Goal: Answer question/provide support: Share knowledge or assist other users

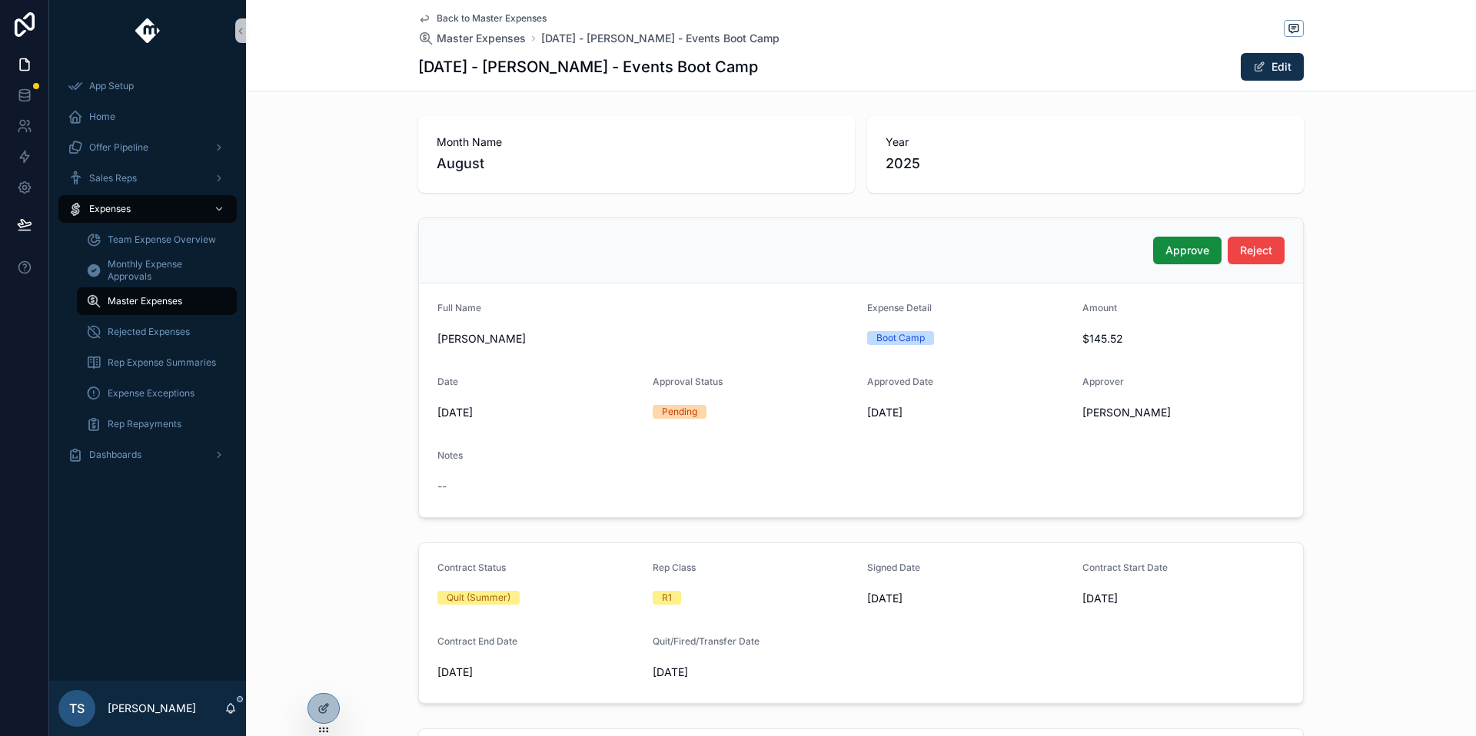
click at [504, 18] on span "Back to Master Expenses" at bounding box center [492, 18] width 110 height 12
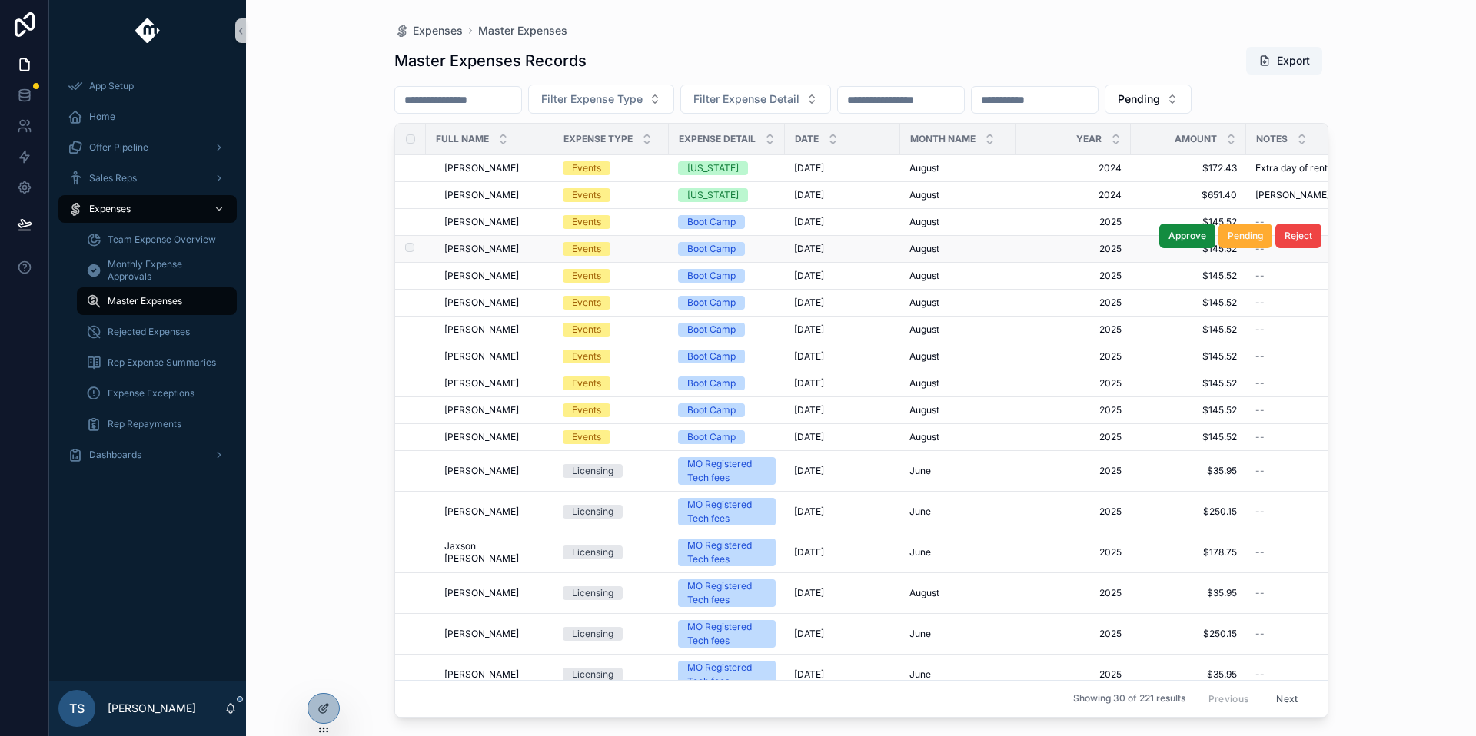
click at [571, 238] on td "Events" at bounding box center [610, 249] width 115 height 27
click at [480, 254] on span "Jared Bates" at bounding box center [481, 249] width 75 height 12
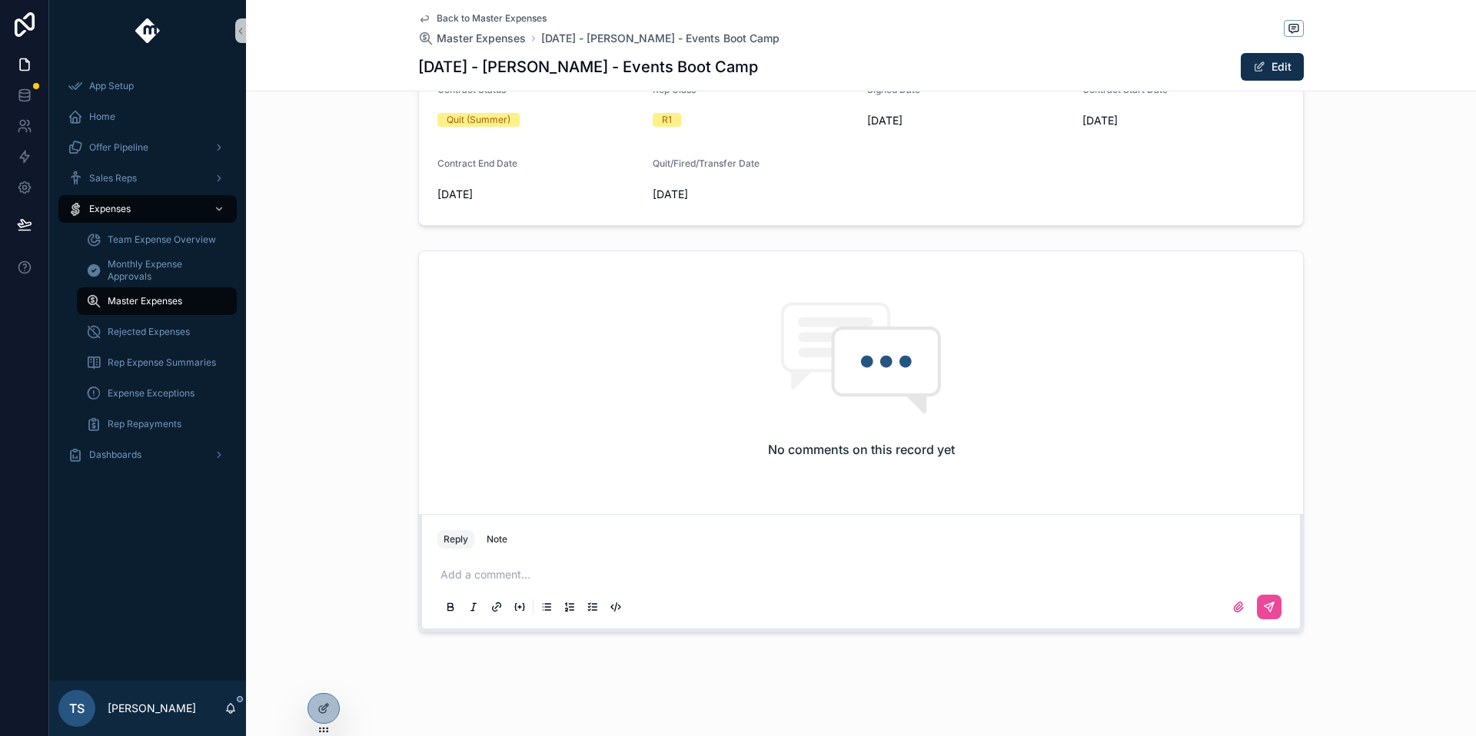
scroll to position [372, 0]
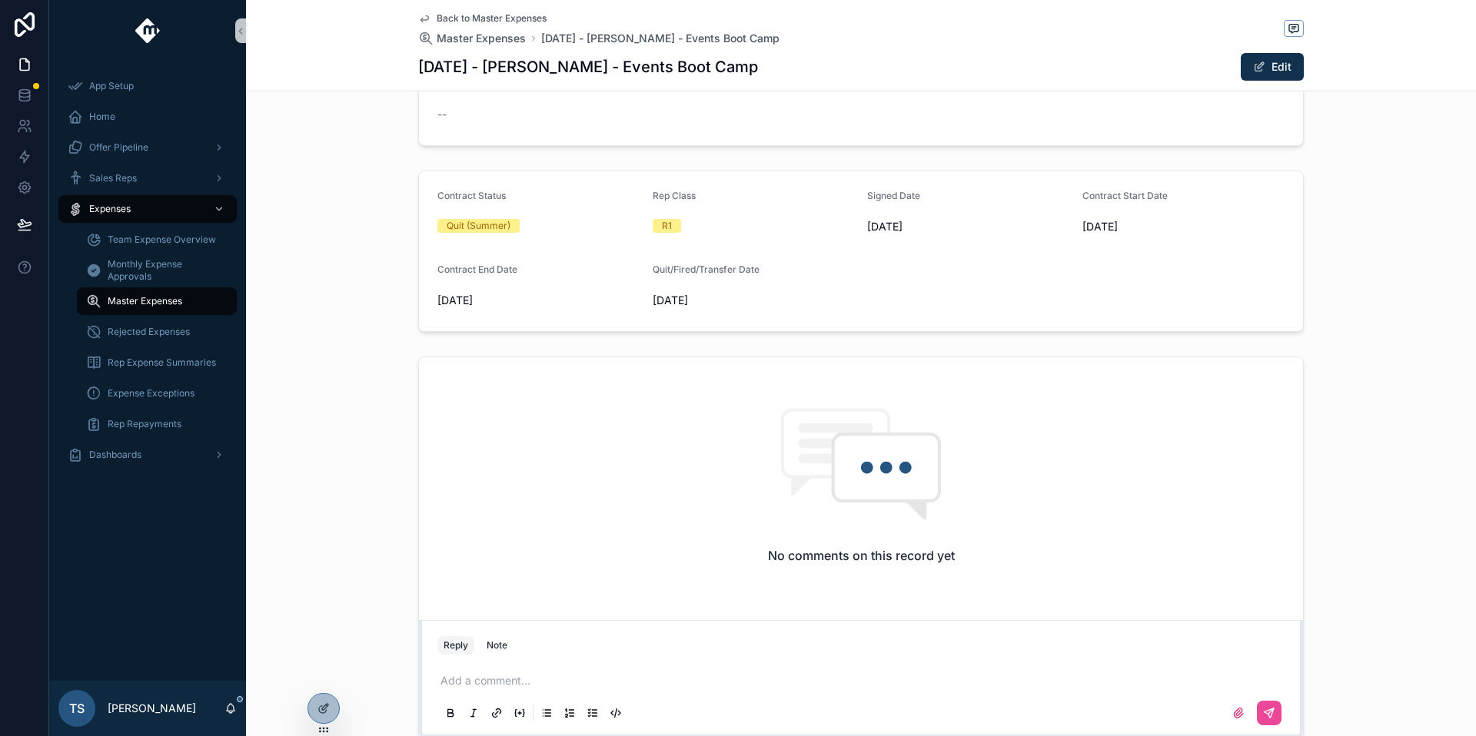
click at [558, 677] on p "scrollable content" at bounding box center [863, 680] width 847 height 15
click at [1271, 715] on button "scrollable content" at bounding box center [1269, 713] width 25 height 25
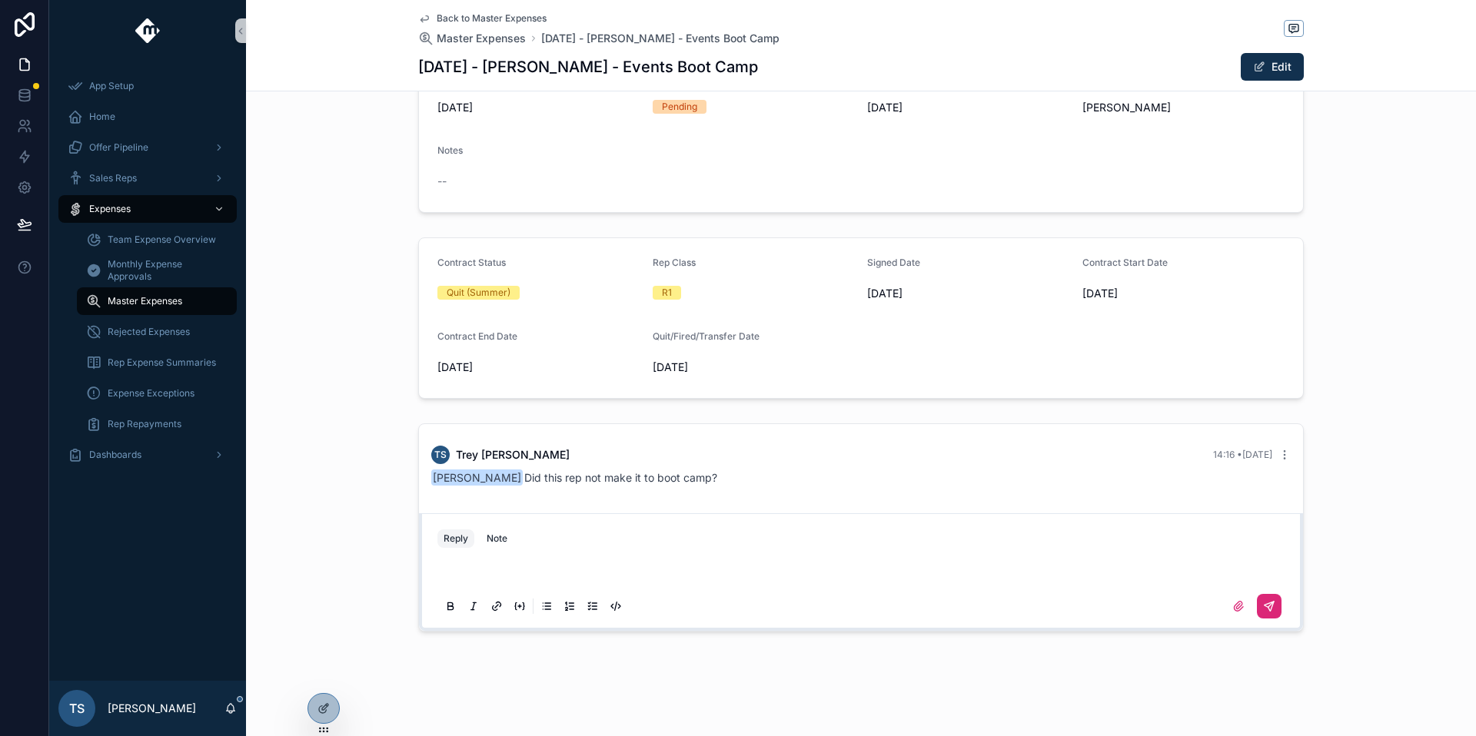
scroll to position [305, 0]
click at [484, 22] on span "Back to Master Expenses" at bounding box center [492, 18] width 110 height 12
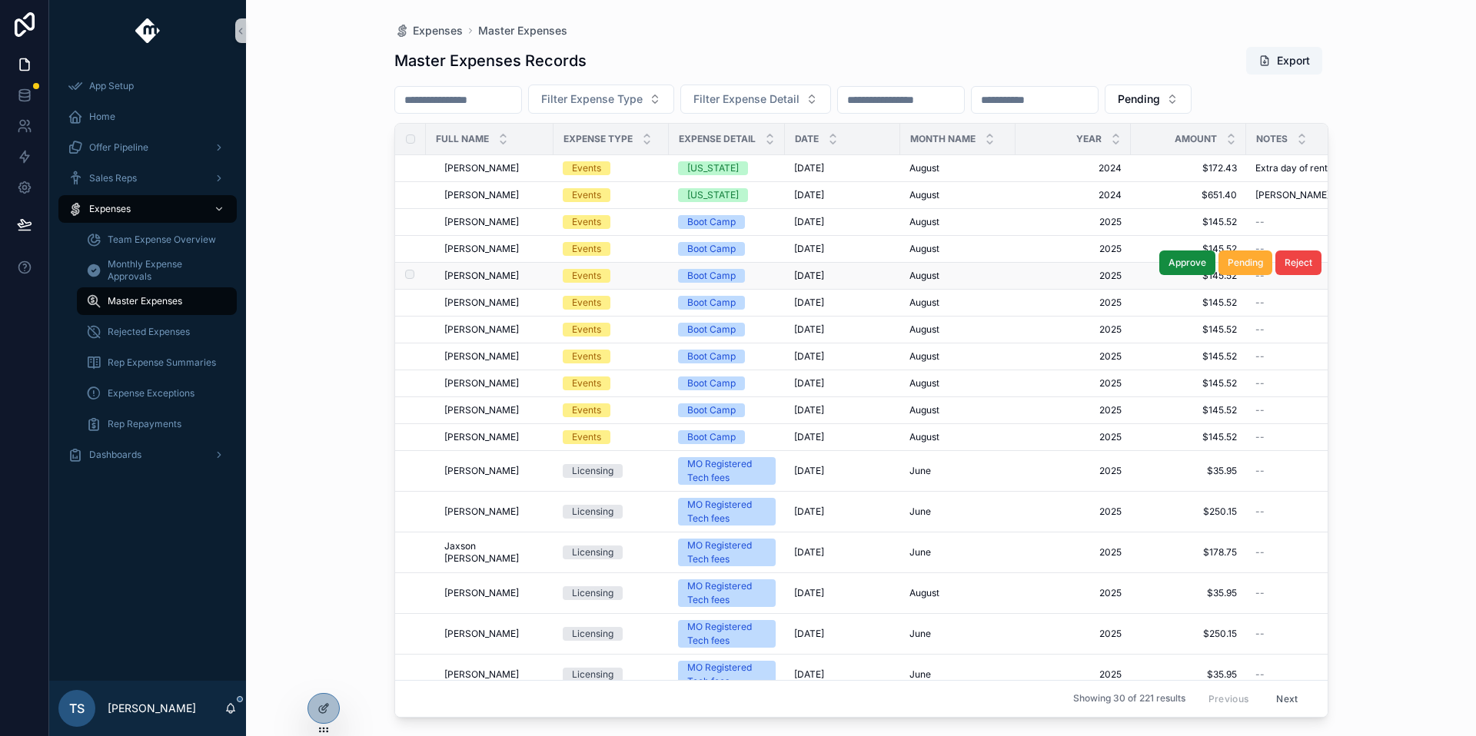
click at [466, 279] on span "Luis Pantoja" at bounding box center [481, 276] width 75 height 12
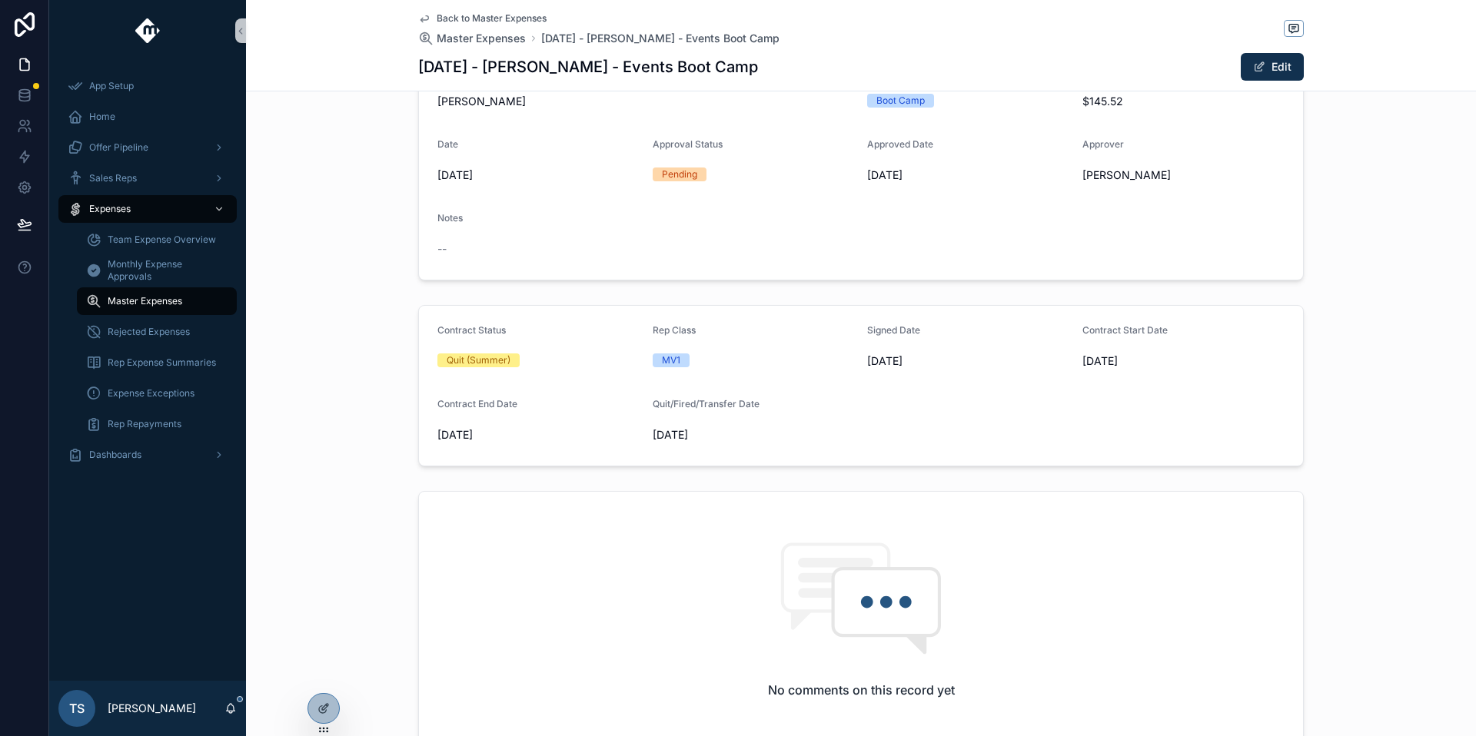
scroll to position [479, 0]
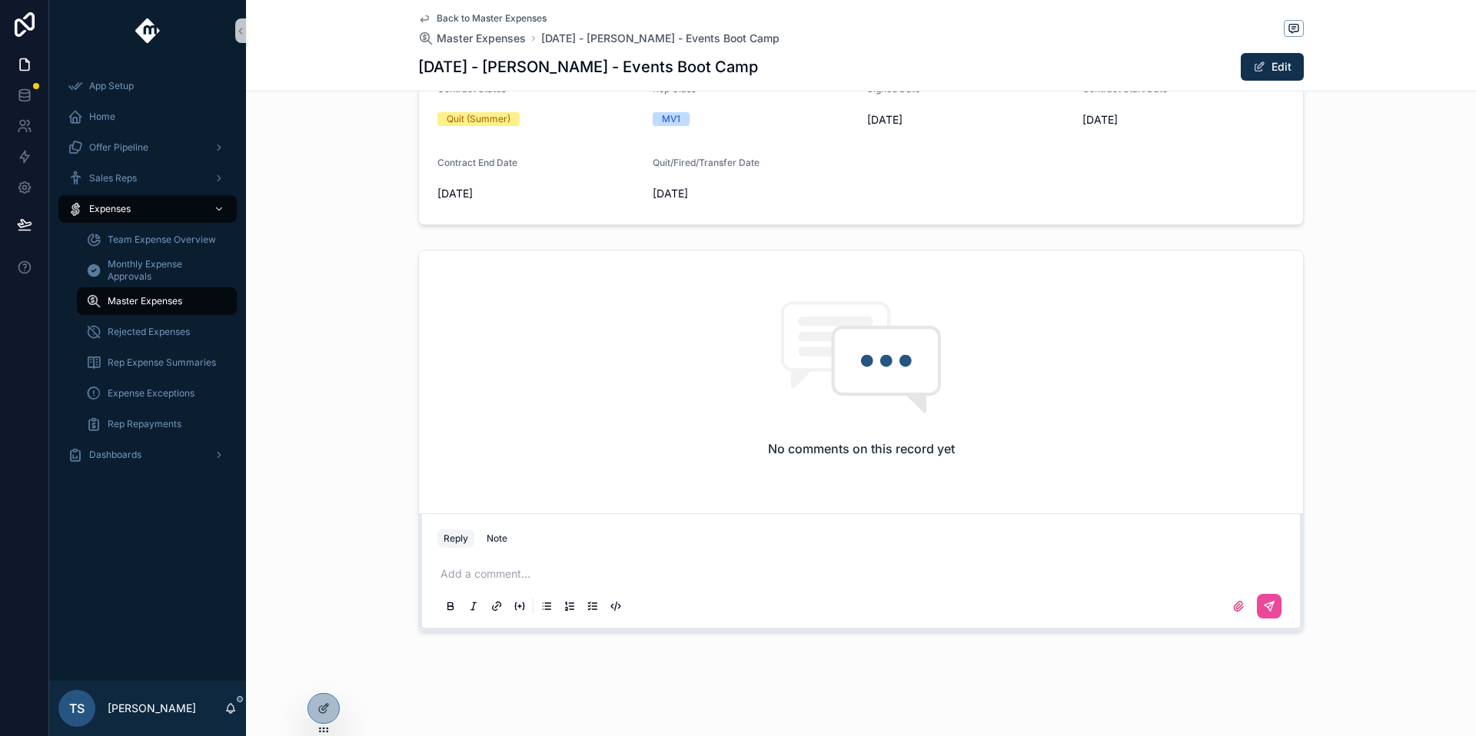
click at [569, 550] on div "Reply Note" at bounding box center [861, 539] width 866 height 25
click at [566, 581] on p "scrollable content" at bounding box center [863, 574] width 847 height 15
click at [1271, 603] on button "scrollable content" at bounding box center [1269, 606] width 25 height 25
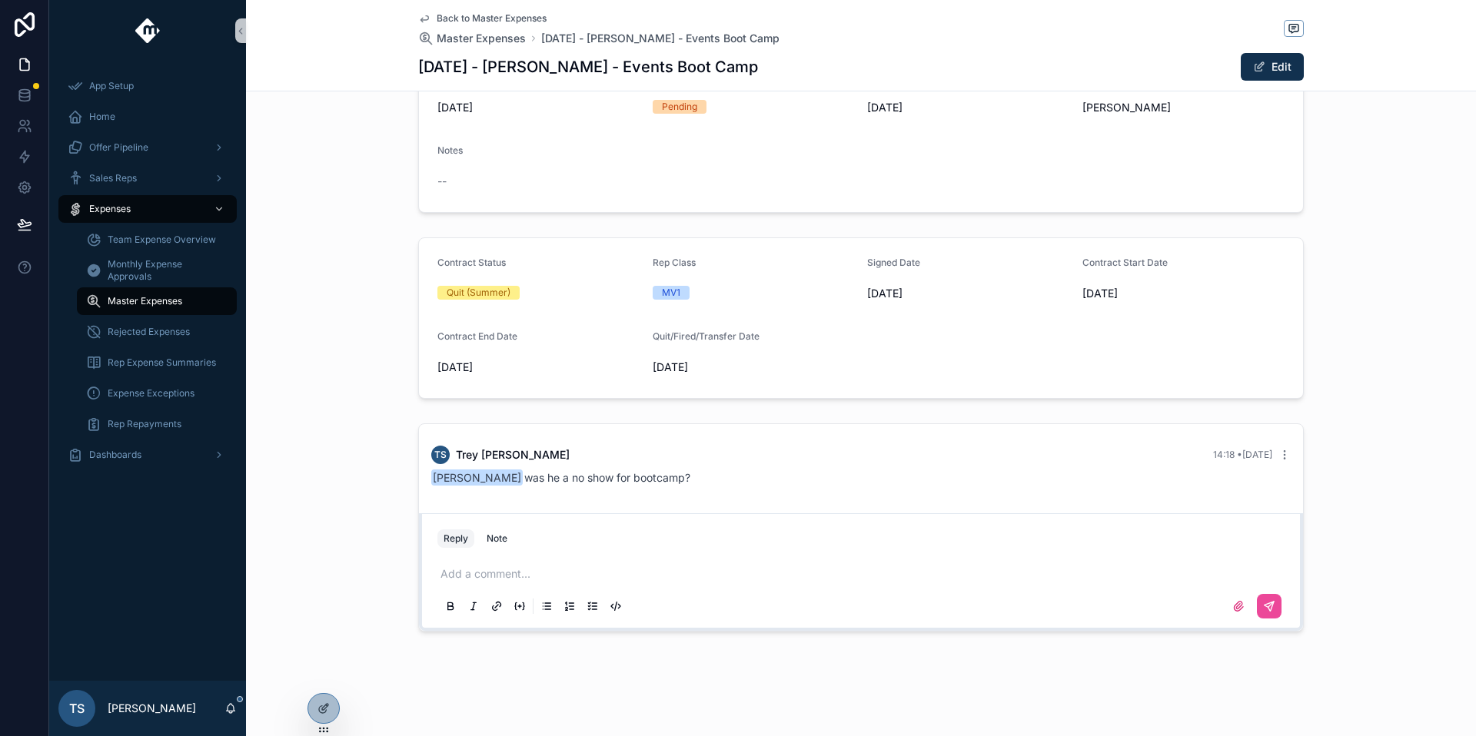
scroll to position [305, 0]
click at [504, 21] on span "Back to Master Expenses" at bounding box center [492, 18] width 110 height 12
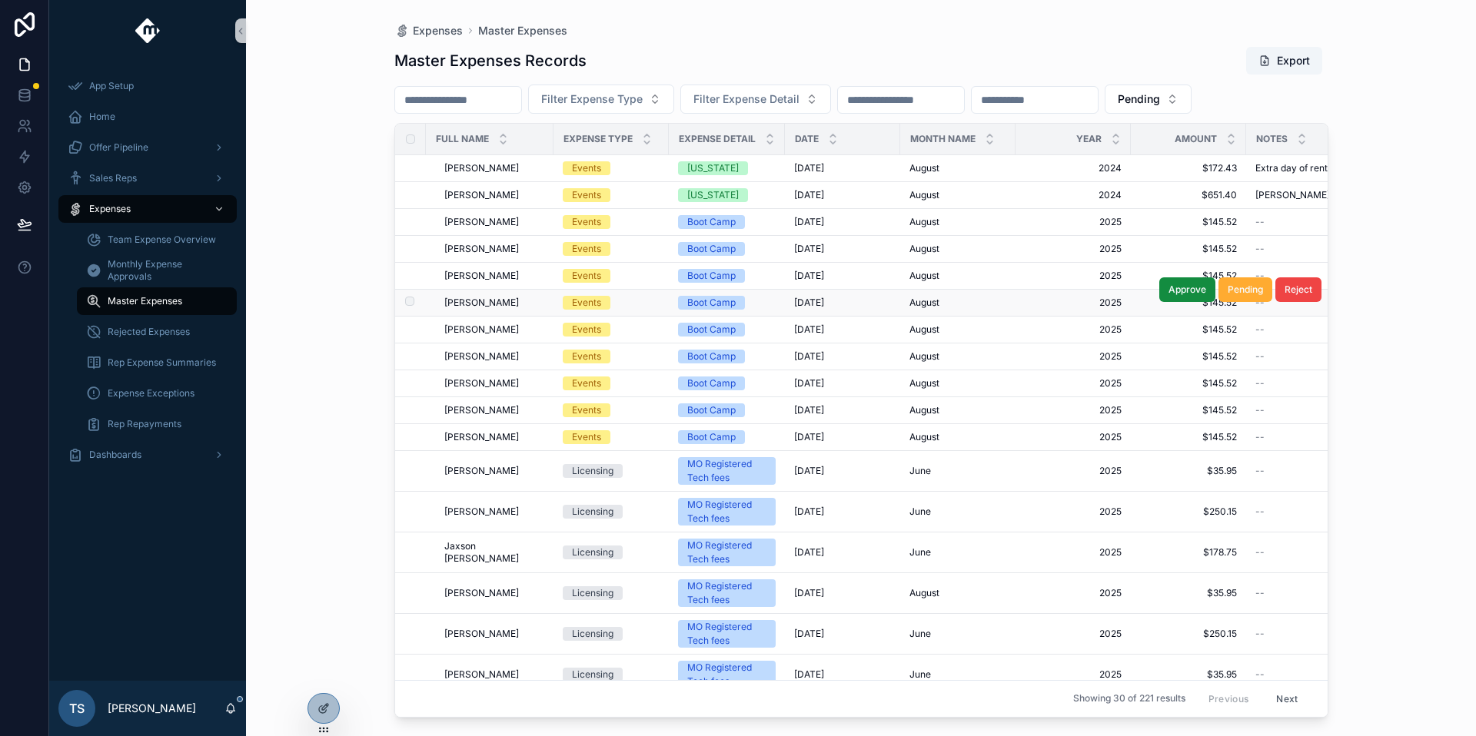
click at [490, 313] on td "Logan Oneal Logan Oneal" at bounding box center [490, 303] width 128 height 27
click at [477, 298] on span "Logan Oneal" at bounding box center [481, 303] width 75 height 12
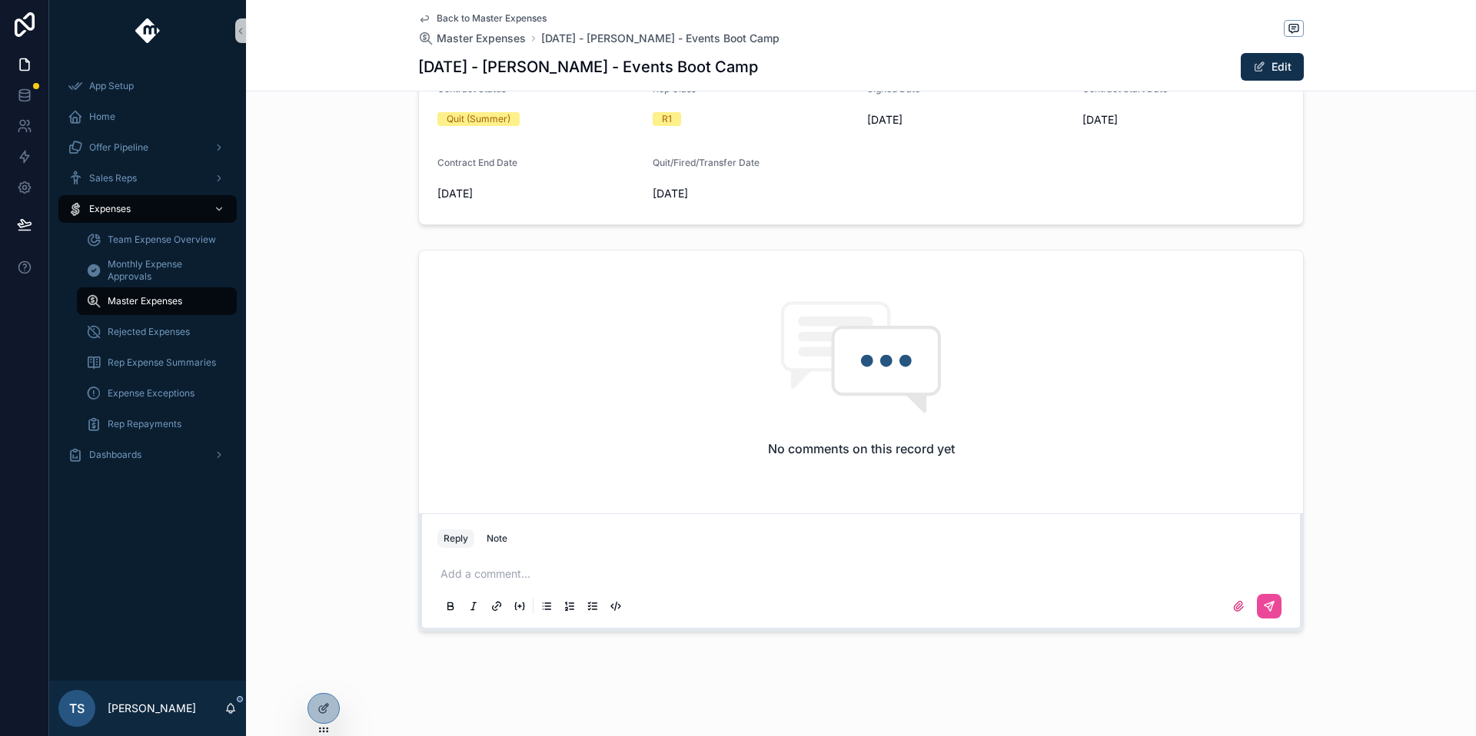
scroll to position [470, 0]
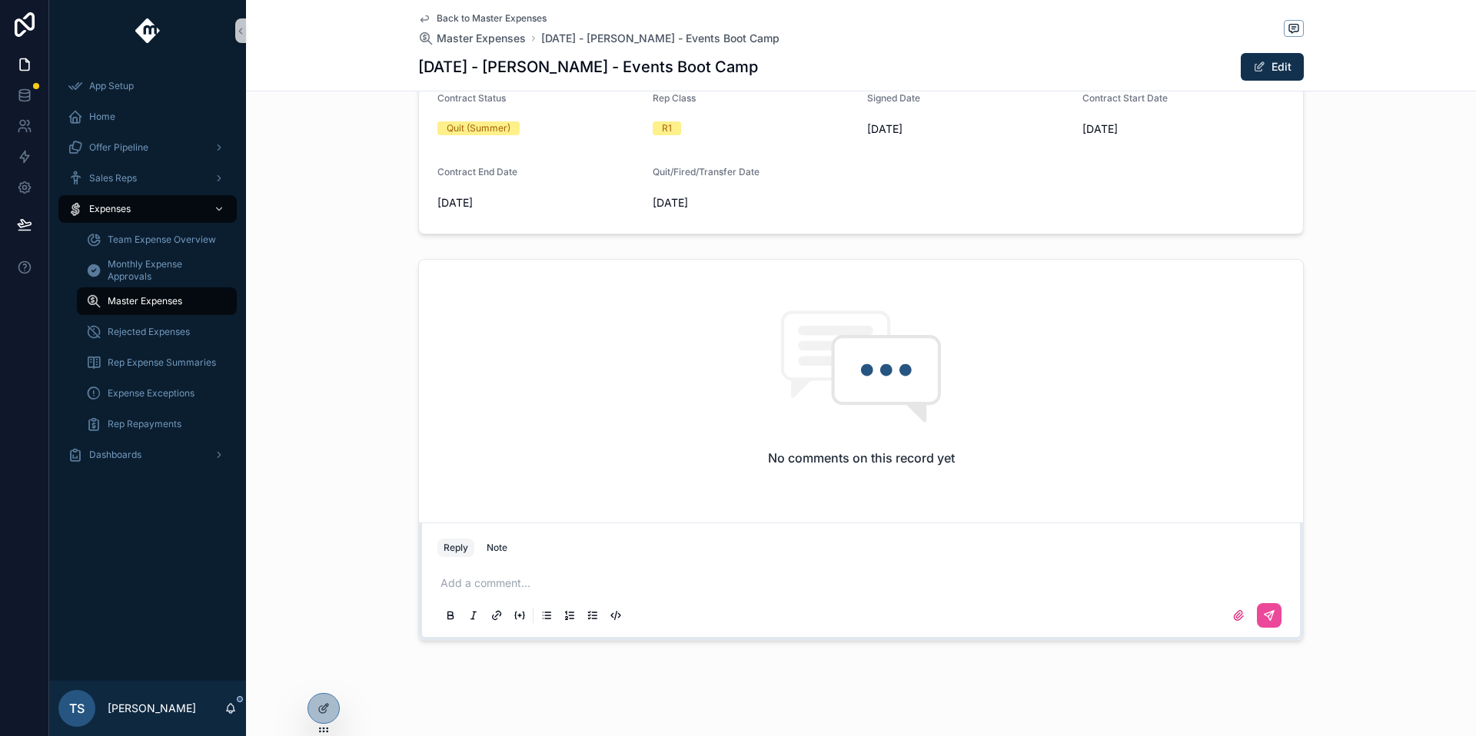
click at [599, 567] on div "Add a comment..." at bounding box center [860, 599] width 847 height 65
click at [597, 590] on p "scrollable content" at bounding box center [863, 583] width 847 height 15
click at [1268, 620] on icon "scrollable content" at bounding box center [1269, 616] width 12 height 12
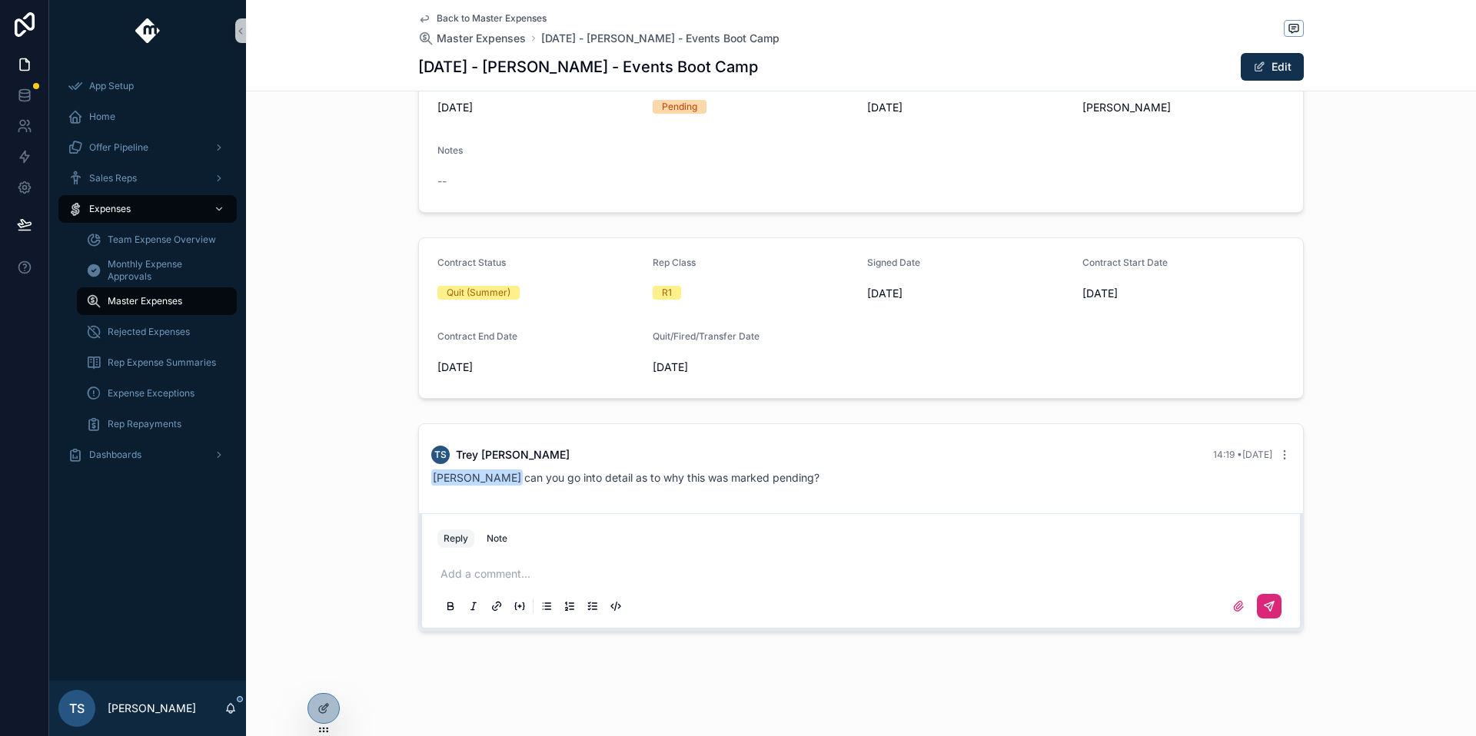
scroll to position [305, 0]
click at [477, 17] on span "Back to Master Expenses" at bounding box center [492, 18] width 110 height 12
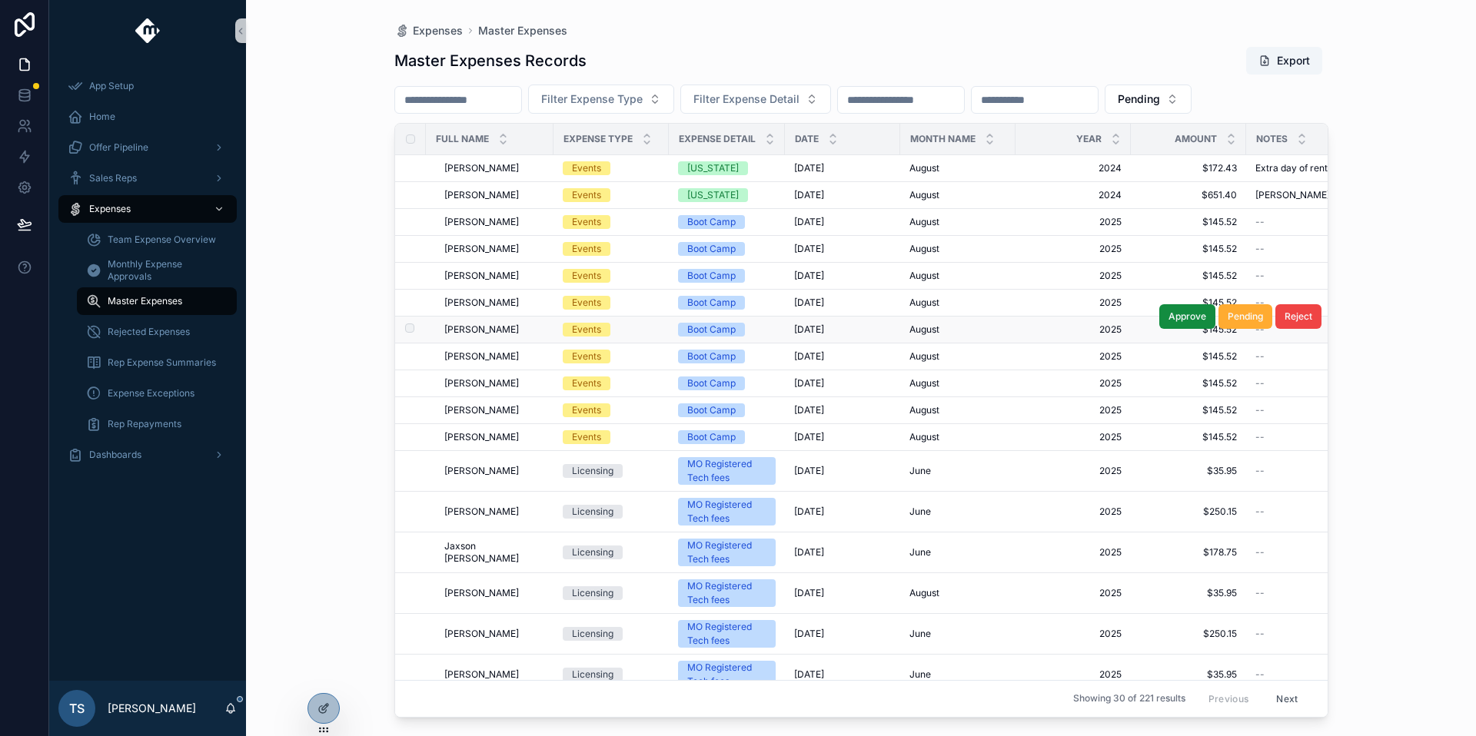
click at [511, 325] on span "[PERSON_NAME]" at bounding box center [481, 330] width 75 height 12
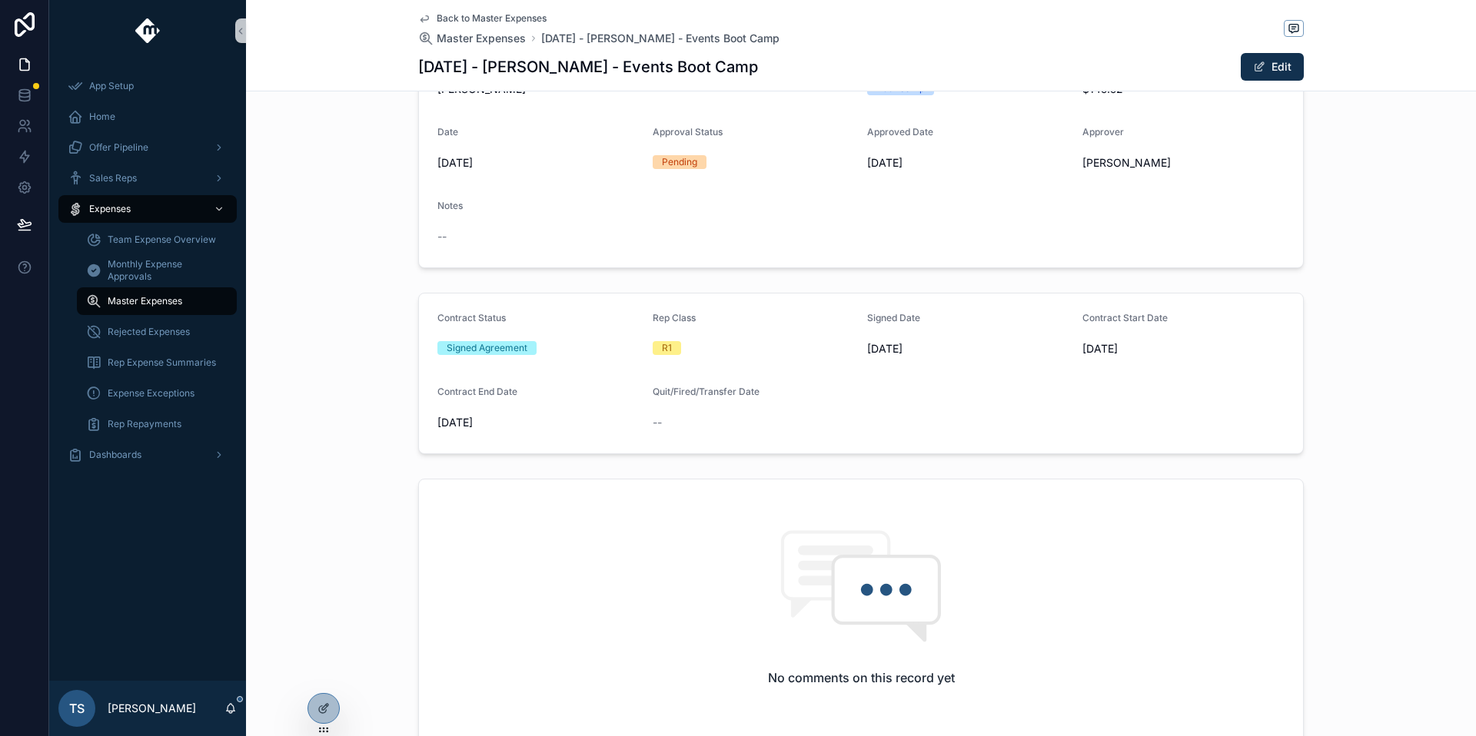
scroll to position [479, 0]
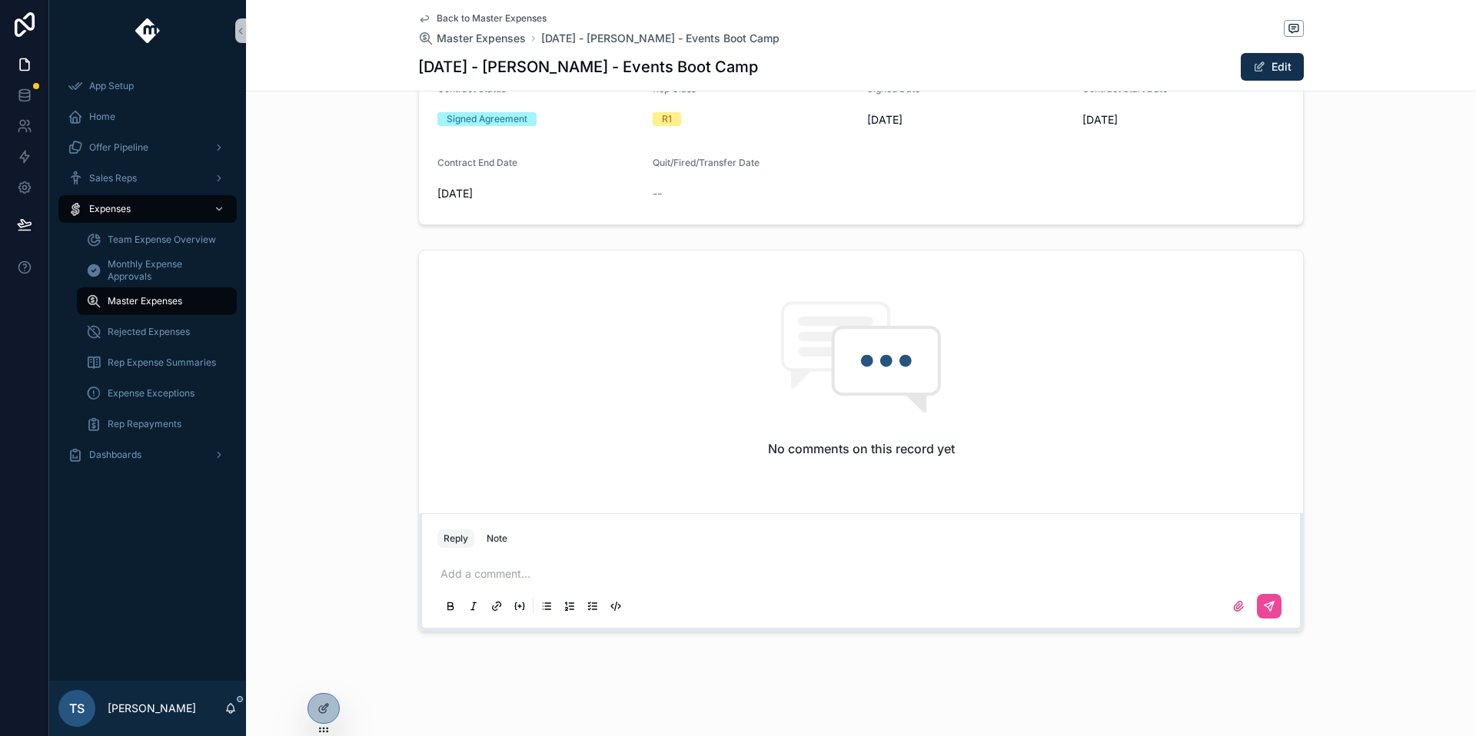
click at [750, 425] on div "No comments on this record yet" at bounding box center [861, 379] width 884 height 257
click at [650, 564] on div "Add a comment..." at bounding box center [860, 589] width 847 height 65
click at [618, 588] on div "Add a comment..." at bounding box center [860, 589] width 847 height 65
drag, startPoint x: 573, startPoint y: 575, endPoint x: 509, endPoint y: 575, distance: 64.6
click at [553, 579] on p "scrollable content" at bounding box center [863, 574] width 847 height 15
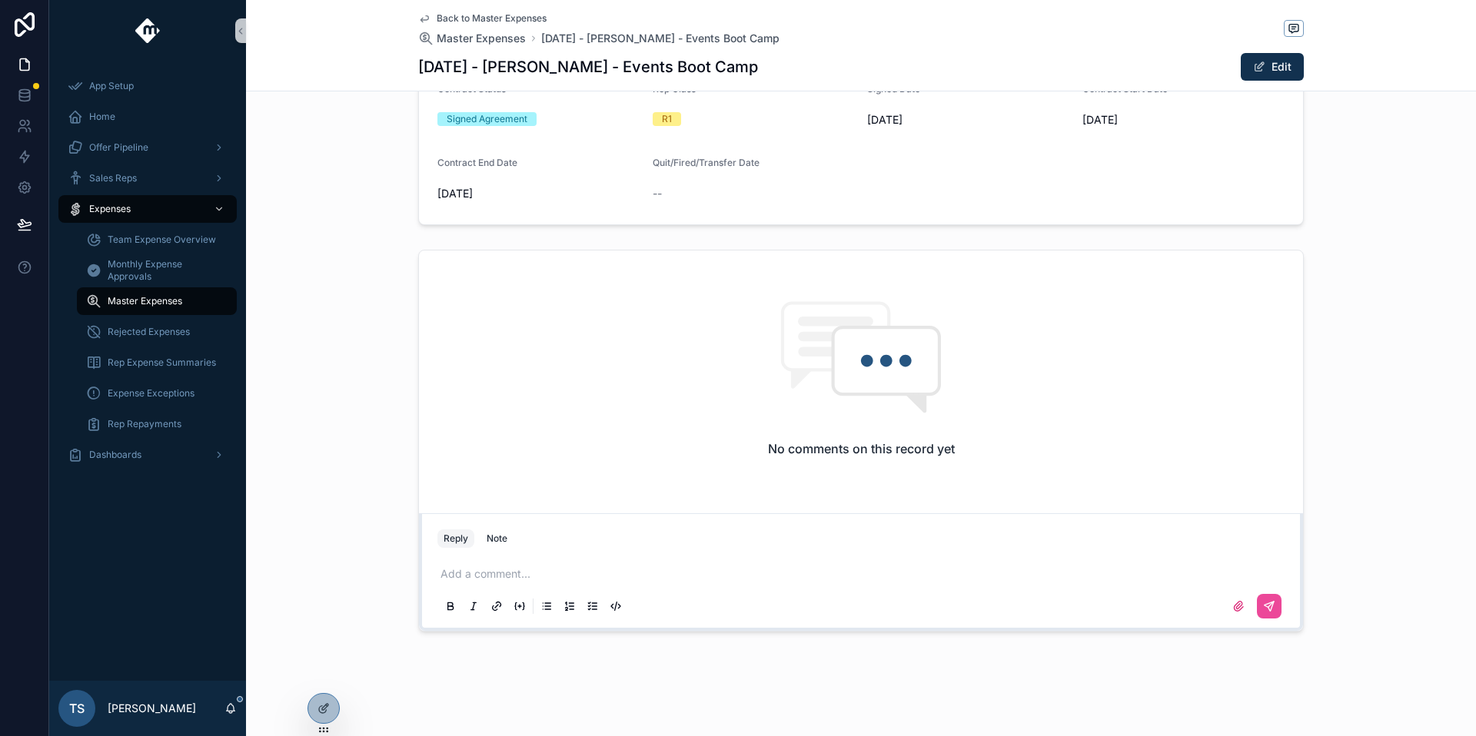
scroll to position [0, 0]
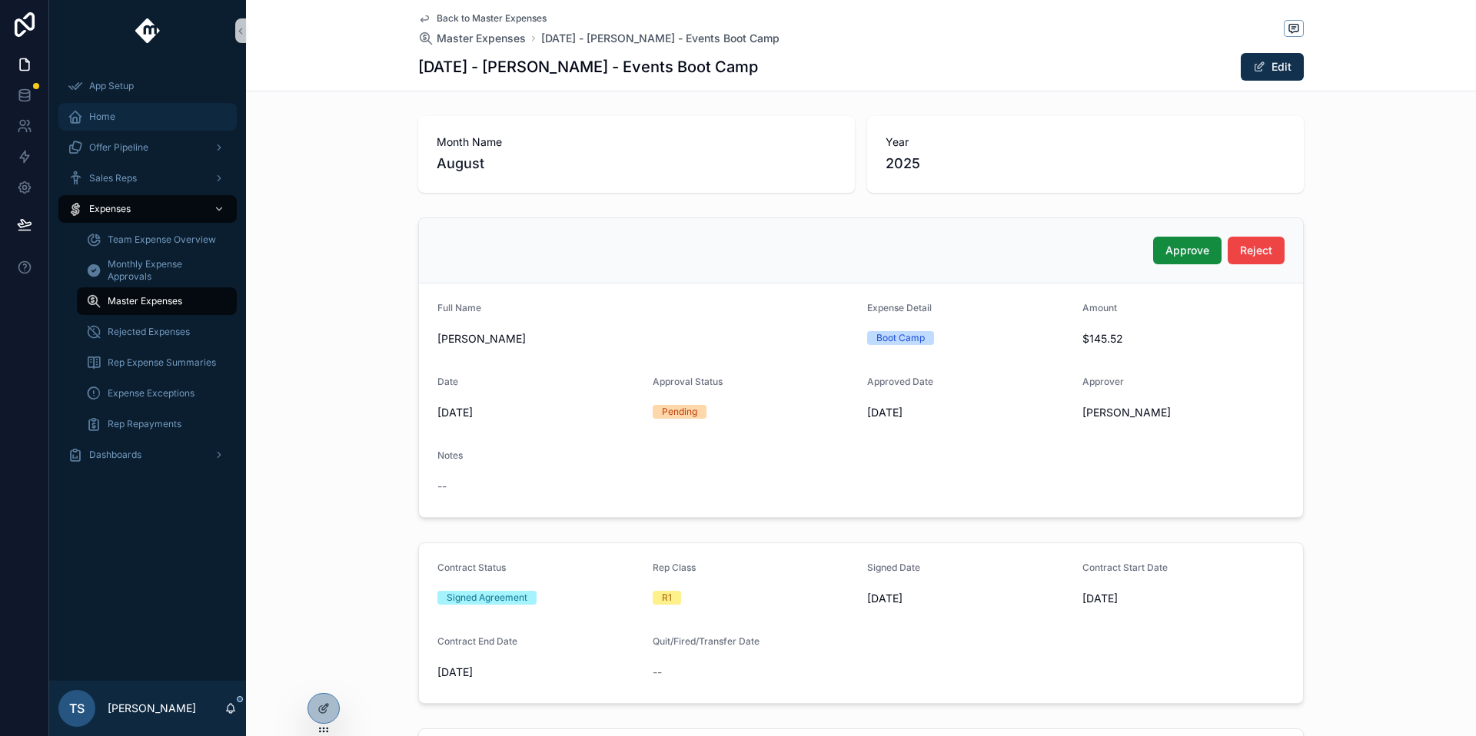
click at [113, 125] on div "Home" at bounding box center [148, 117] width 160 height 25
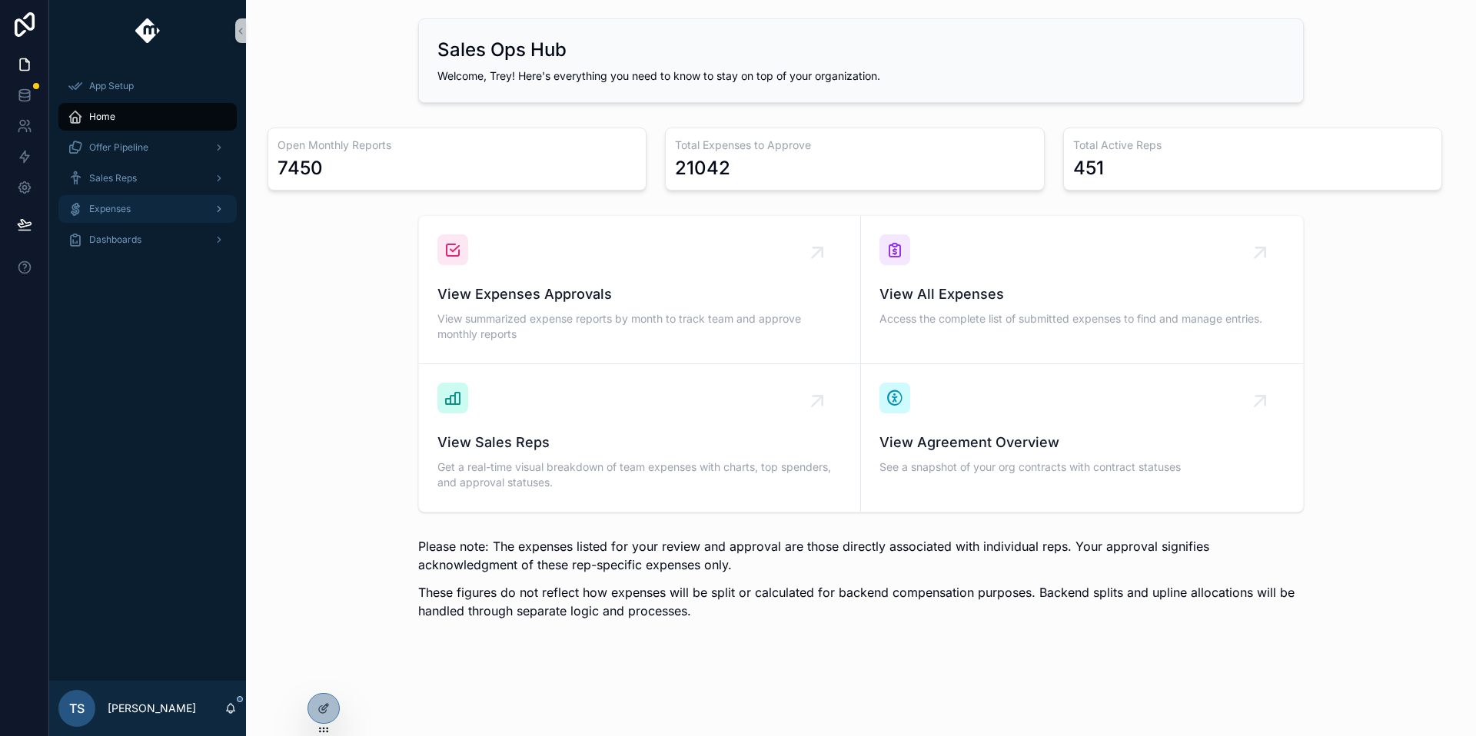
click at [164, 200] on div "Expenses" at bounding box center [148, 209] width 160 height 25
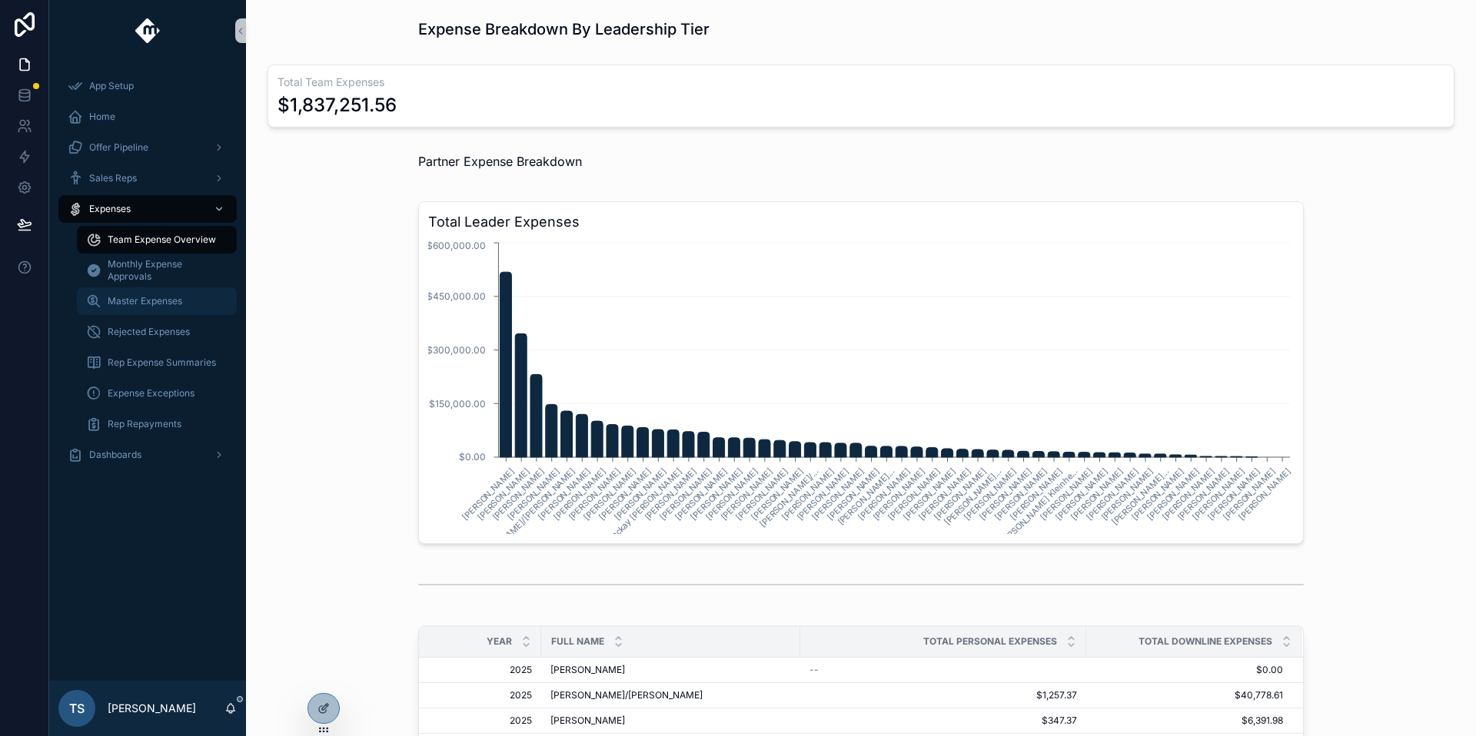
click at [171, 301] on span "Master Expenses" at bounding box center [145, 301] width 75 height 12
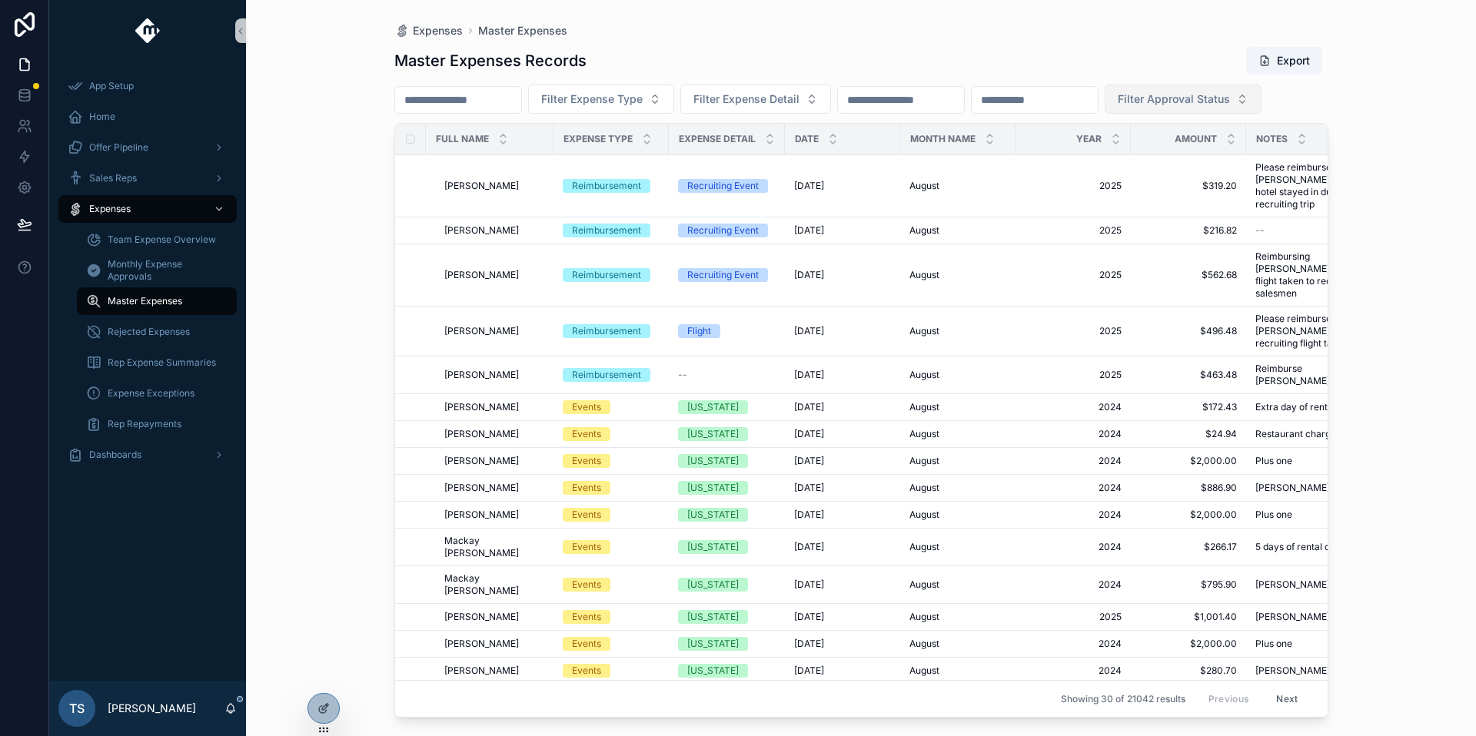
click at [1261, 88] on button "Filter Approval Status" at bounding box center [1183, 99] width 157 height 29
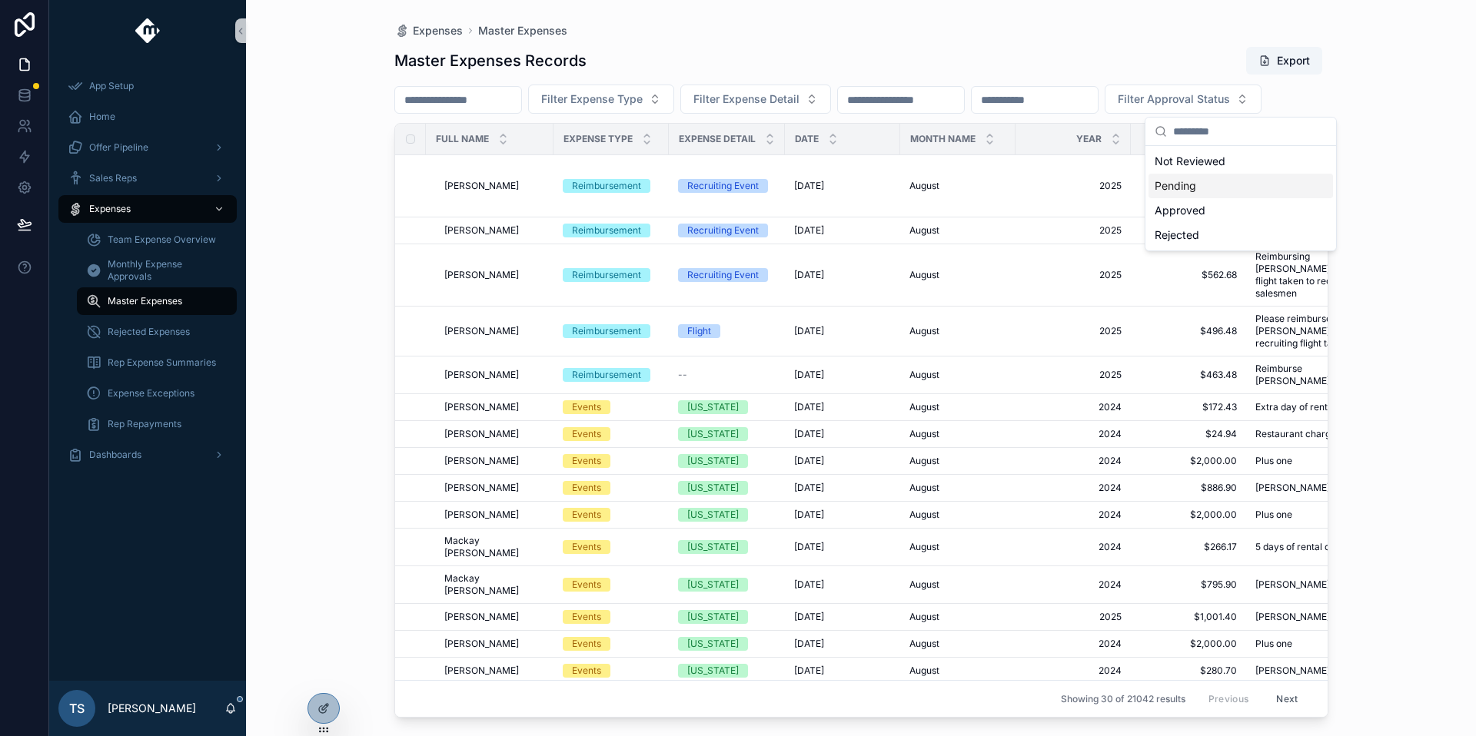
click at [1205, 193] on div "Pending" at bounding box center [1240, 186] width 184 height 25
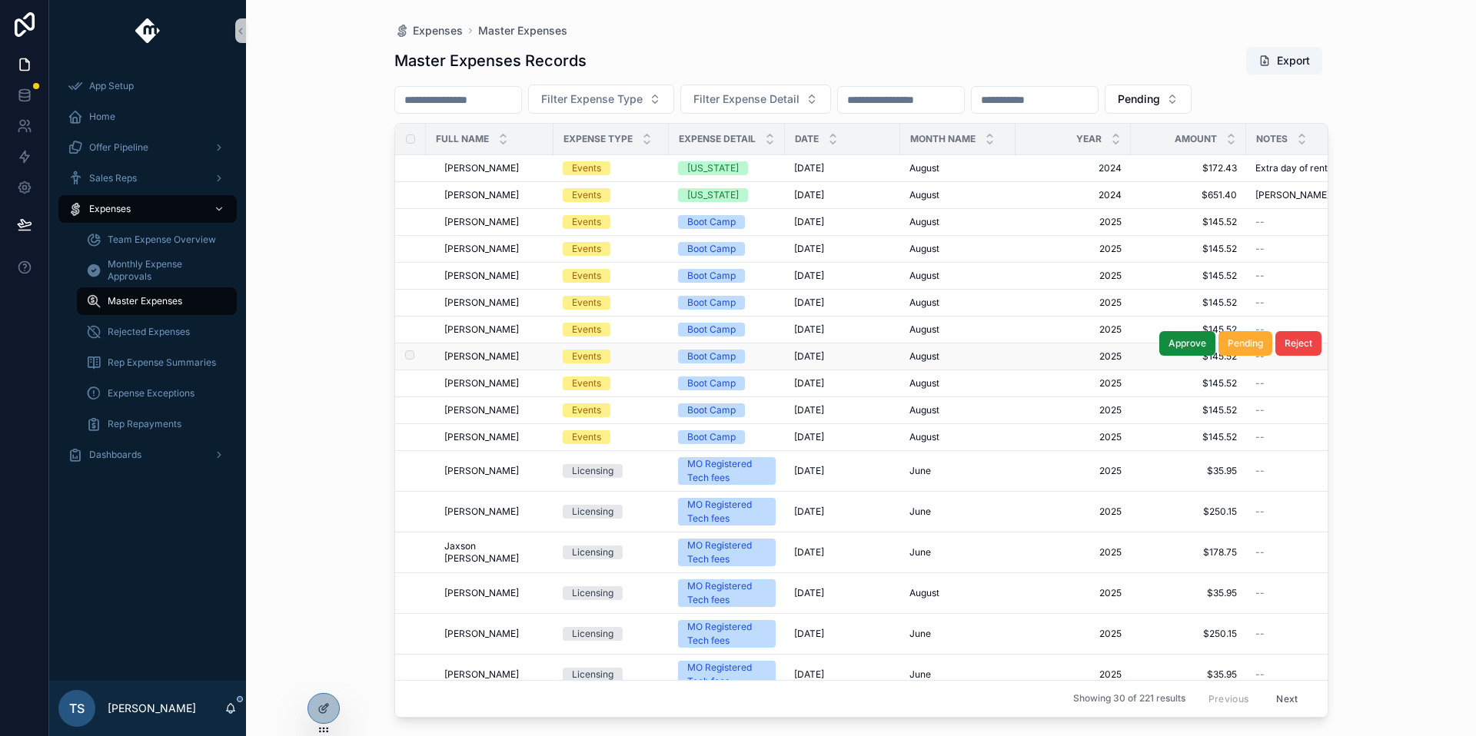
click at [480, 351] on span "[PERSON_NAME]" at bounding box center [481, 357] width 75 height 12
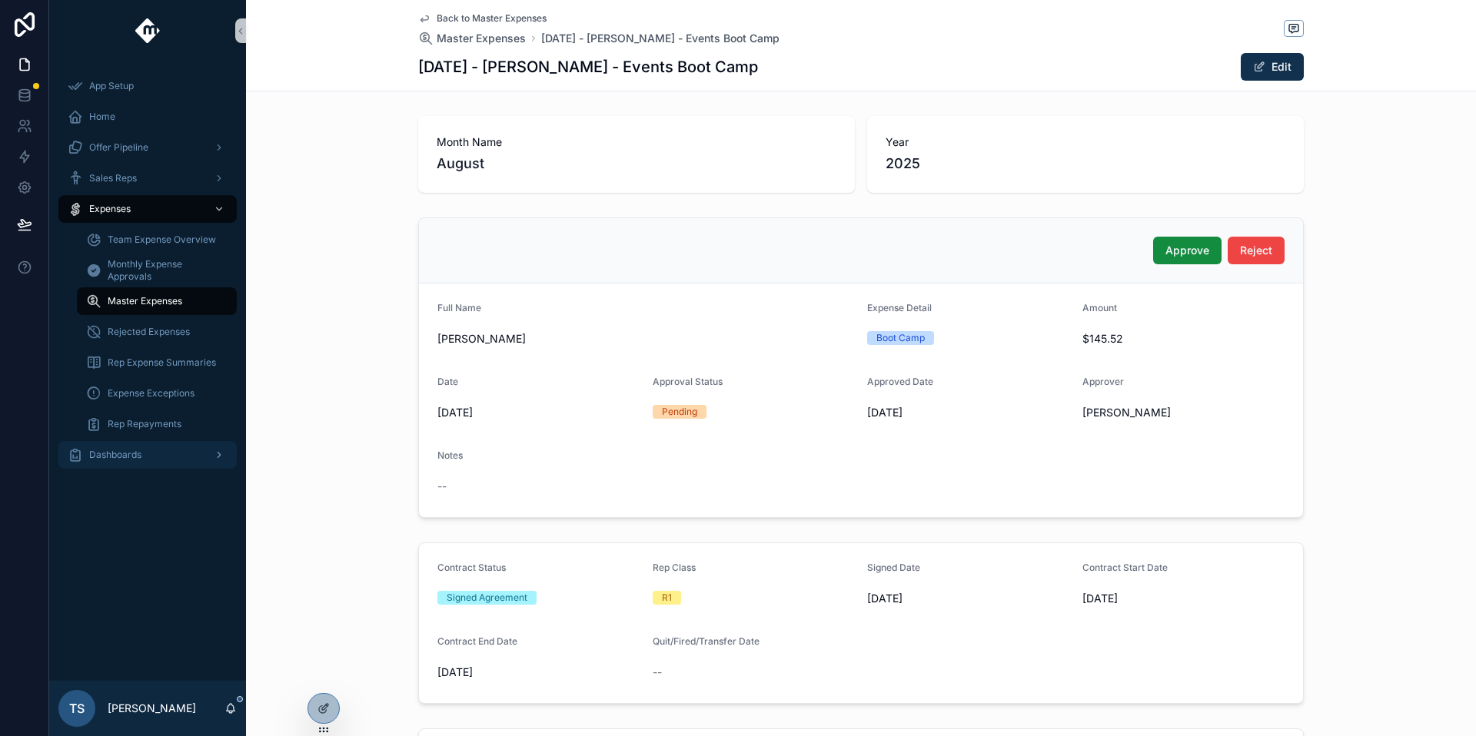
click at [121, 460] on span "Dashboards" at bounding box center [115, 455] width 52 height 12
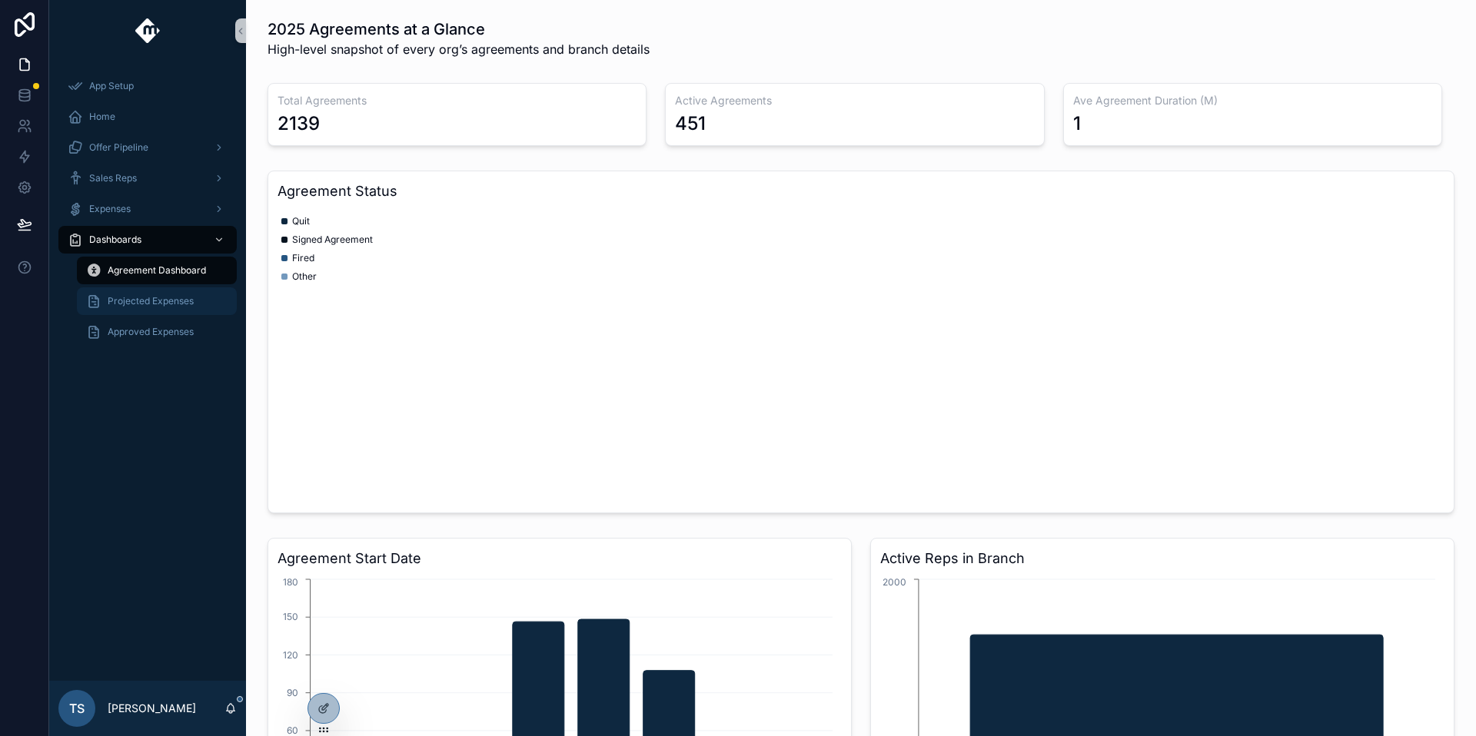
click at [176, 293] on div "Projected Expenses" at bounding box center [156, 301] width 141 height 25
click at [148, 303] on span "Projected Expenses" at bounding box center [151, 301] width 86 height 12
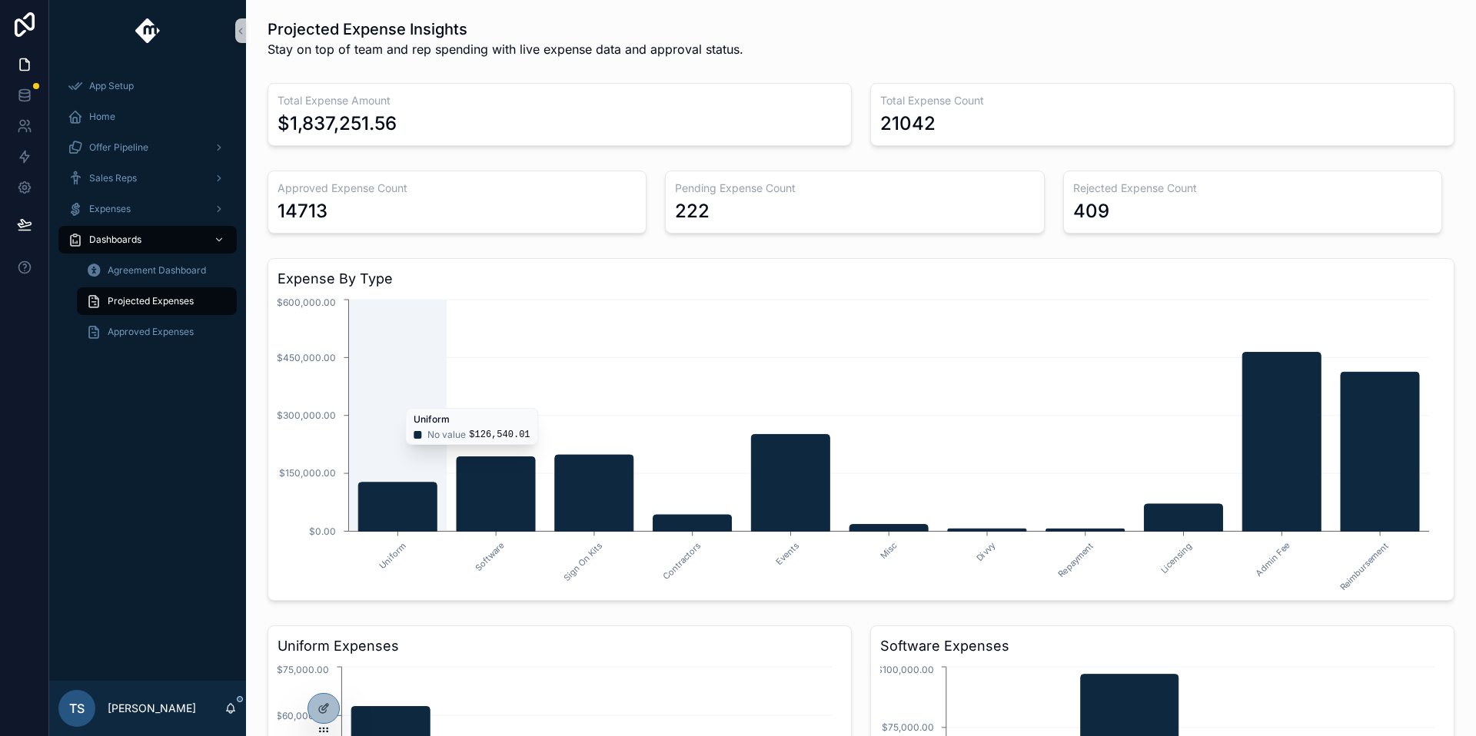
click at [366, 311] on icon "Uniform Software Sign On Kits Contractors Events Misc Divvy Repayment Licensing…" at bounding box center [855, 443] width 1155 height 295
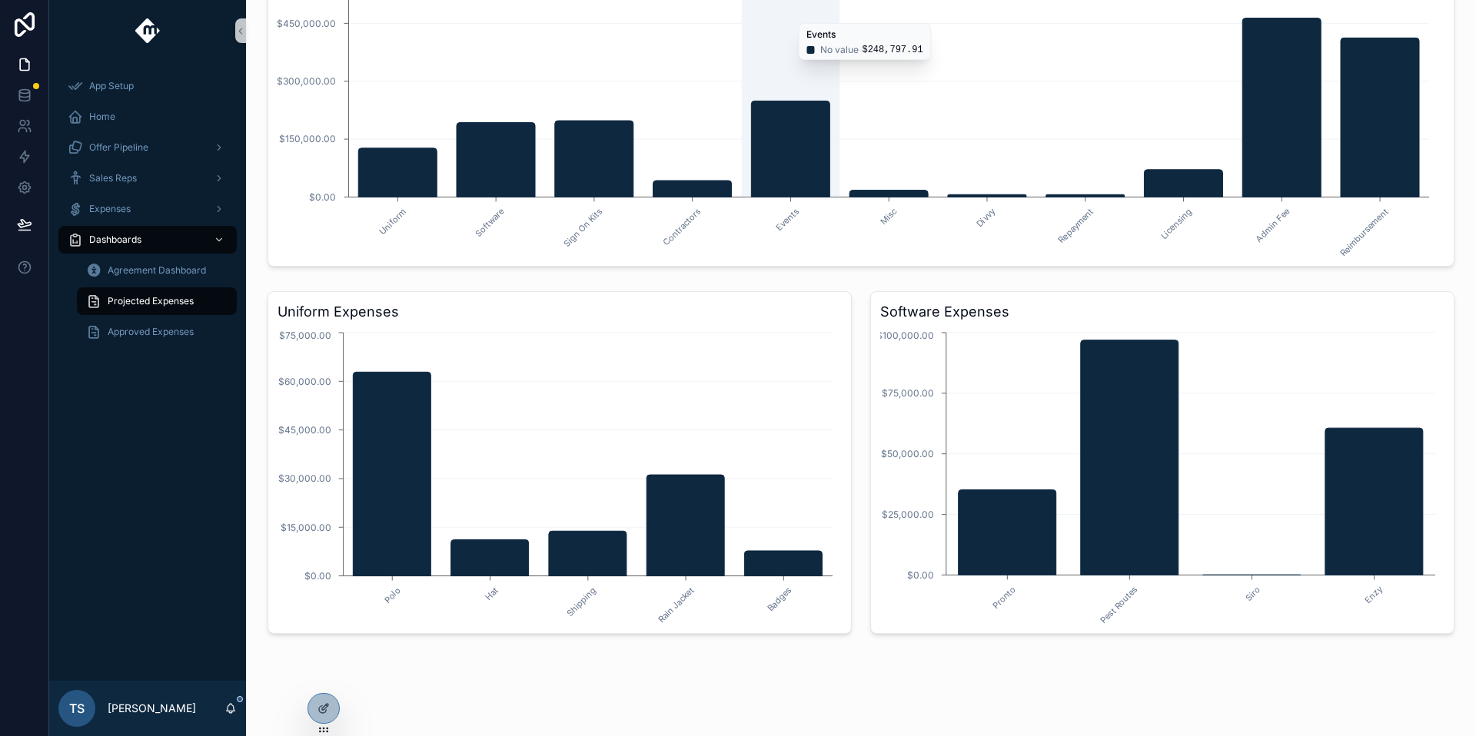
scroll to position [361, 0]
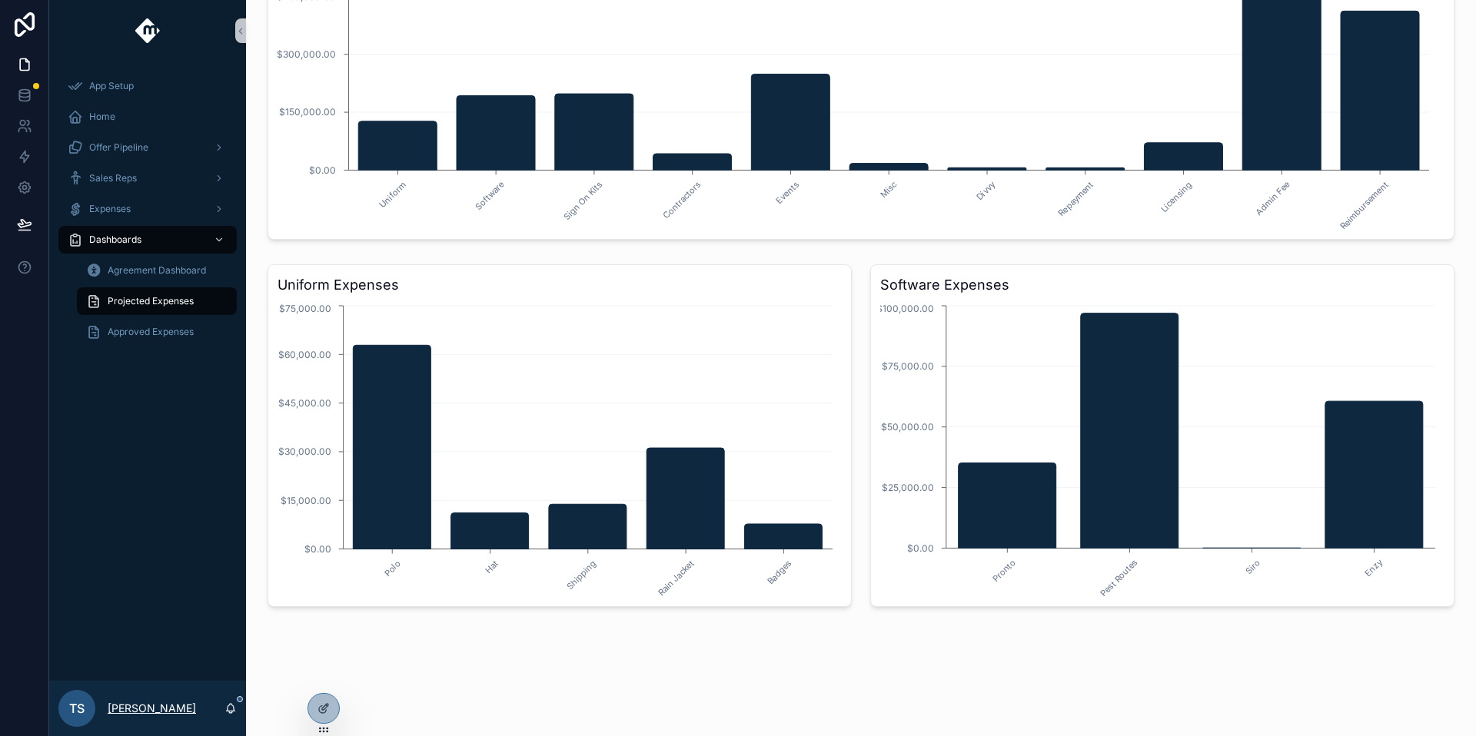
click at [168, 710] on p "[PERSON_NAME]" at bounding box center [152, 708] width 88 height 15
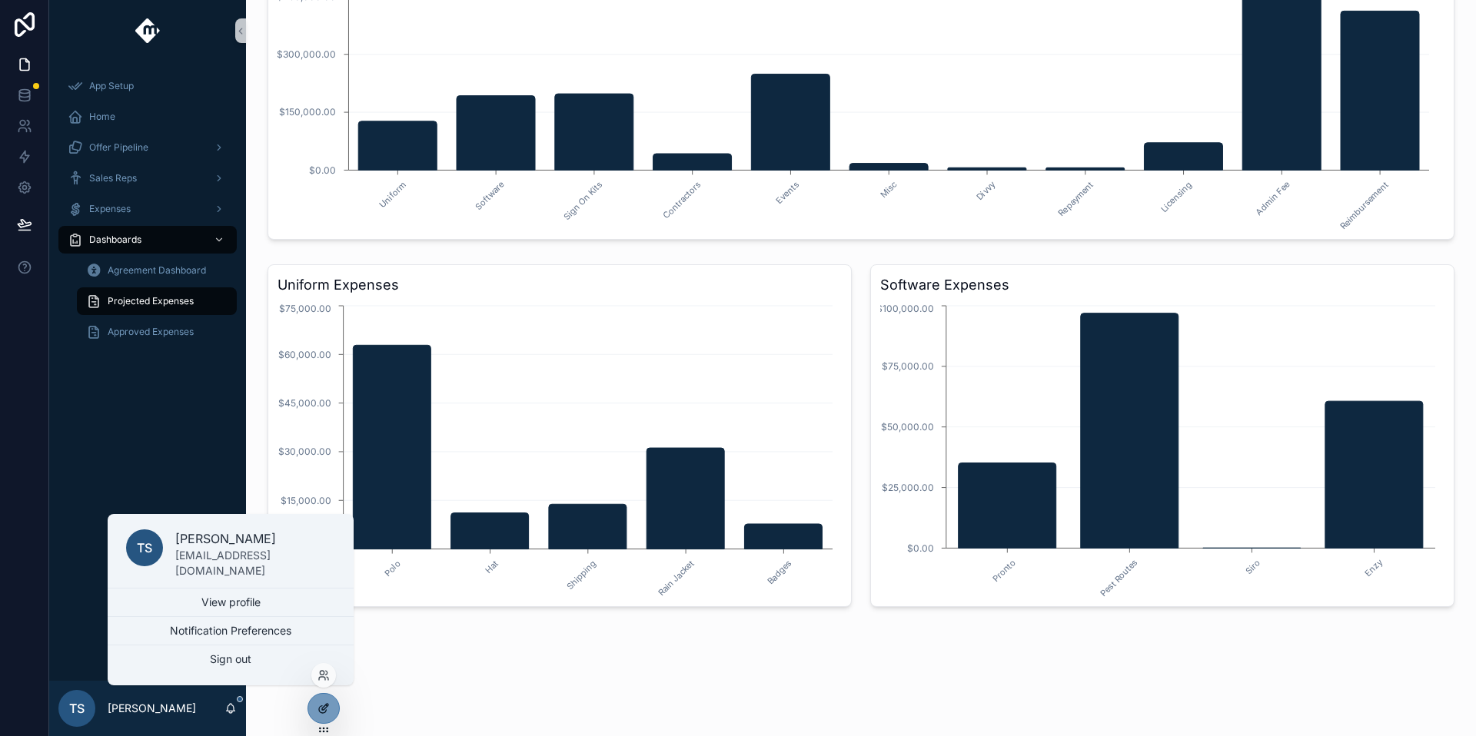
click at [334, 720] on div at bounding box center [323, 708] width 31 height 29
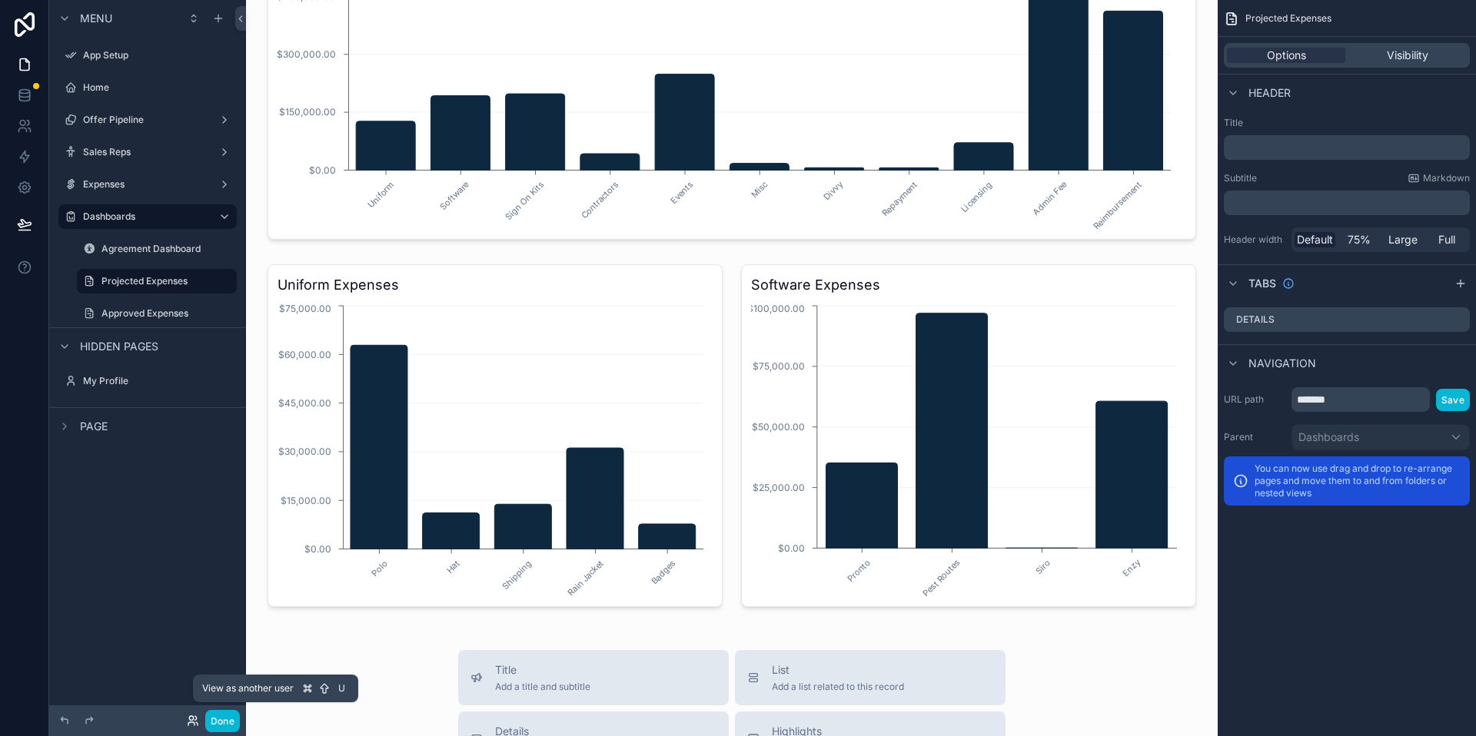
click at [188, 723] on icon at bounding box center [193, 721] width 12 height 12
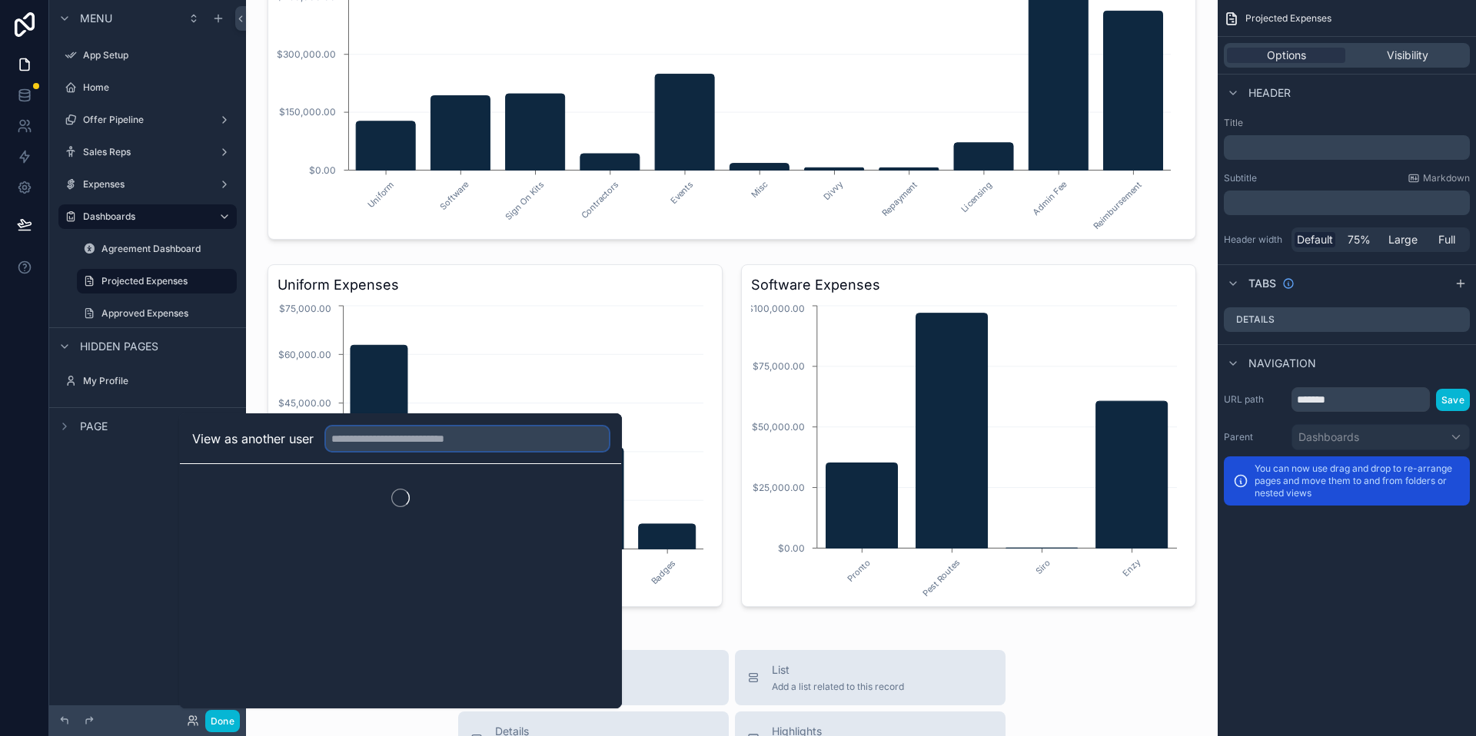
click at [380, 435] on input "text" at bounding box center [467, 439] width 283 height 25
type input "******"
click at [595, 490] on button "Select" at bounding box center [589, 495] width 40 height 22
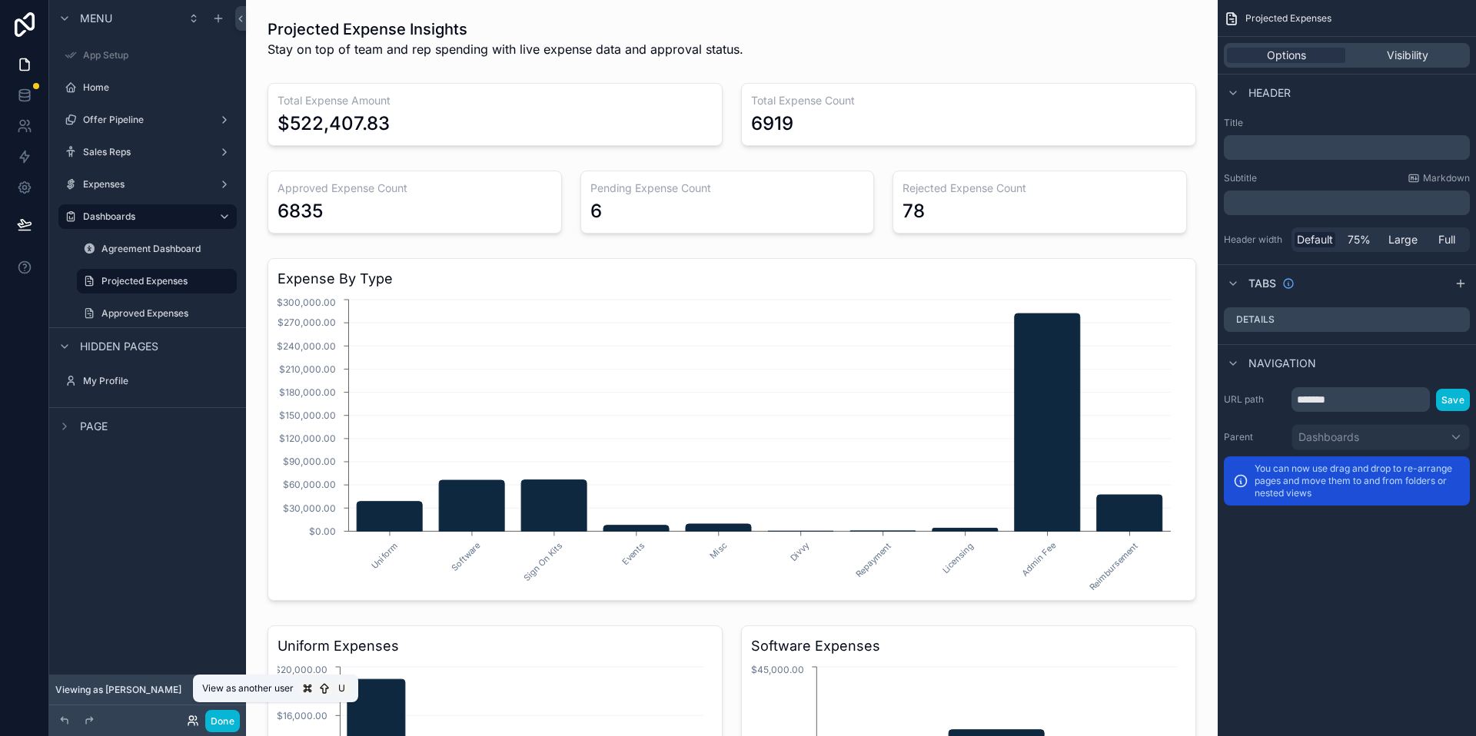
click at [192, 720] on icon at bounding box center [193, 721] width 12 height 12
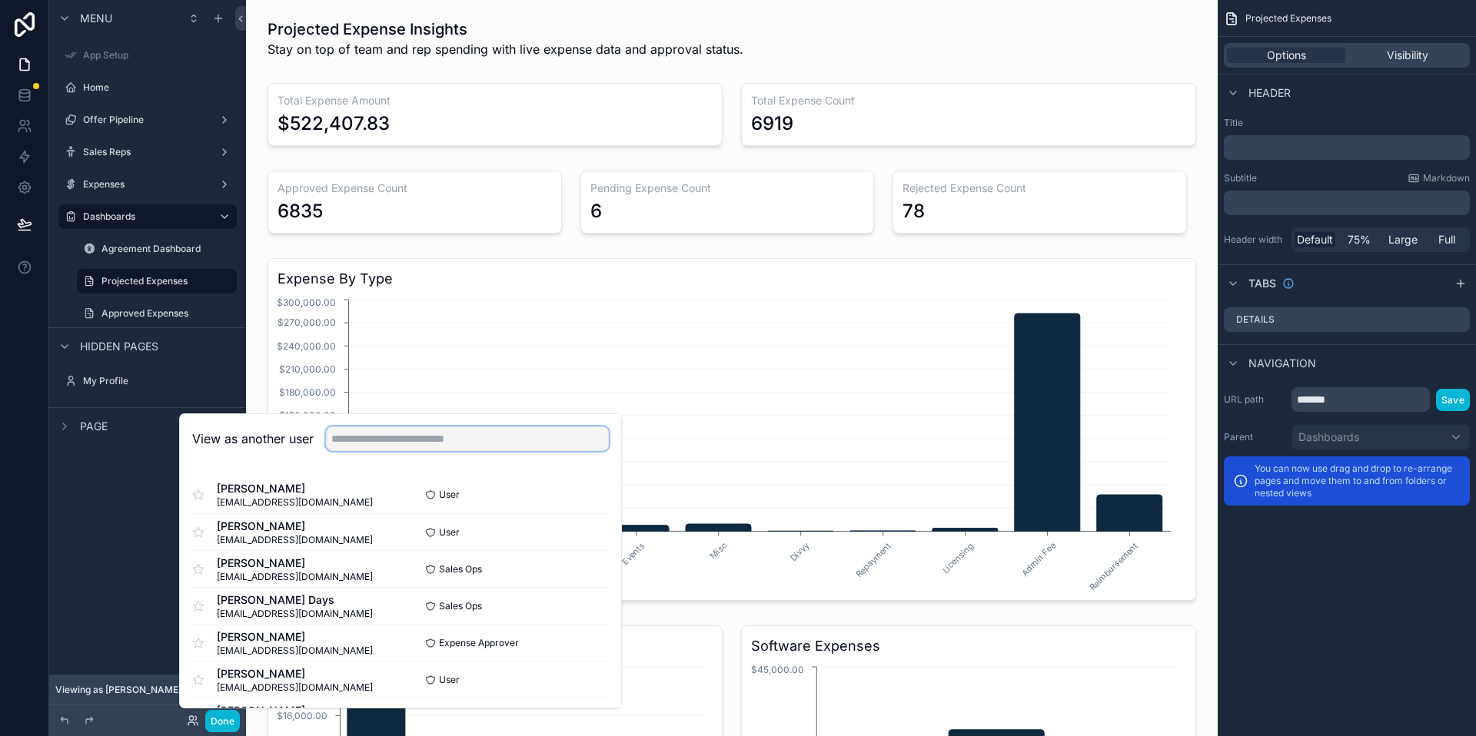
click at [427, 440] on input "text" at bounding box center [467, 439] width 283 height 25
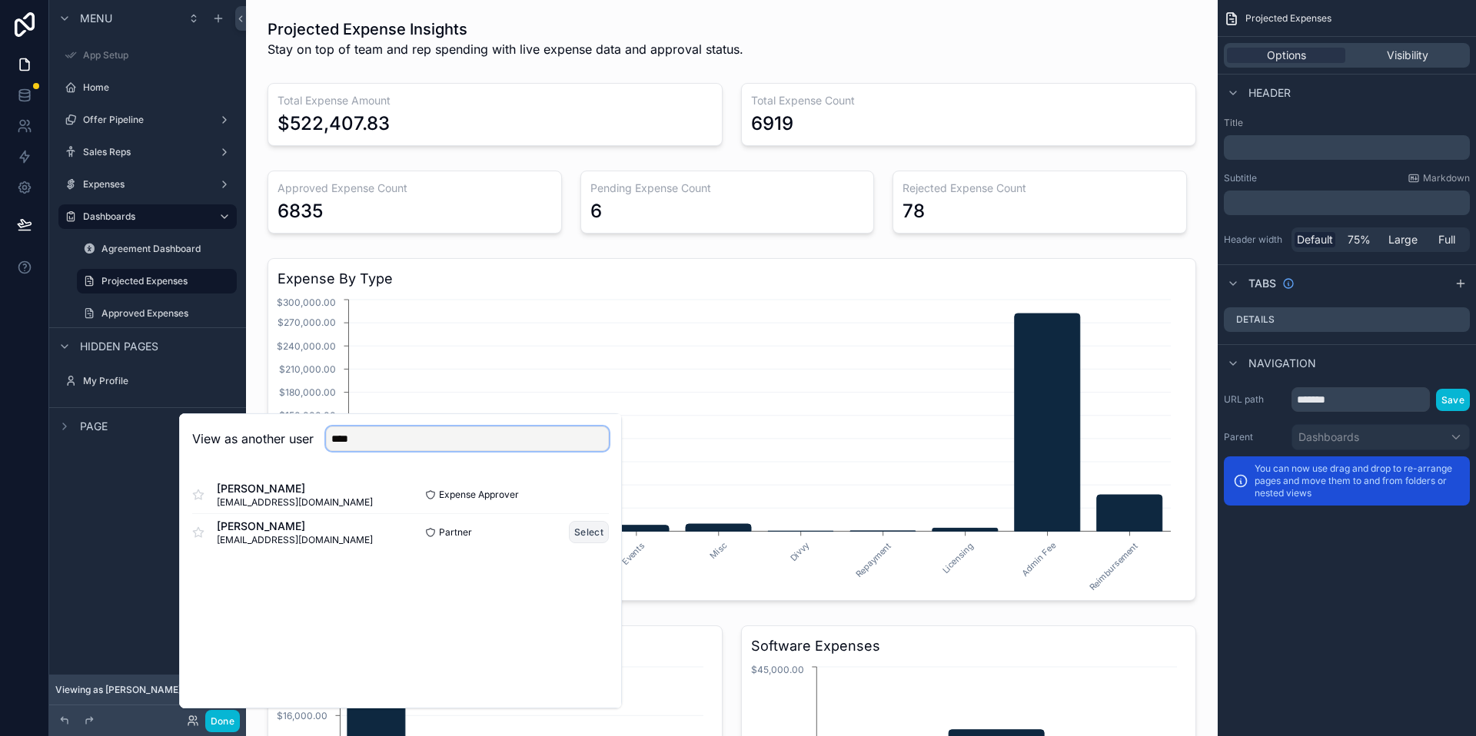
type input "****"
click at [570, 538] on button "Select" at bounding box center [589, 532] width 40 height 22
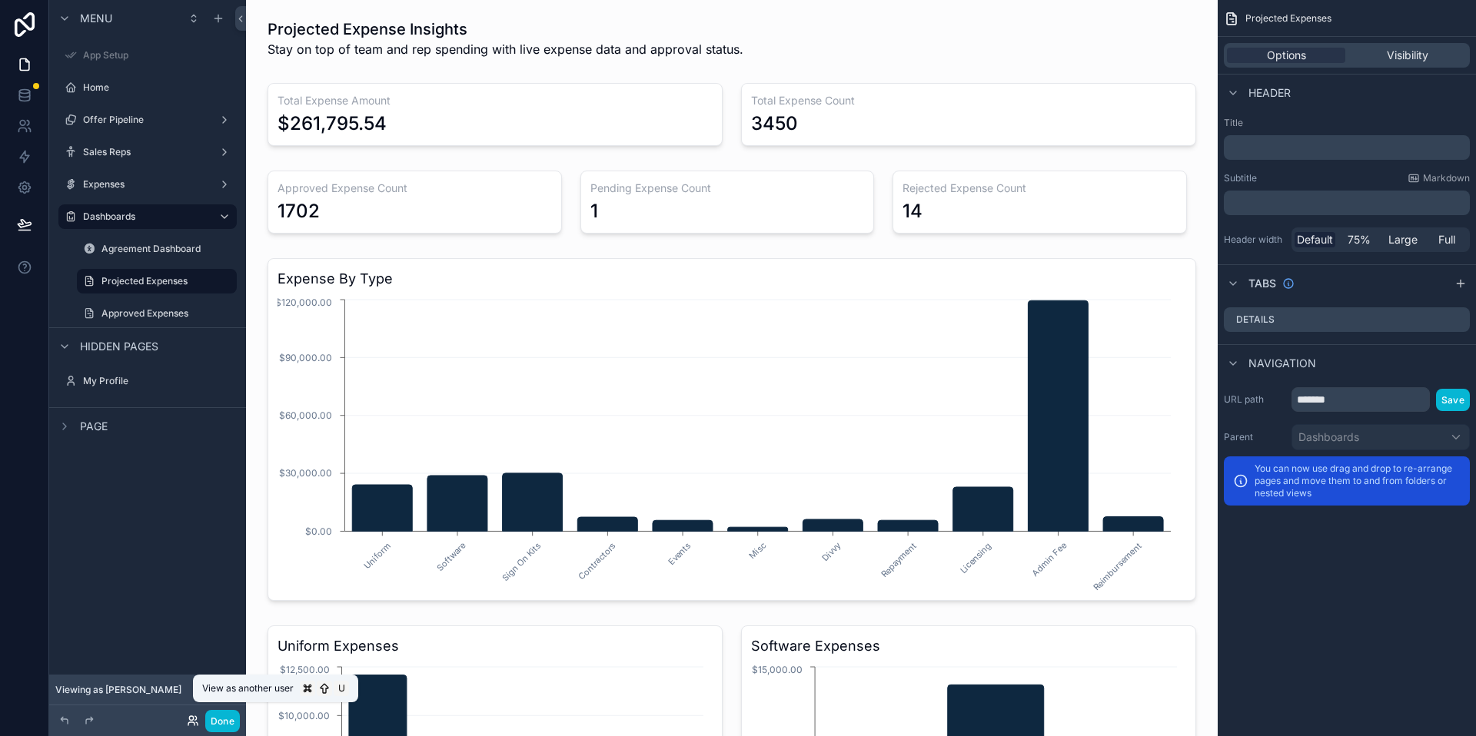
click at [190, 721] on icon at bounding box center [193, 721] width 12 height 12
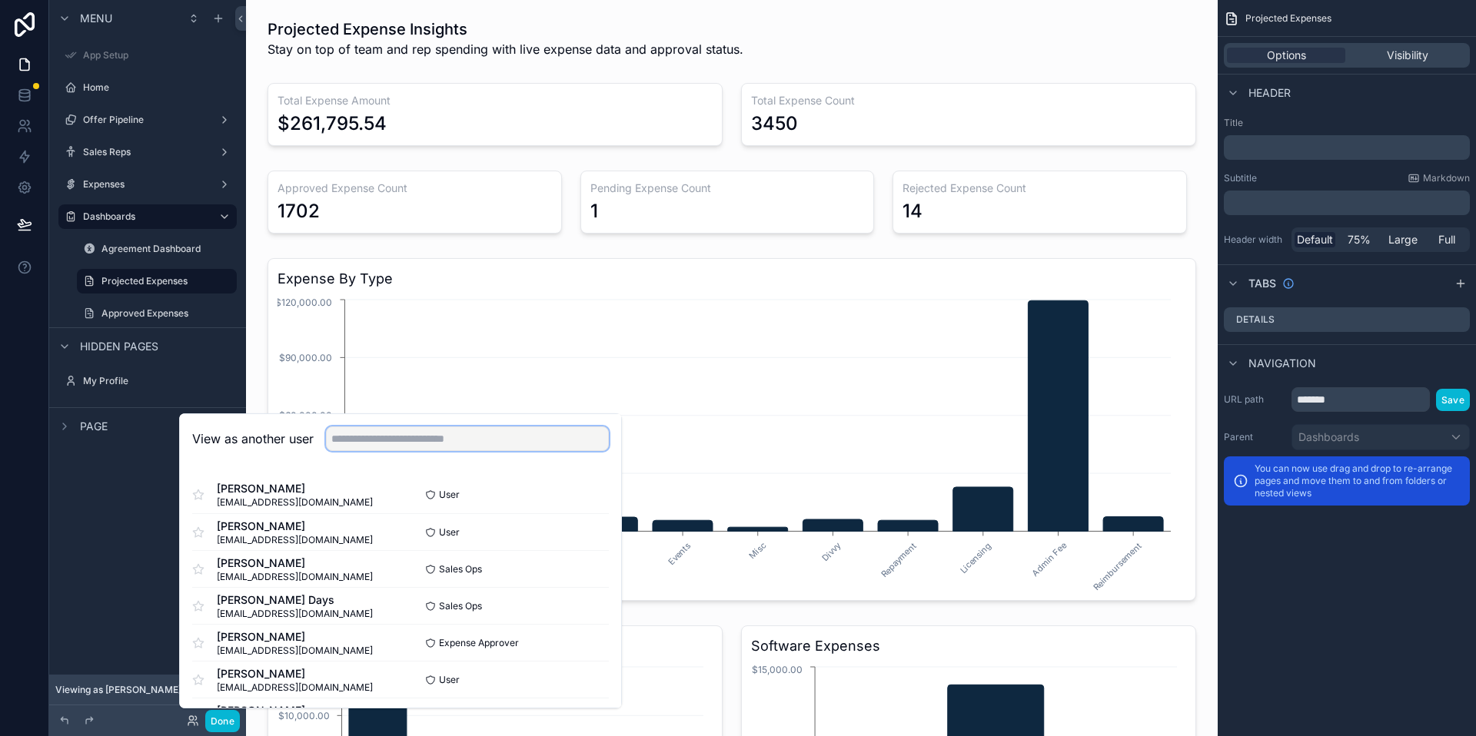
click at [383, 439] on input "text" at bounding box center [467, 439] width 283 height 25
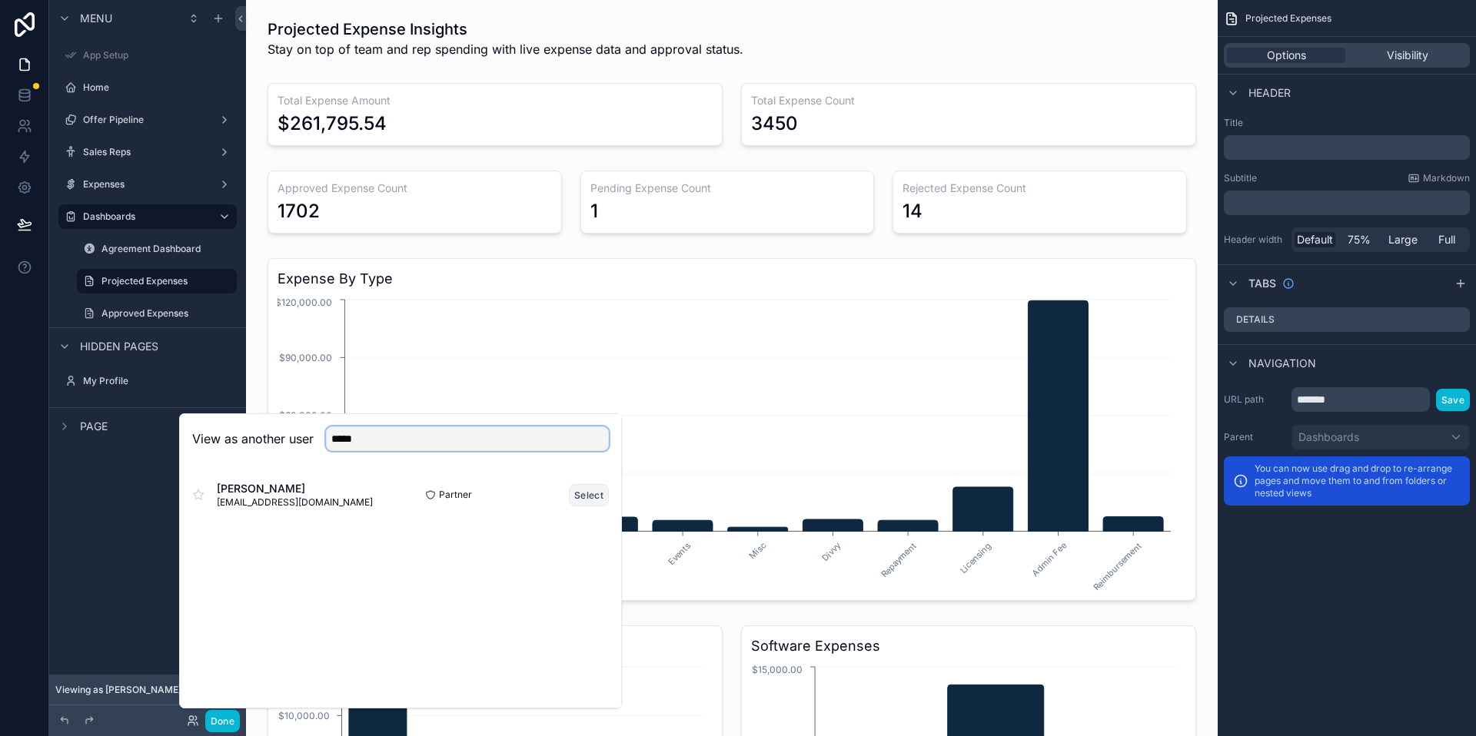
type input "*****"
click at [579, 497] on button "Select" at bounding box center [589, 495] width 40 height 22
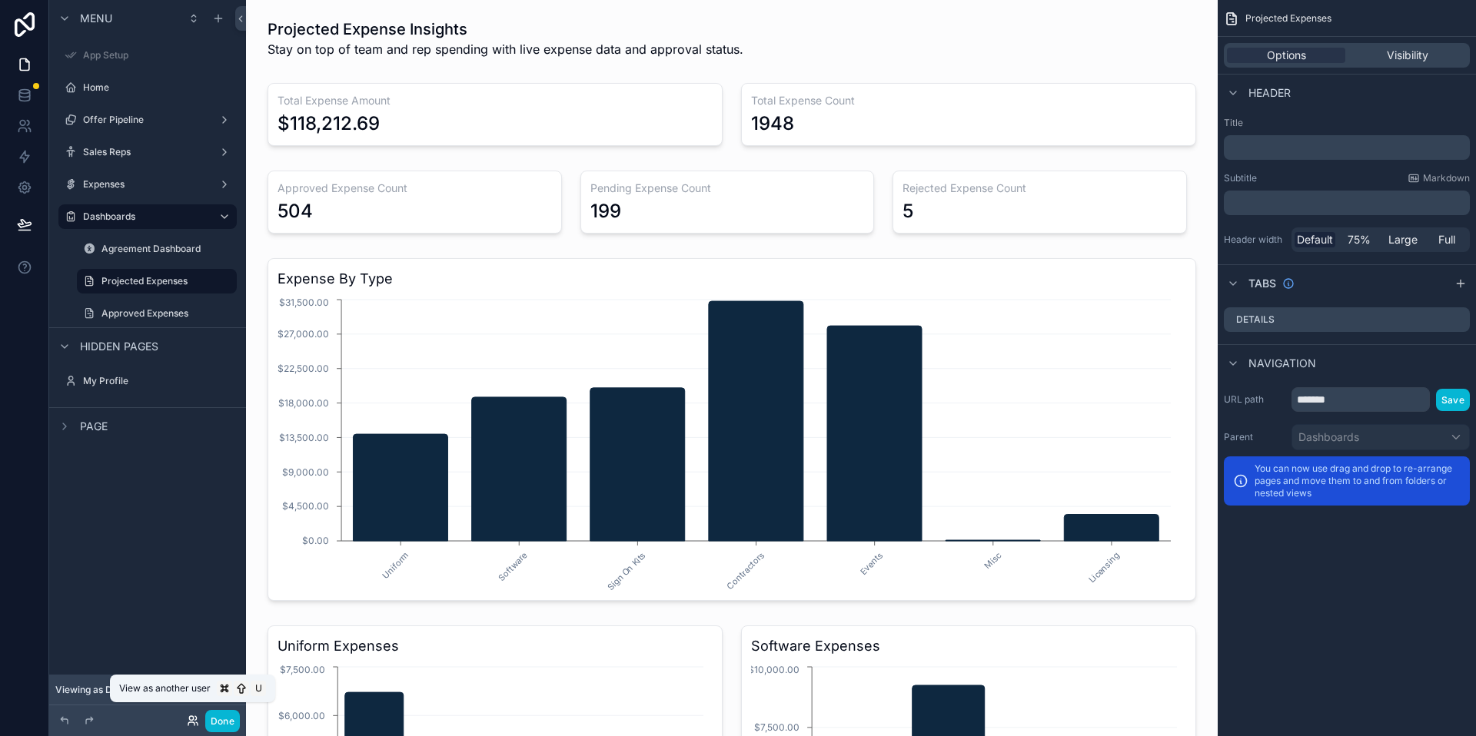
click at [190, 718] on icon at bounding box center [193, 721] width 12 height 12
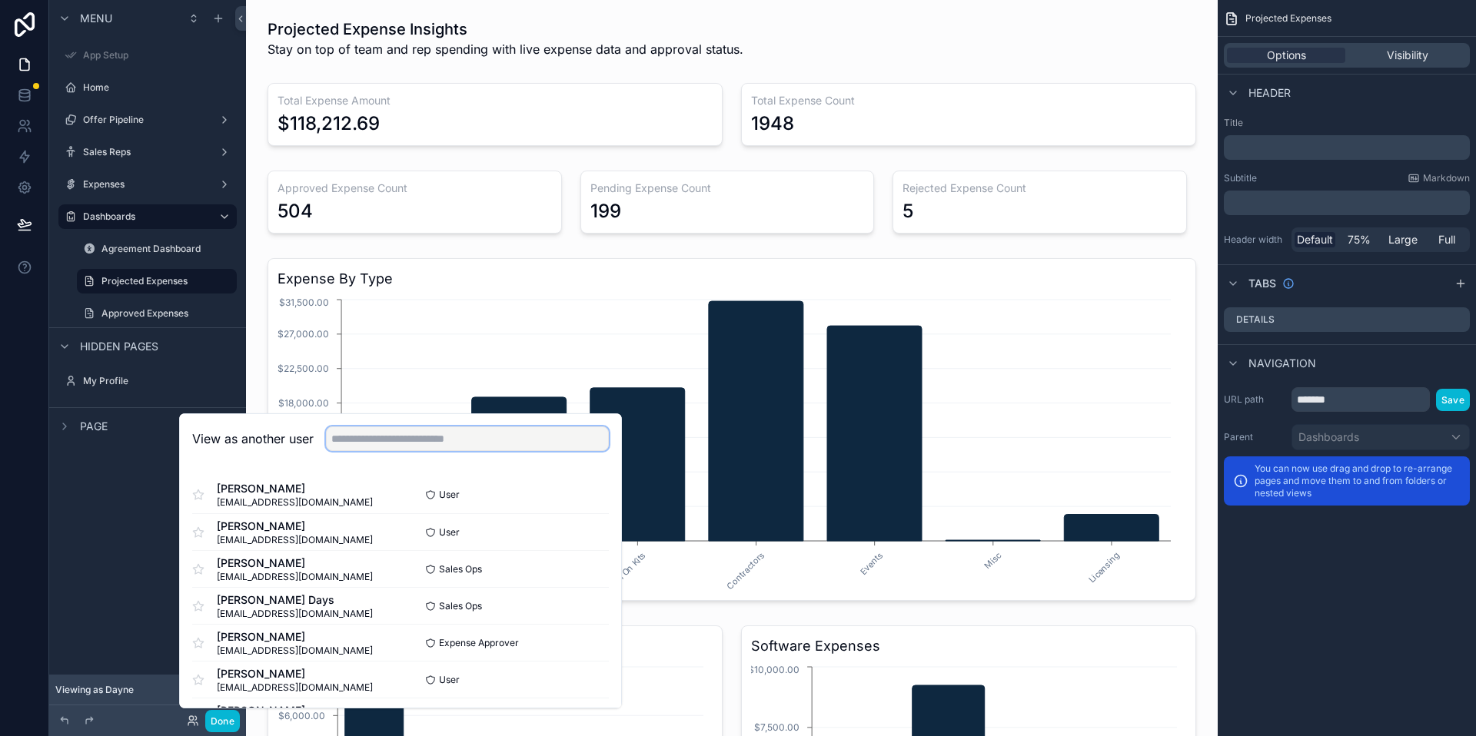
click at [470, 442] on input "text" at bounding box center [467, 439] width 283 height 25
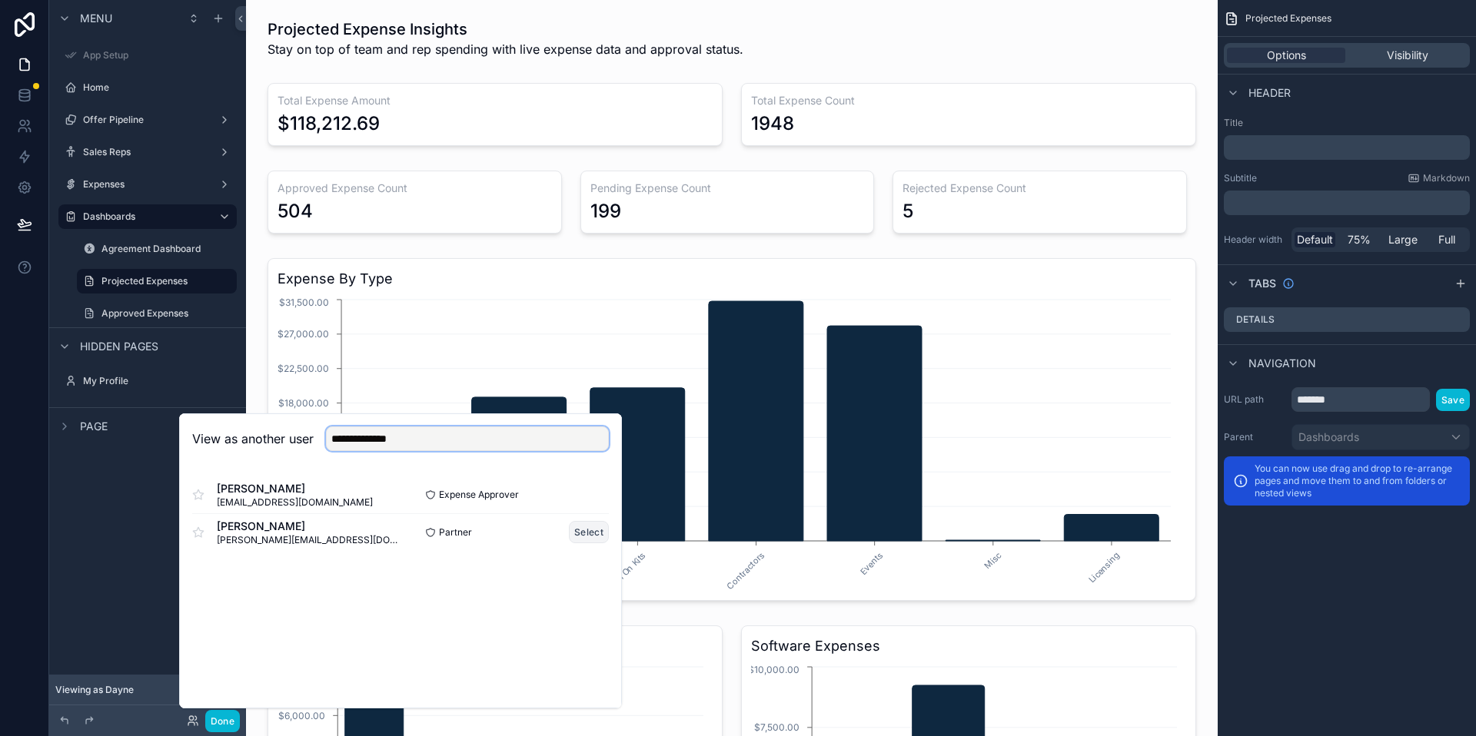
type input "**********"
click at [590, 528] on button "Select" at bounding box center [589, 532] width 40 height 22
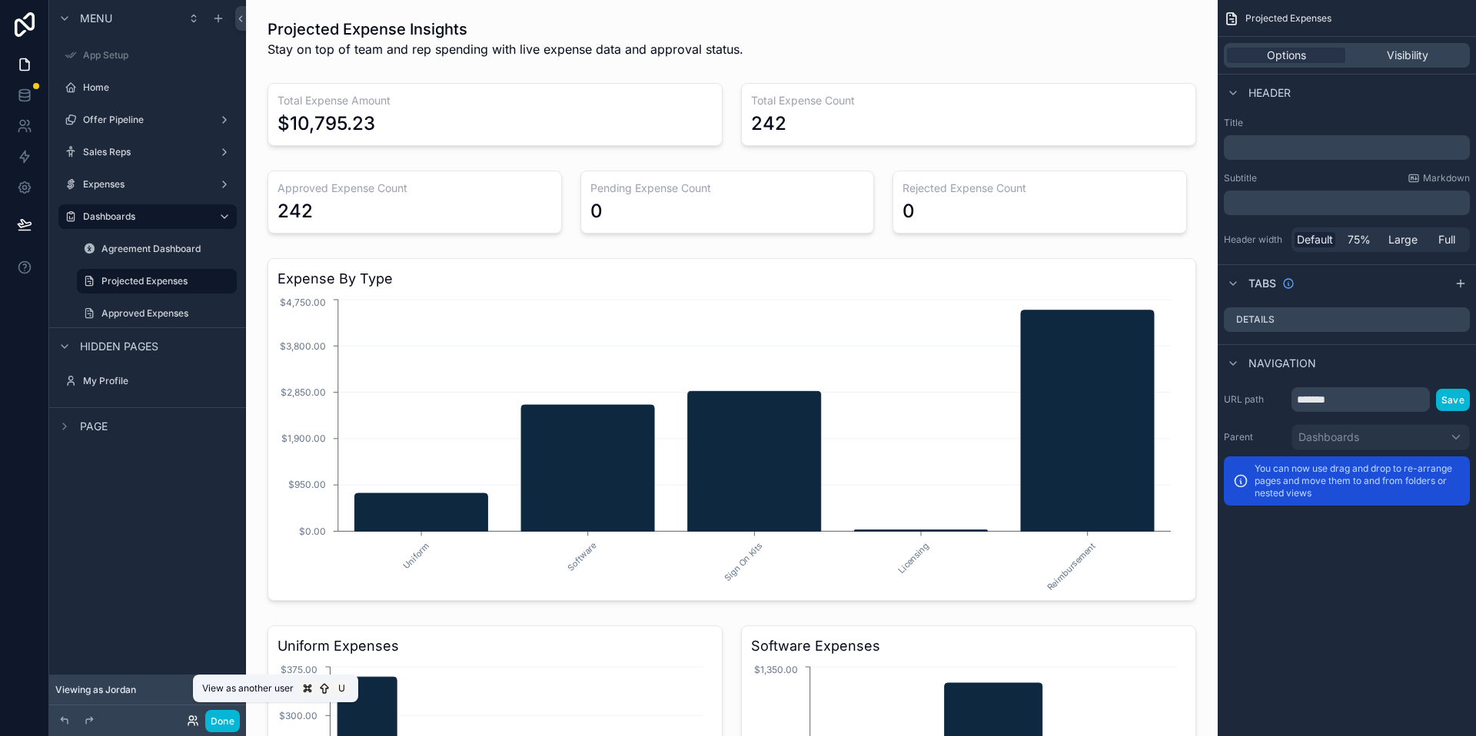
click at [189, 723] on icon at bounding box center [191, 724] width 6 height 3
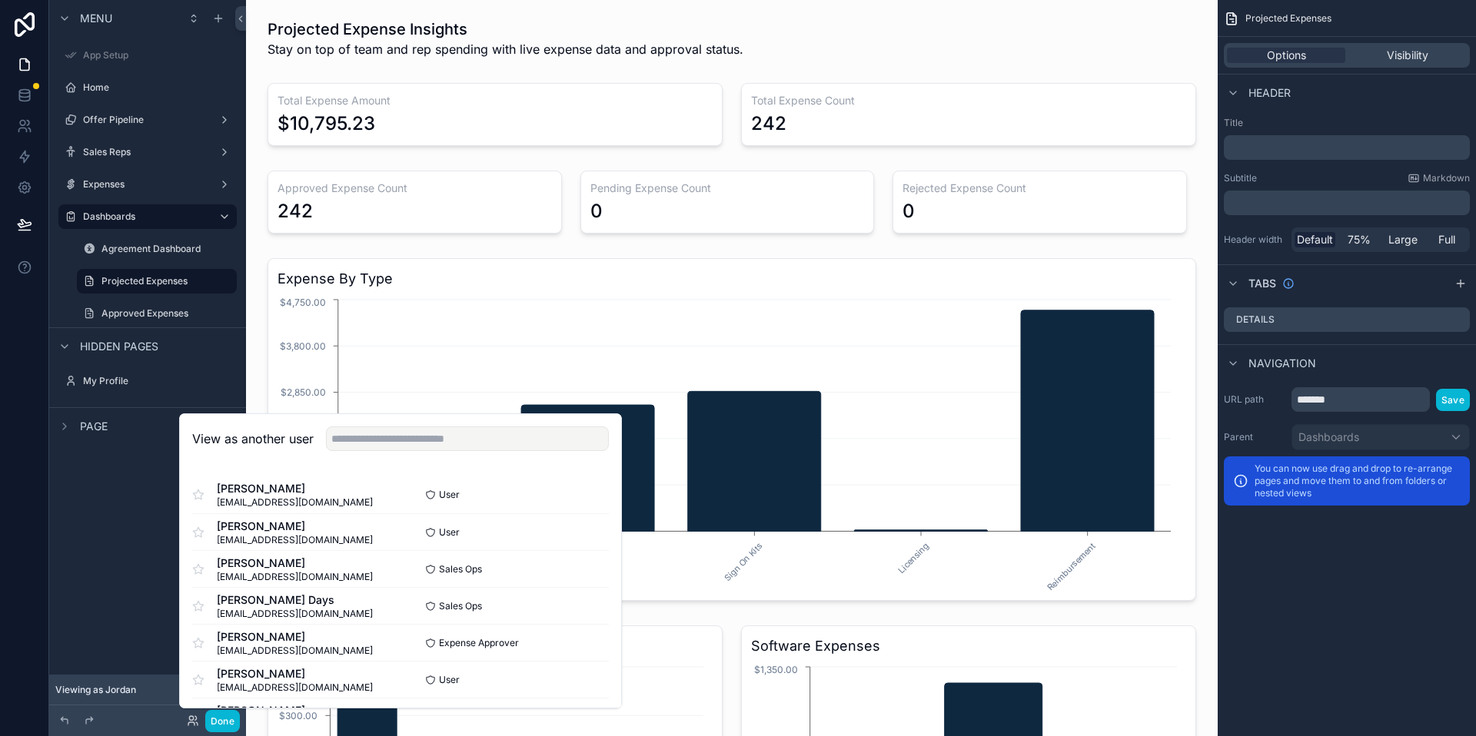
click at [408, 423] on div "View as another user" at bounding box center [400, 439] width 441 height 50
click at [403, 431] on input "text" at bounding box center [467, 439] width 283 height 25
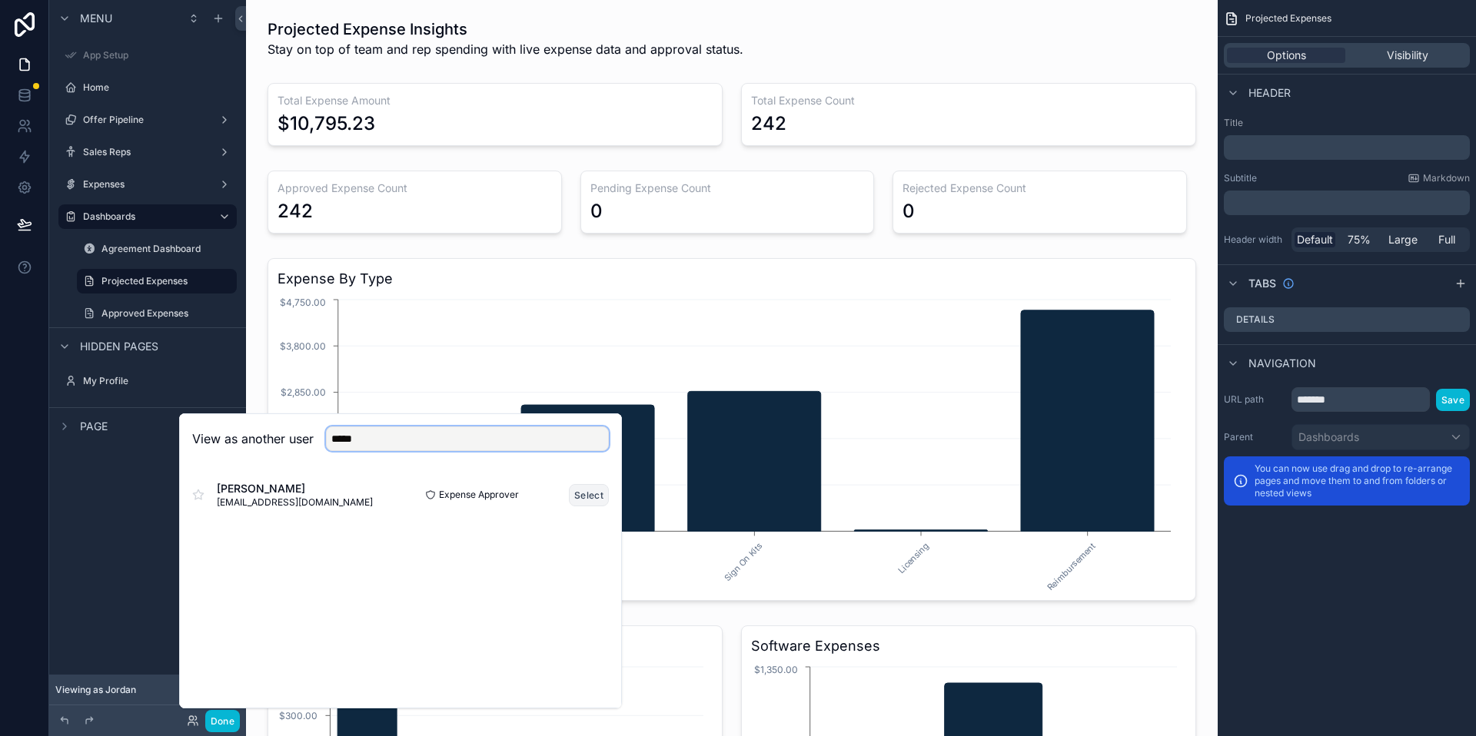
type input "*****"
click at [600, 497] on button "Select" at bounding box center [589, 495] width 40 height 22
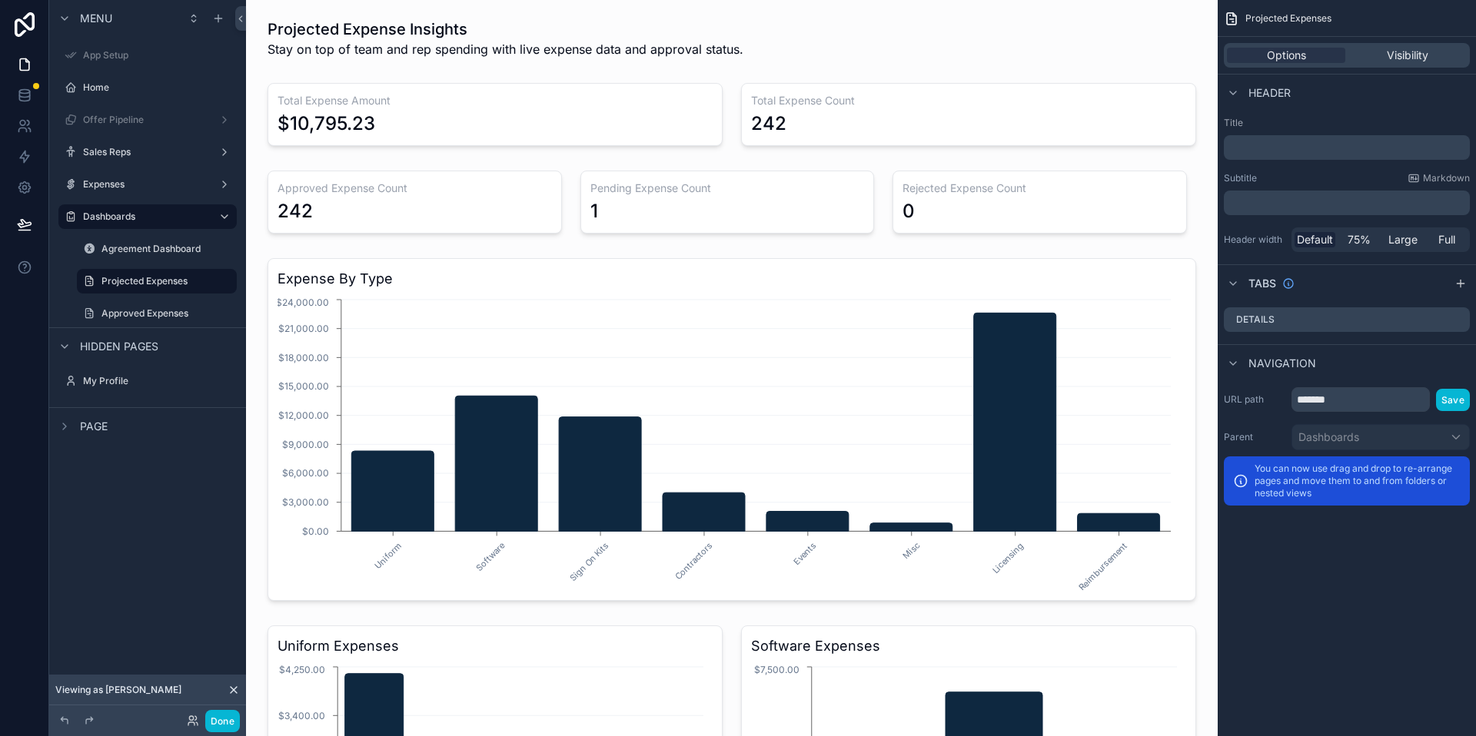
click at [198, 717] on icon at bounding box center [193, 721] width 12 height 12
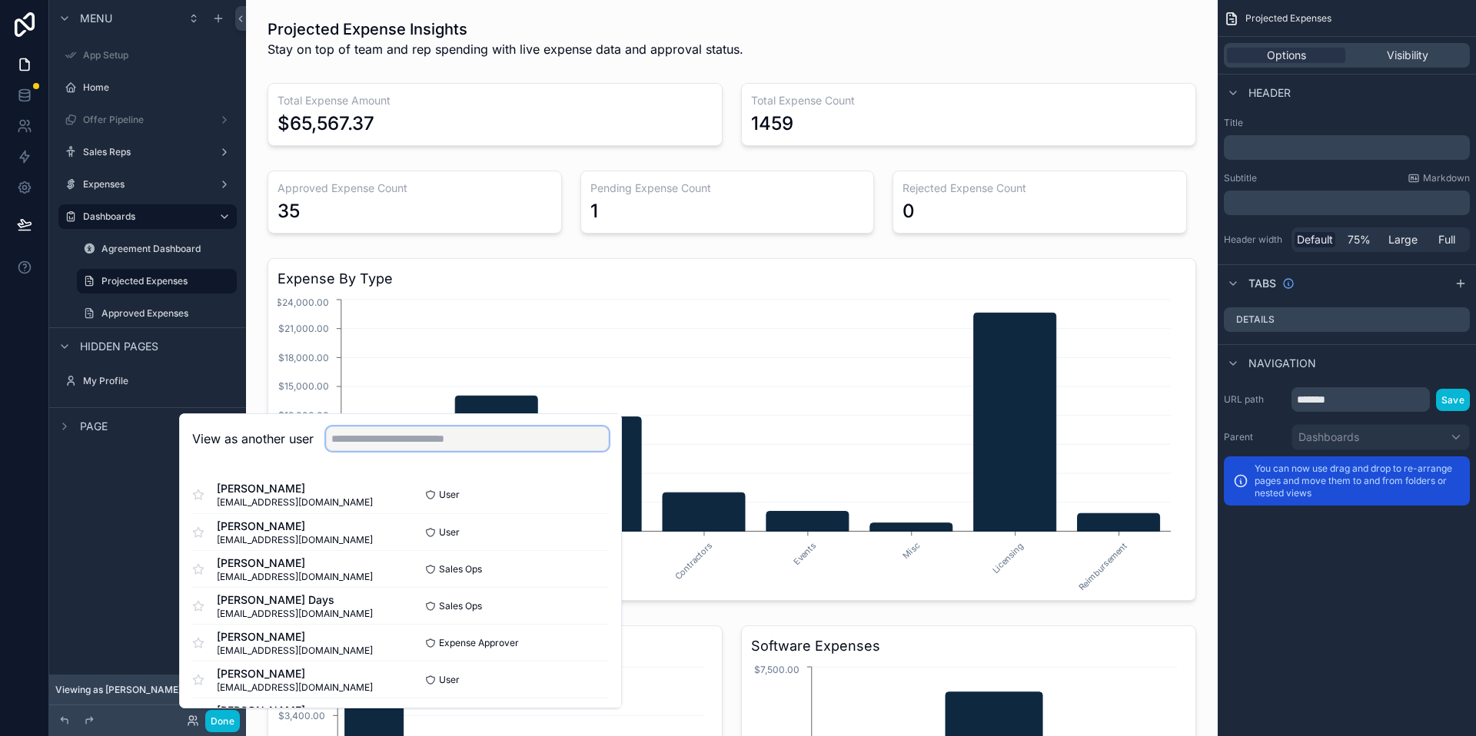
click at [399, 430] on input "text" at bounding box center [467, 439] width 283 height 25
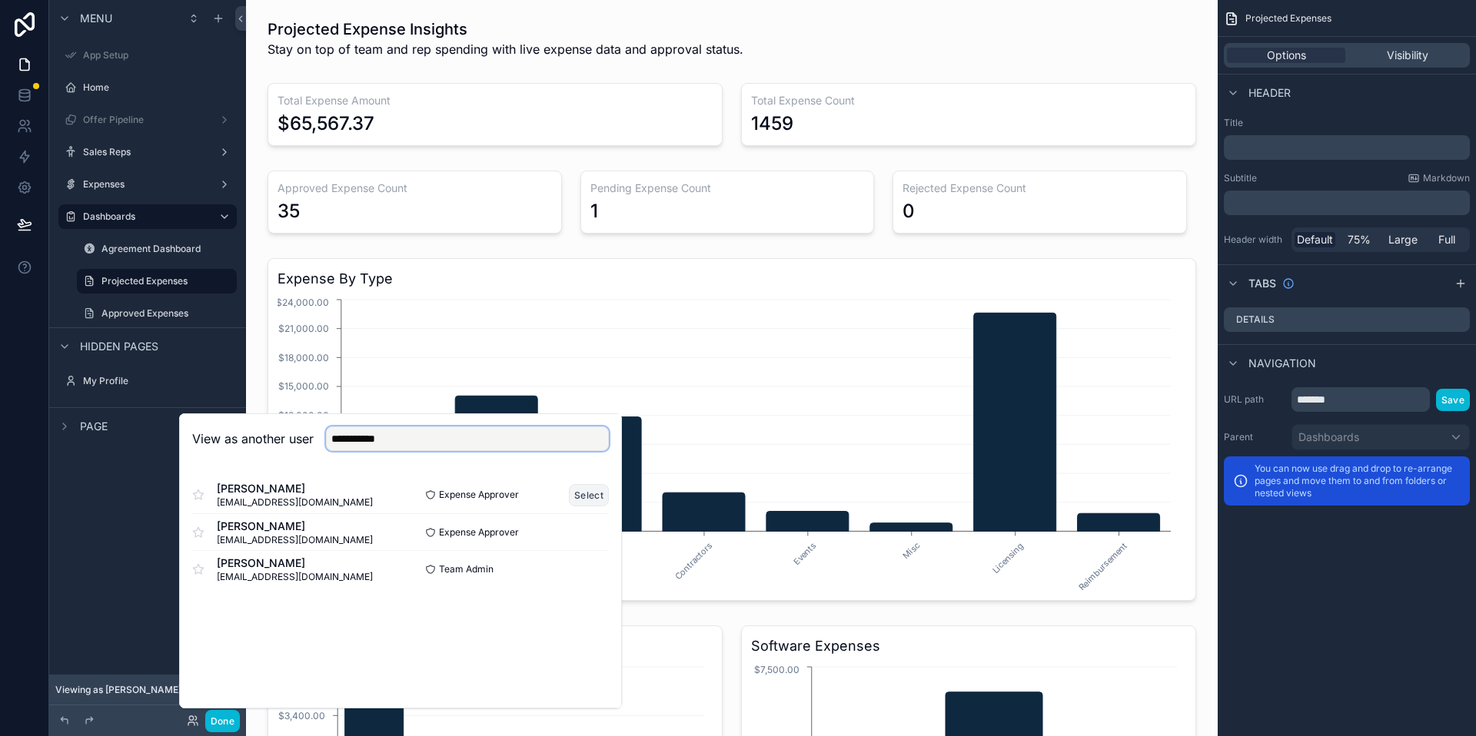
type input "**********"
click at [600, 487] on button "Select" at bounding box center [589, 495] width 40 height 22
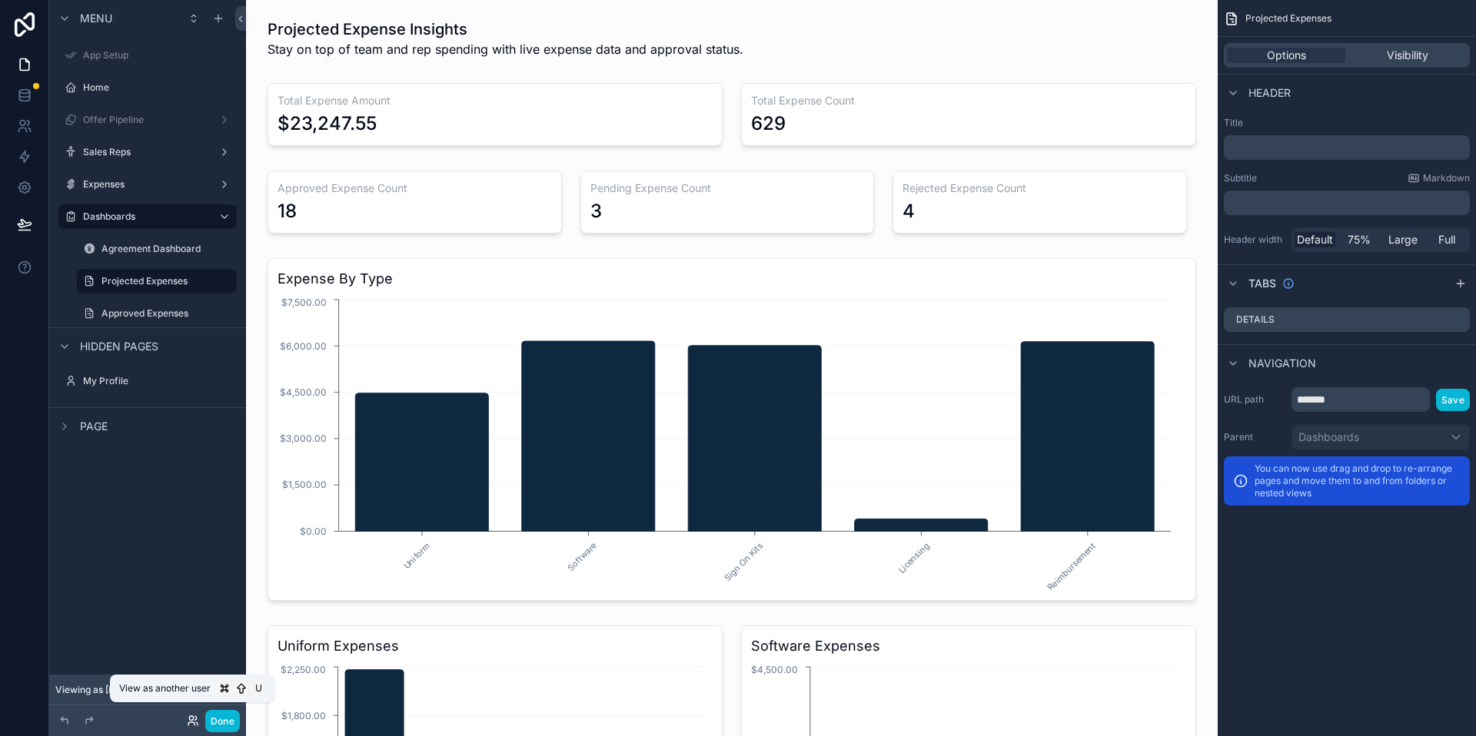
click at [194, 715] on icon at bounding box center [193, 721] width 12 height 12
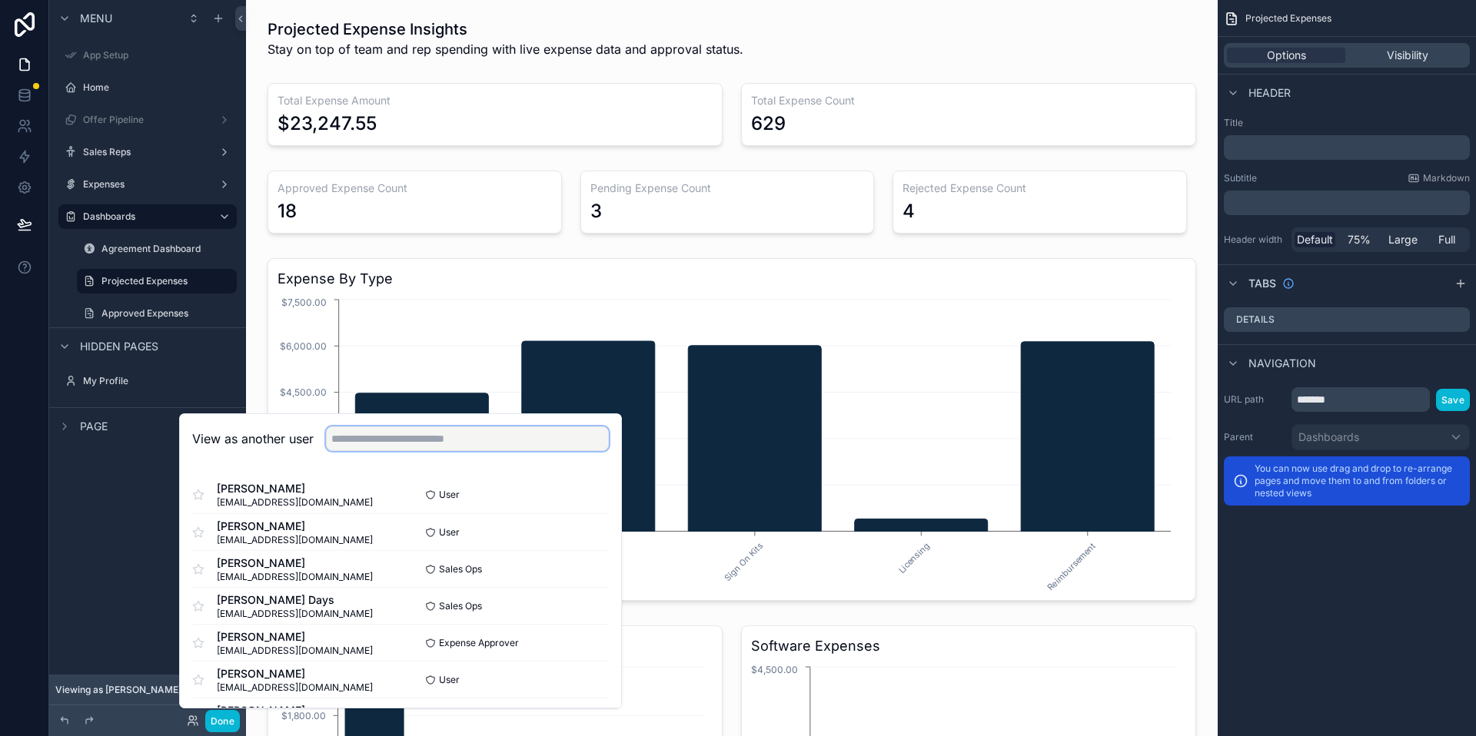
click at [372, 438] on input "text" at bounding box center [467, 439] width 283 height 25
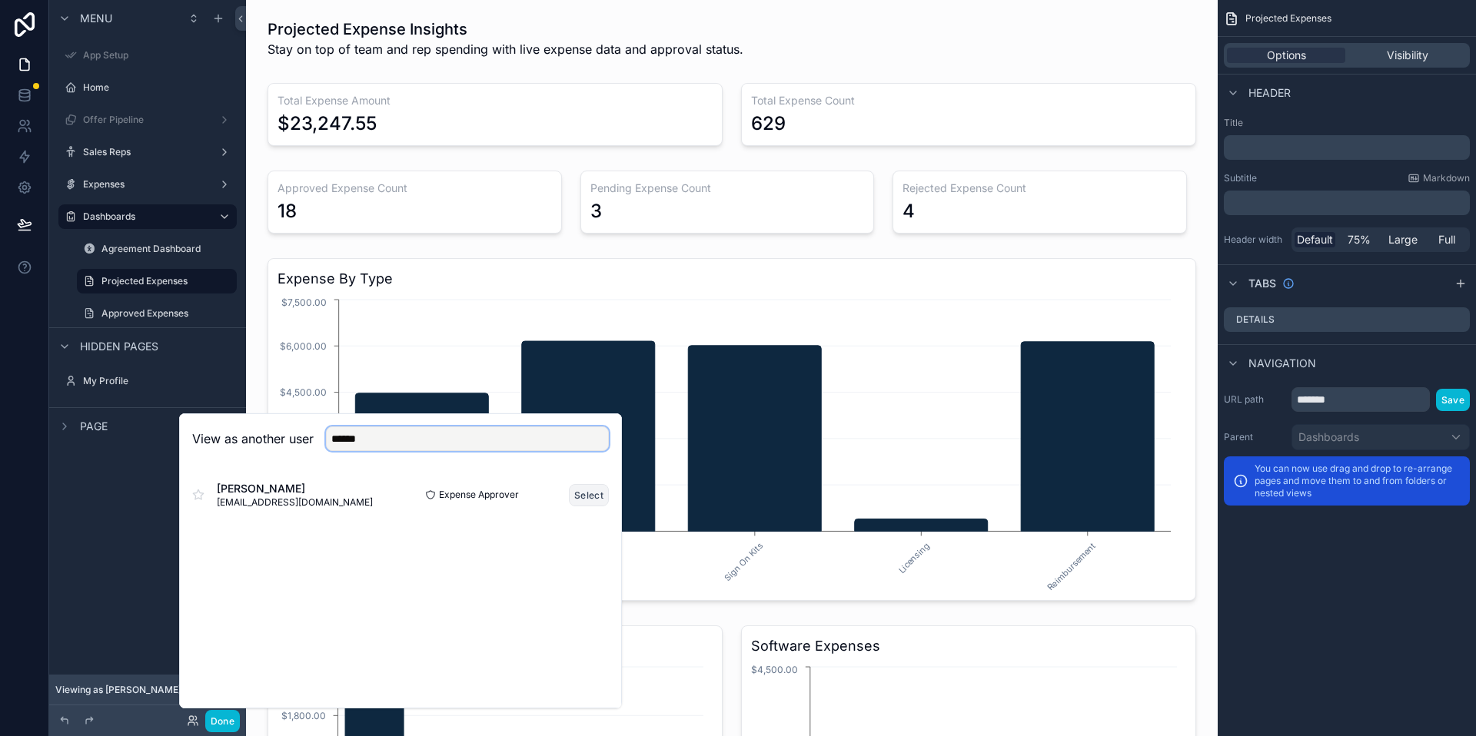
type input "******"
click at [586, 493] on button "Select" at bounding box center [589, 495] width 40 height 22
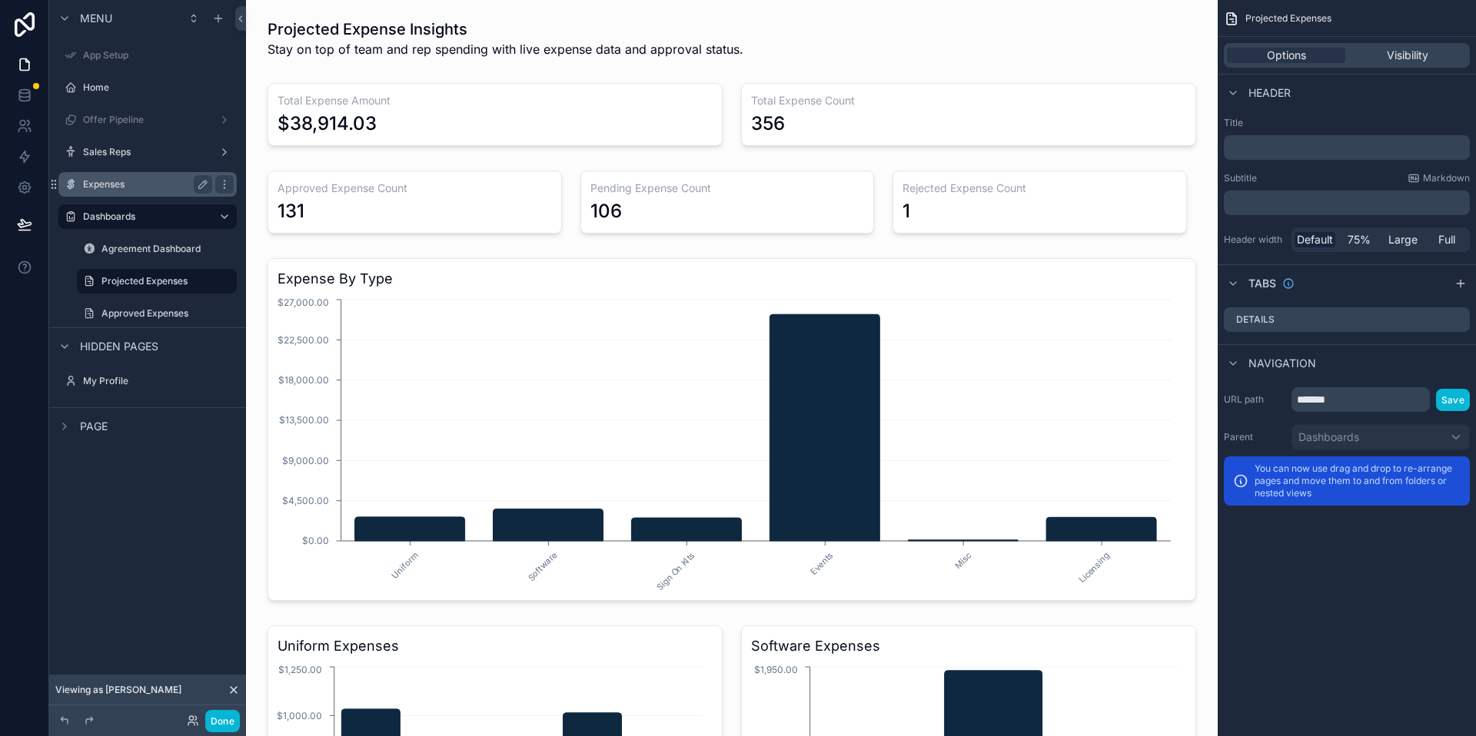
click at [127, 182] on label "Expenses" at bounding box center [144, 184] width 123 height 12
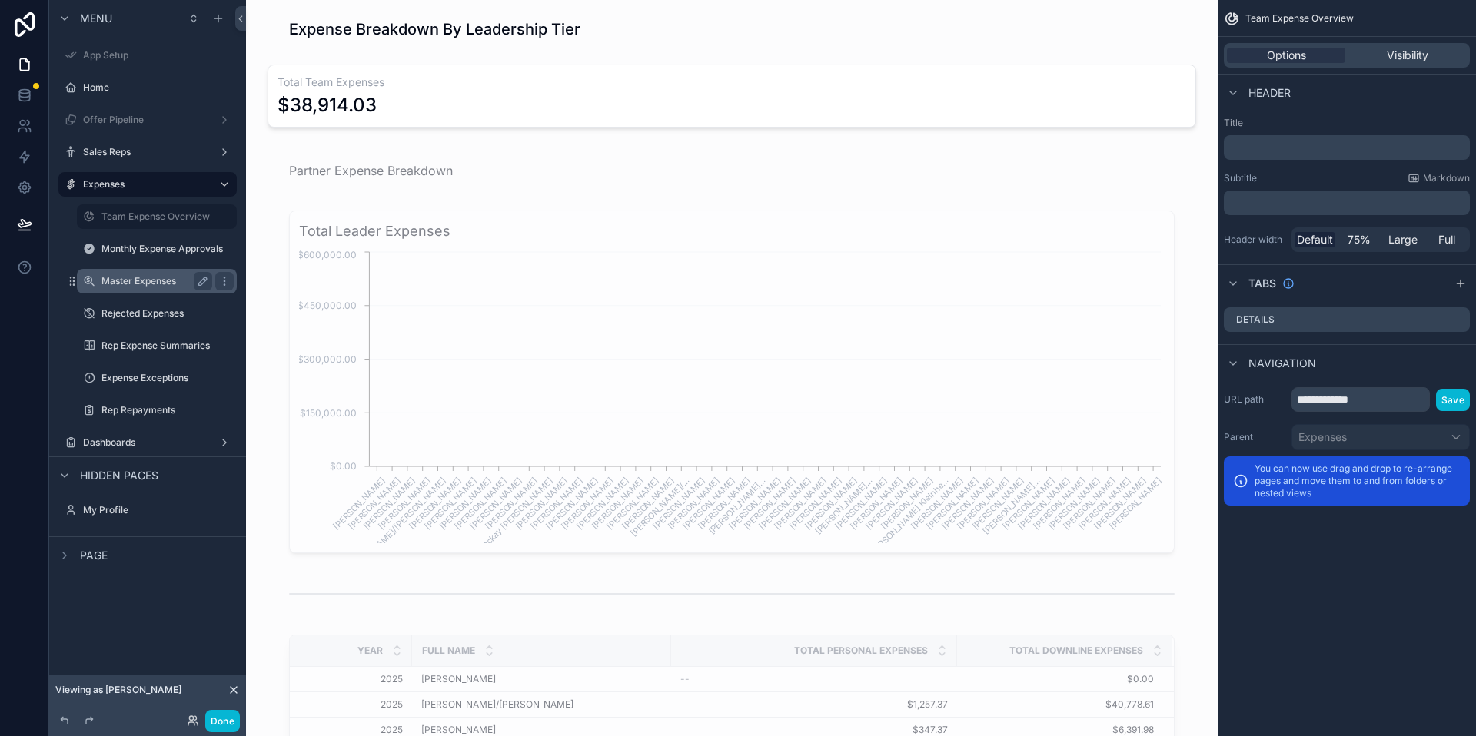
click at [180, 273] on div "Master Expenses" at bounding box center [156, 281] width 111 height 18
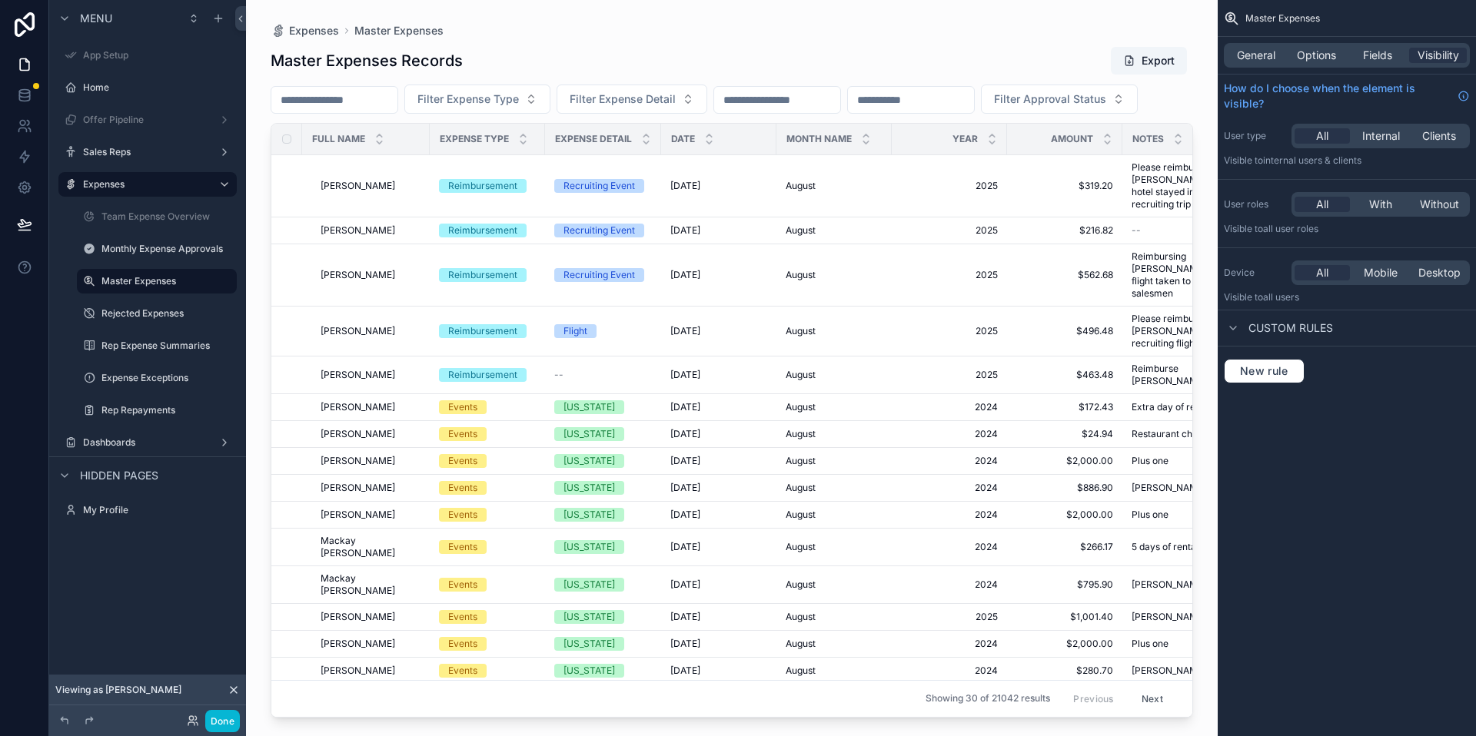
click at [386, 105] on div "scrollable content" at bounding box center [732, 359] width 972 height 718
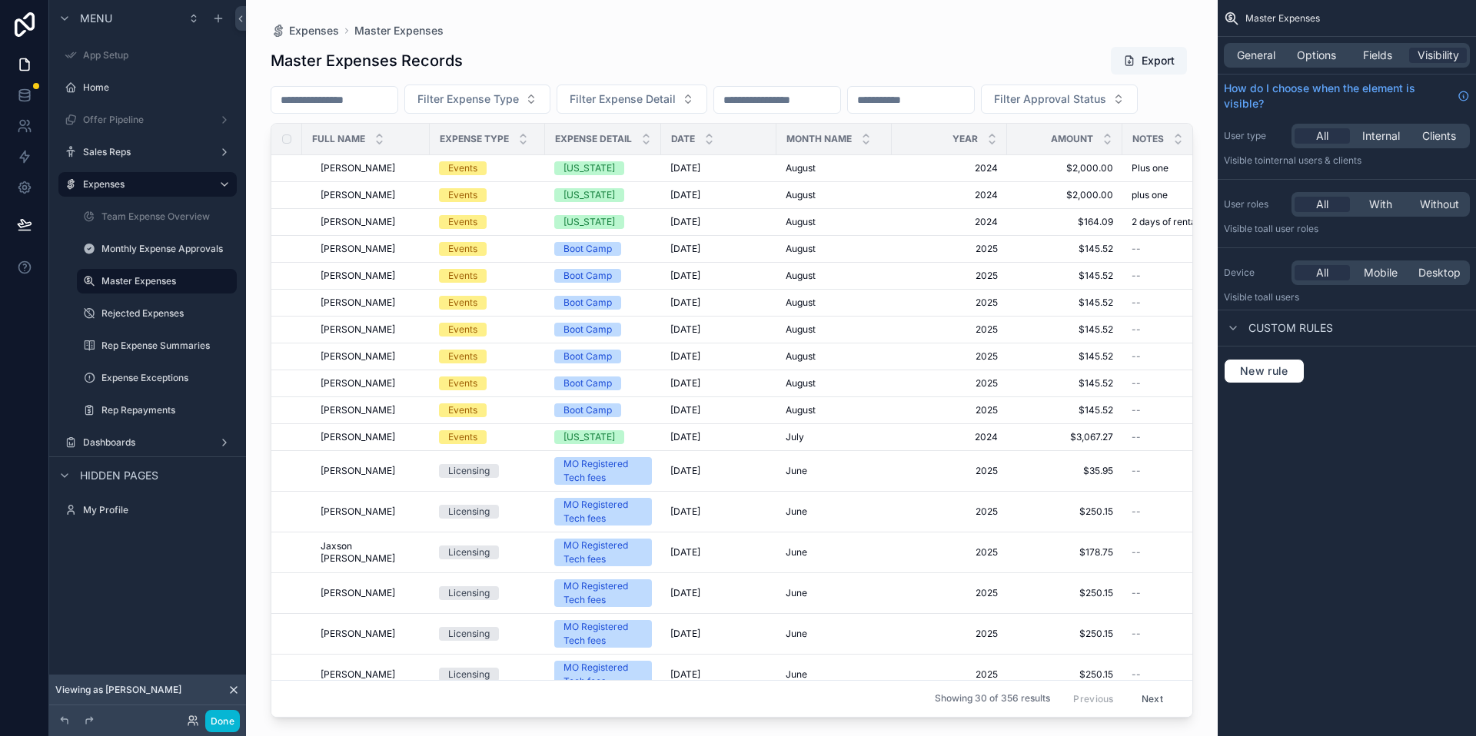
click at [347, 112] on div "scrollable content" at bounding box center [335, 100] width 128 height 28
click at [349, 105] on input "scrollable content" at bounding box center [334, 100] width 126 height 22
click at [232, 691] on icon at bounding box center [234, 690] width 6 height 6
click at [197, 719] on icon at bounding box center [193, 721] width 12 height 12
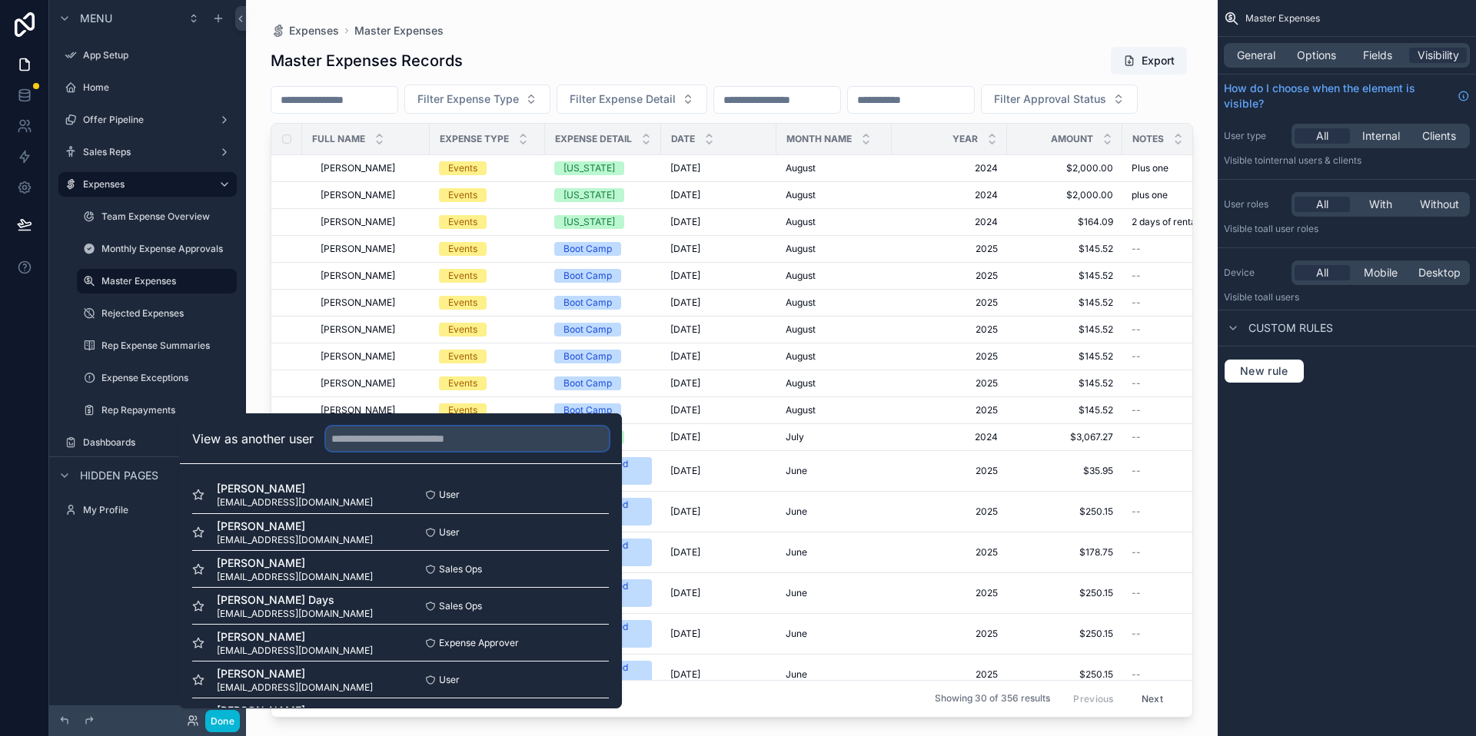
click at [352, 444] on input "text" at bounding box center [467, 439] width 283 height 25
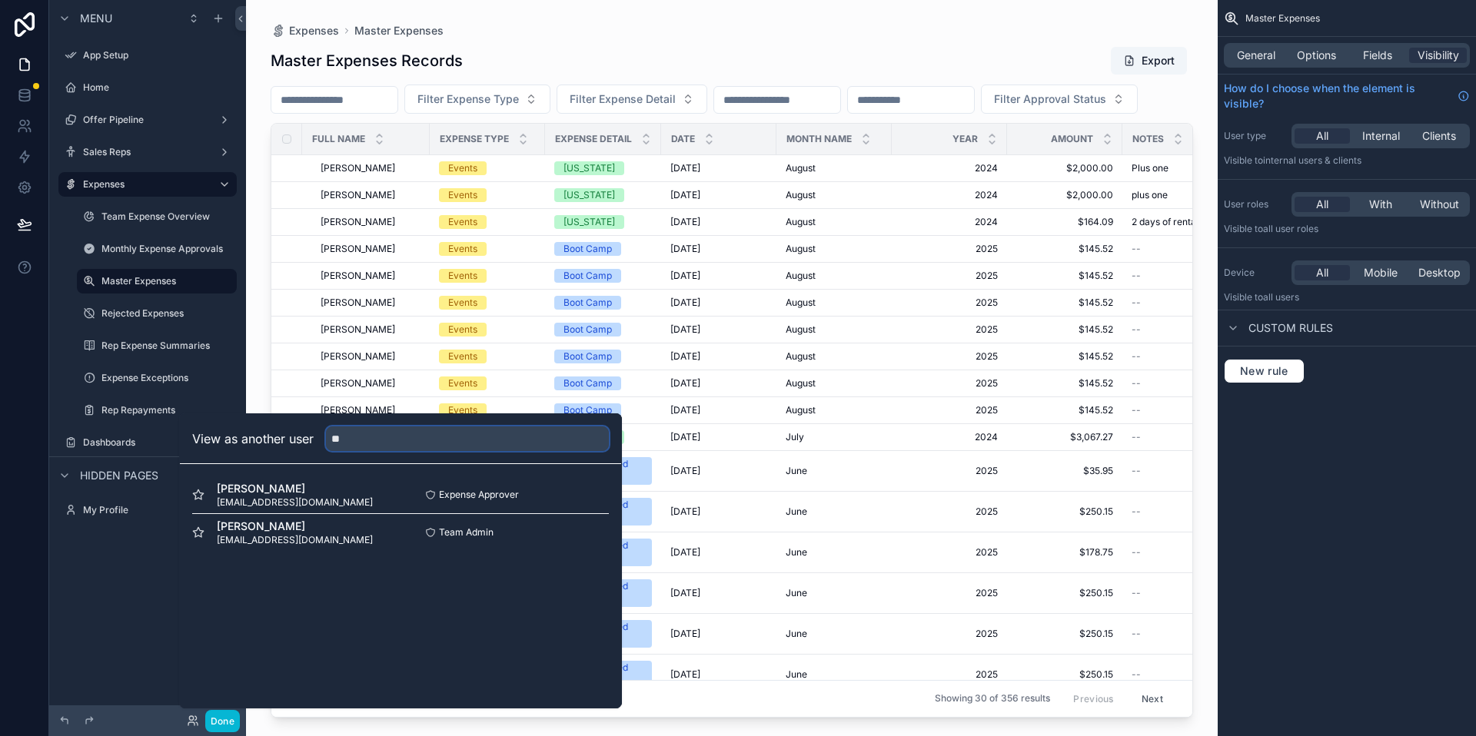
type input "*"
type input "*****"
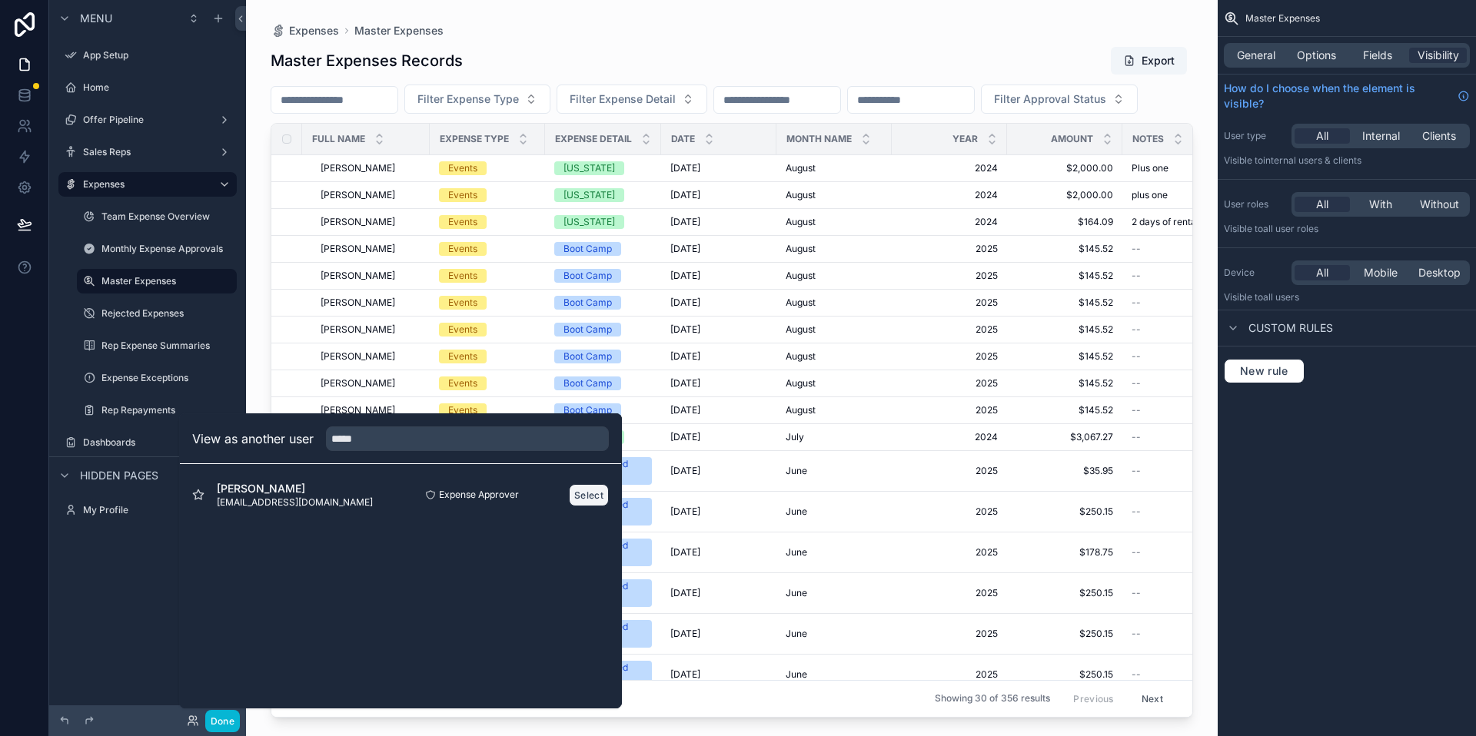
click at [569, 500] on button "Select" at bounding box center [589, 495] width 40 height 22
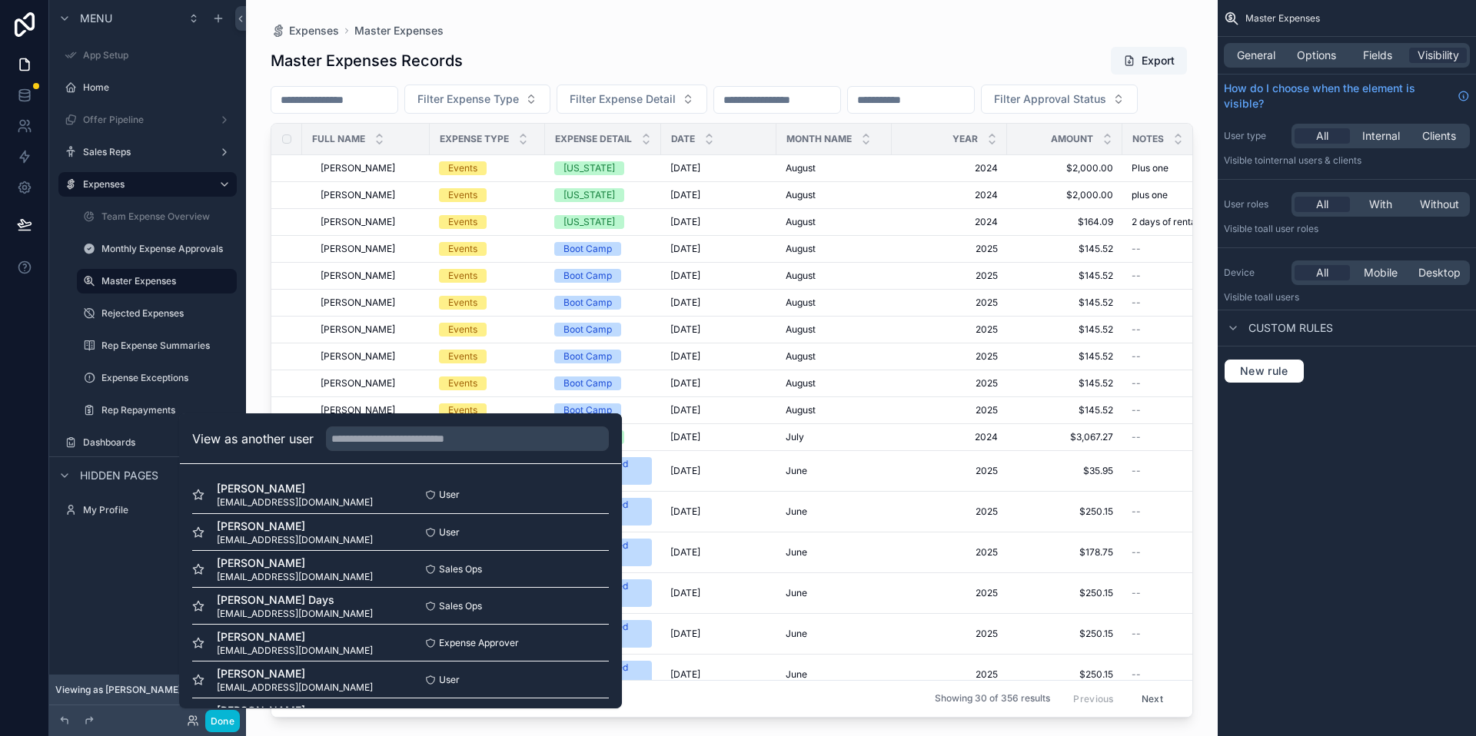
click at [609, 114] on div "Filter Expense Type Filter Expense Detail Filter Approval Status" at bounding box center [732, 99] width 922 height 29
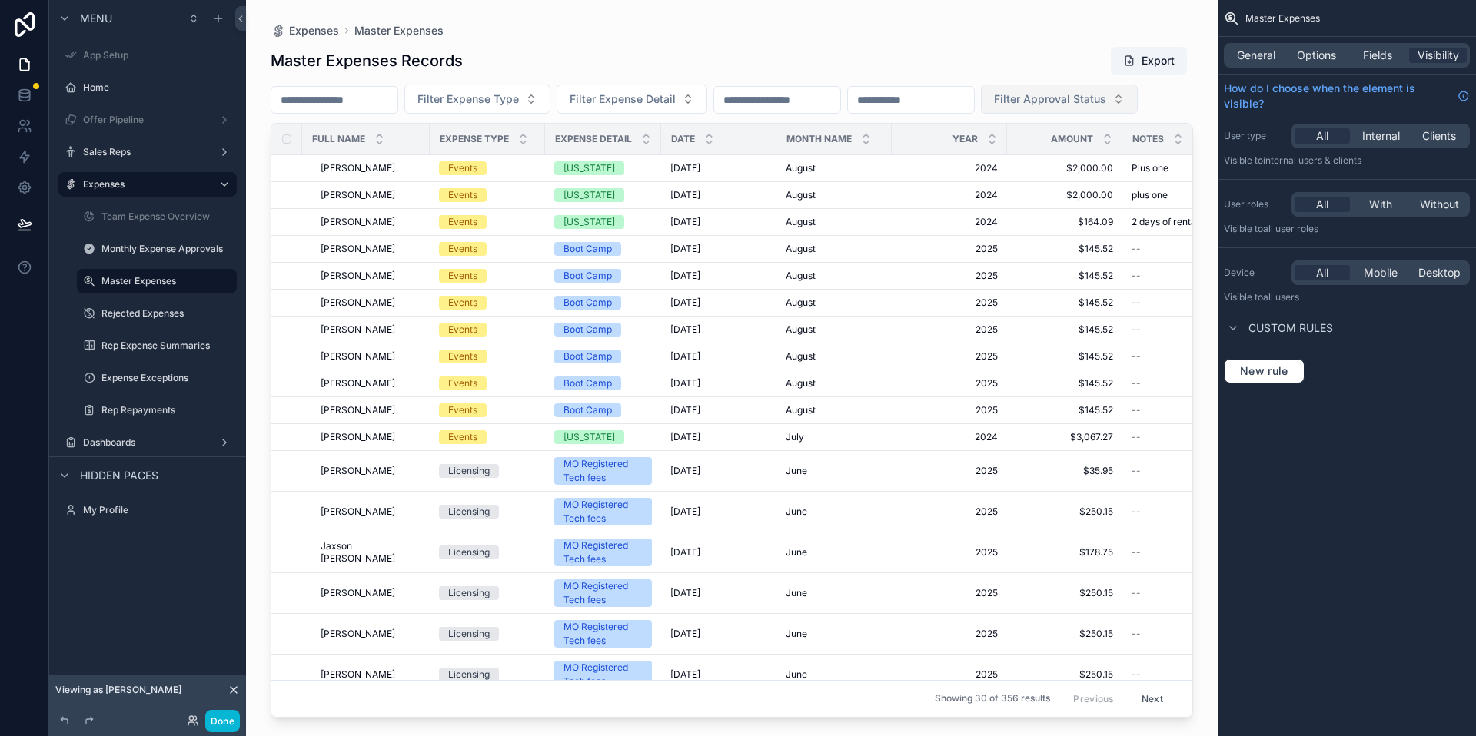
click at [981, 114] on button "Filter Approval Status" at bounding box center [1059, 99] width 157 height 29
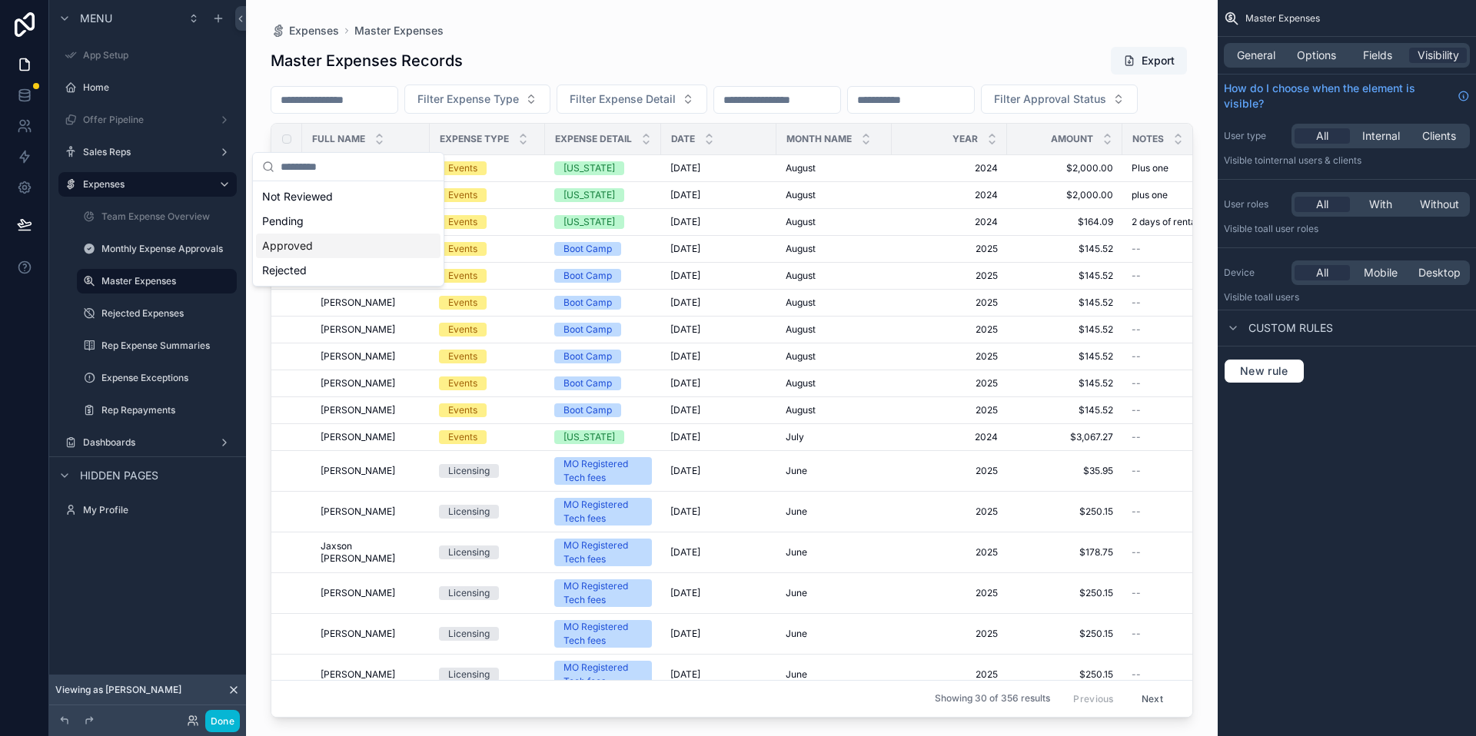
click at [376, 238] on div "Approved" at bounding box center [348, 246] width 184 height 25
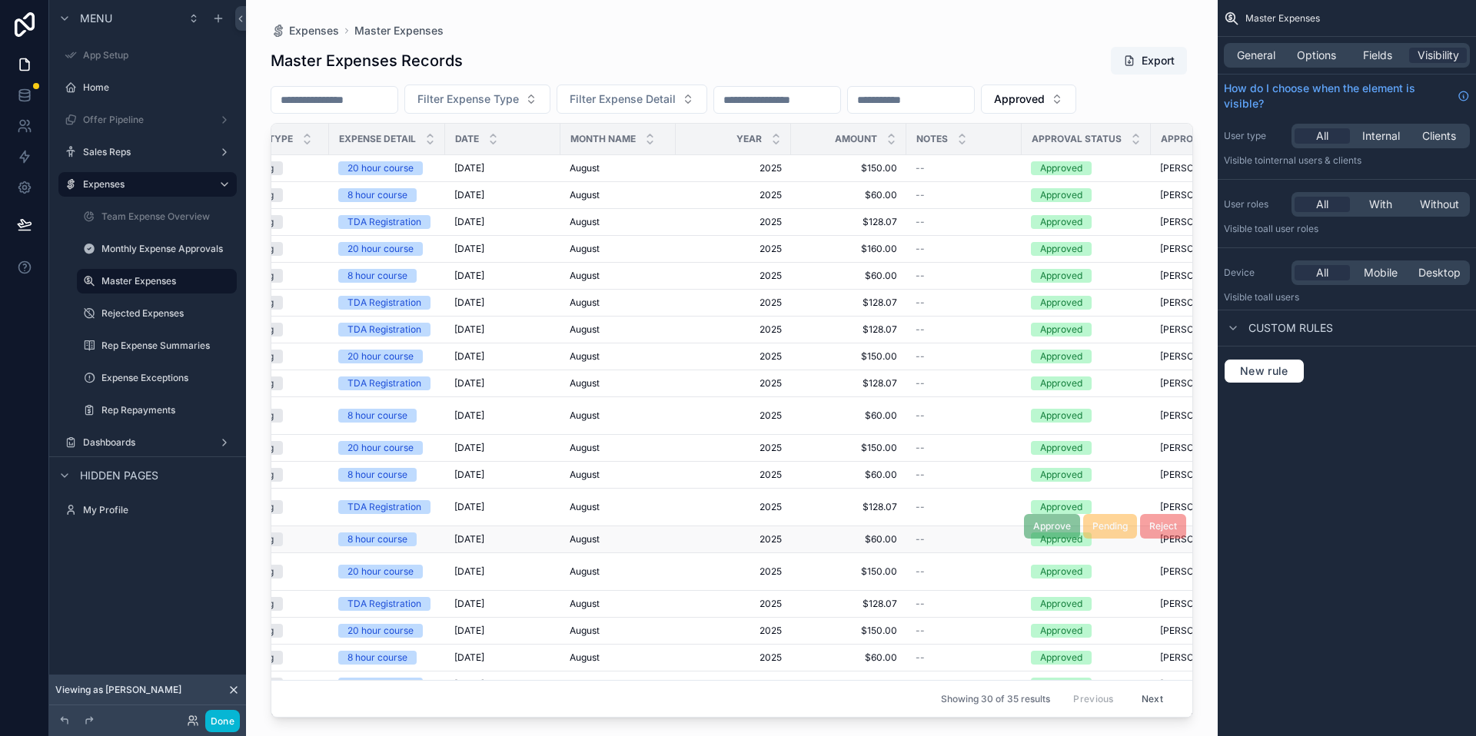
scroll to position [0, 227]
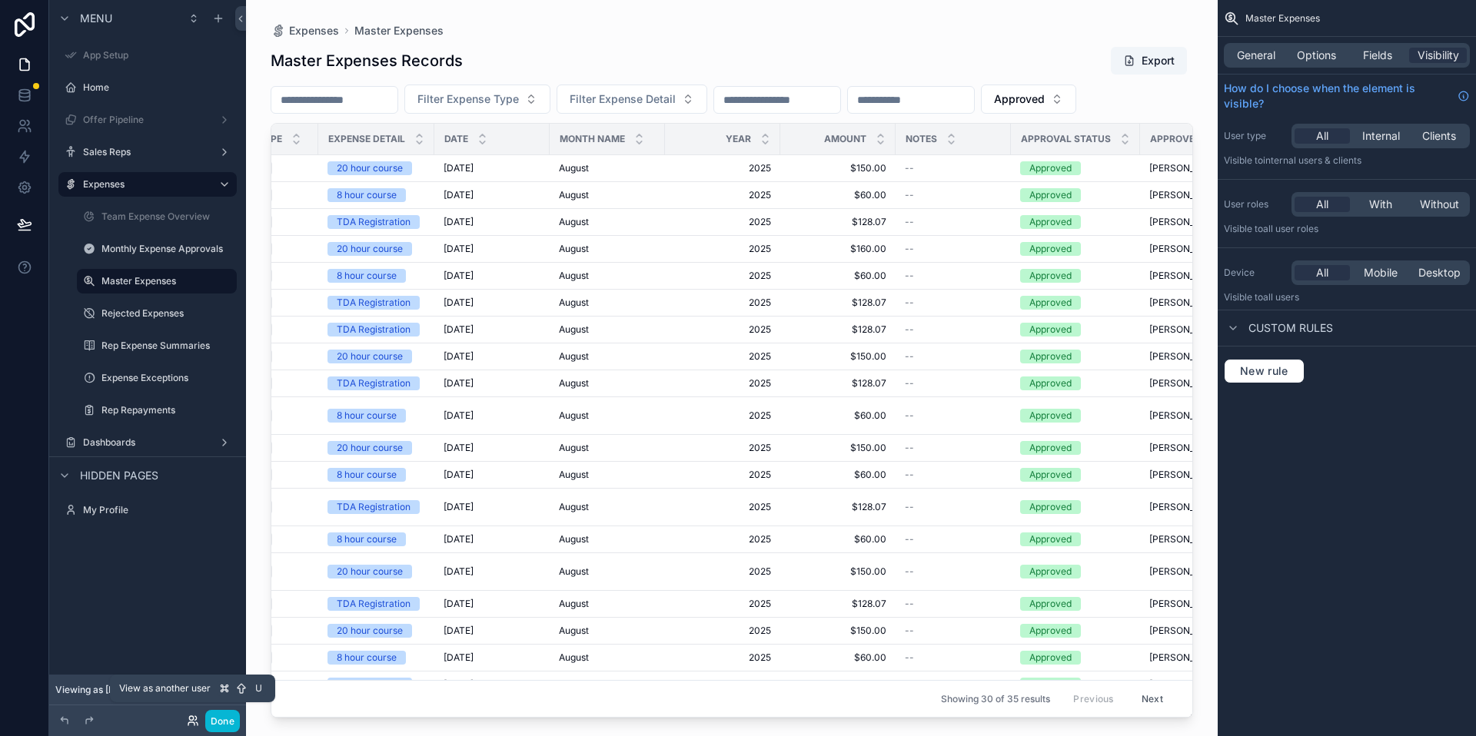
click at [194, 716] on icon at bounding box center [195, 718] width 2 height 4
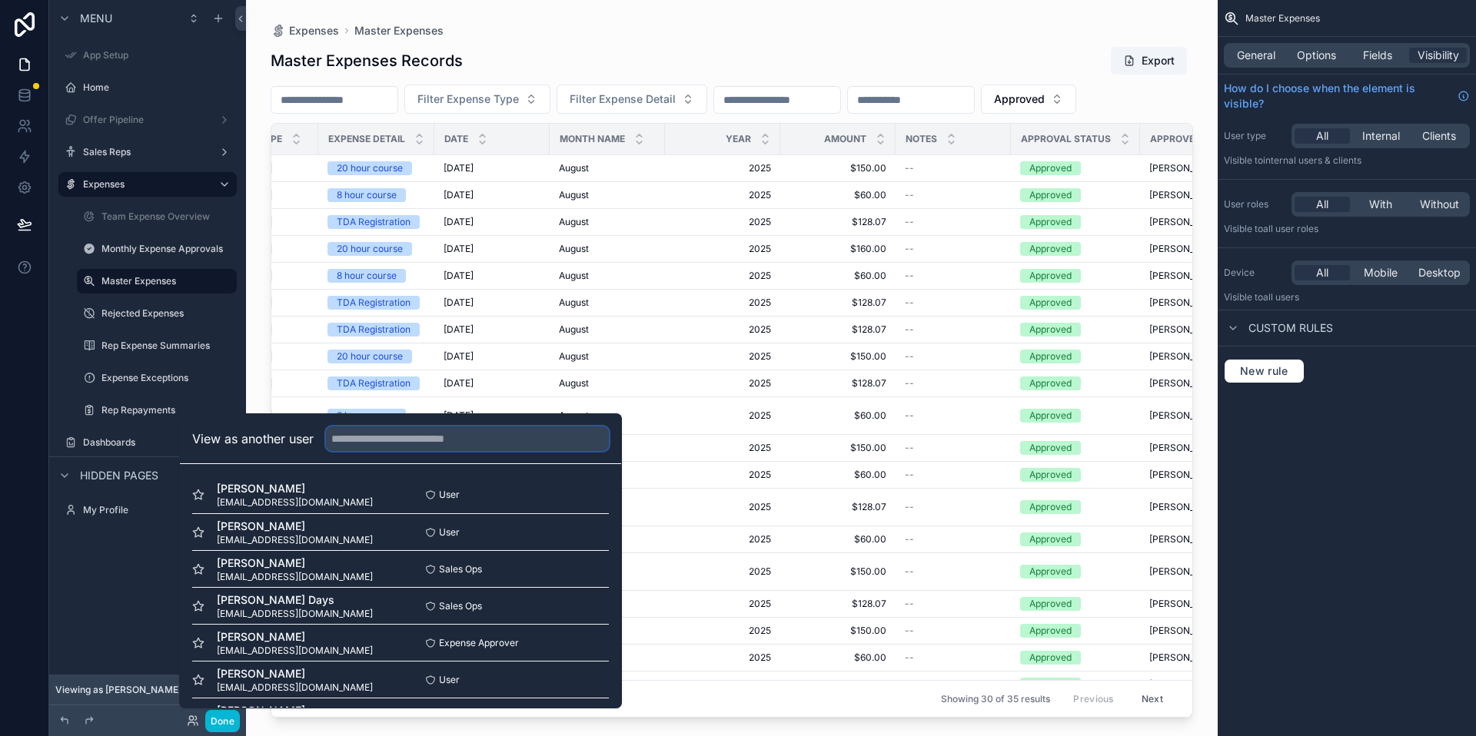
click at [427, 433] on input "text" at bounding box center [467, 439] width 283 height 25
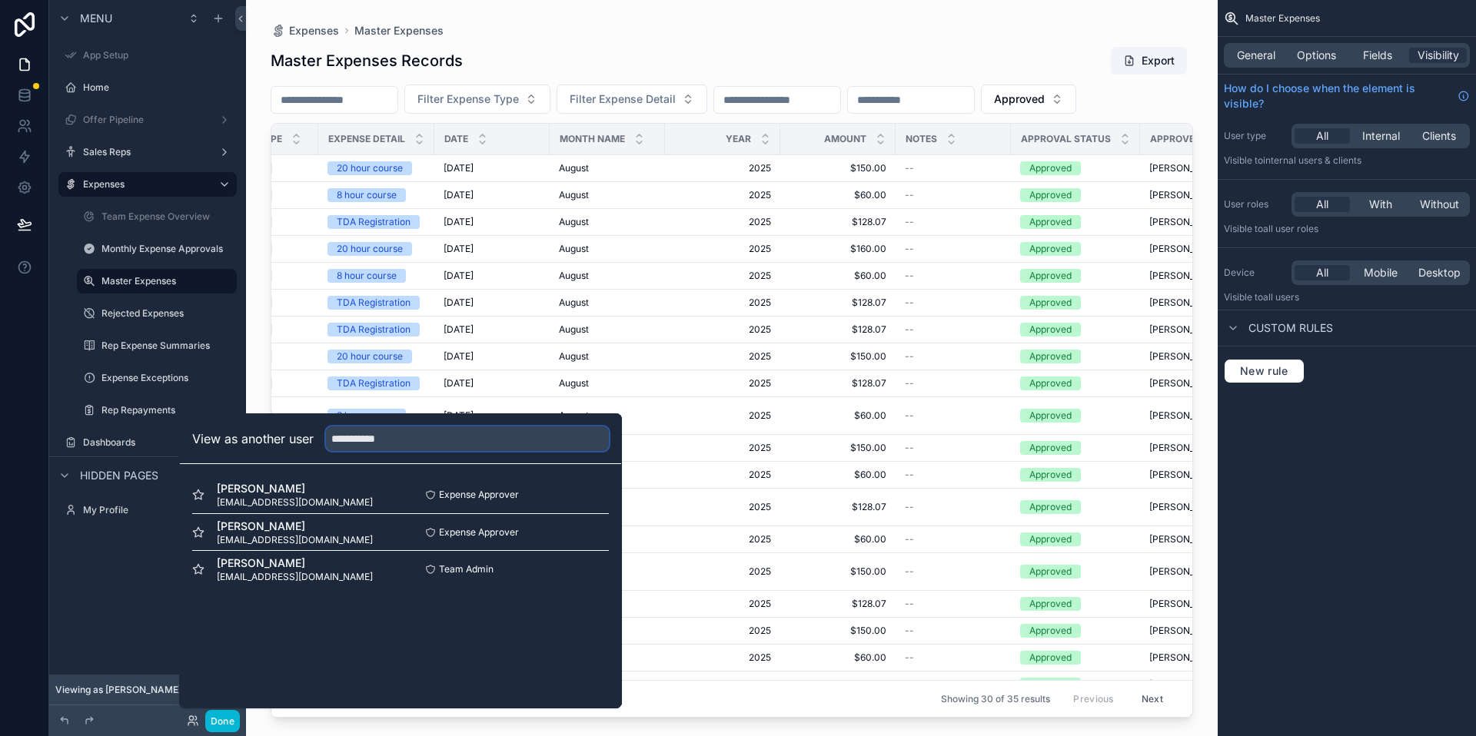
type input "**********"
click at [610, 499] on div "David Smith dsmith@moxiepestcontrol.com Expense Approver Select Isaac Smith iss…" at bounding box center [400, 531] width 441 height 135
click at [588, 490] on button "Select" at bounding box center [589, 495] width 40 height 22
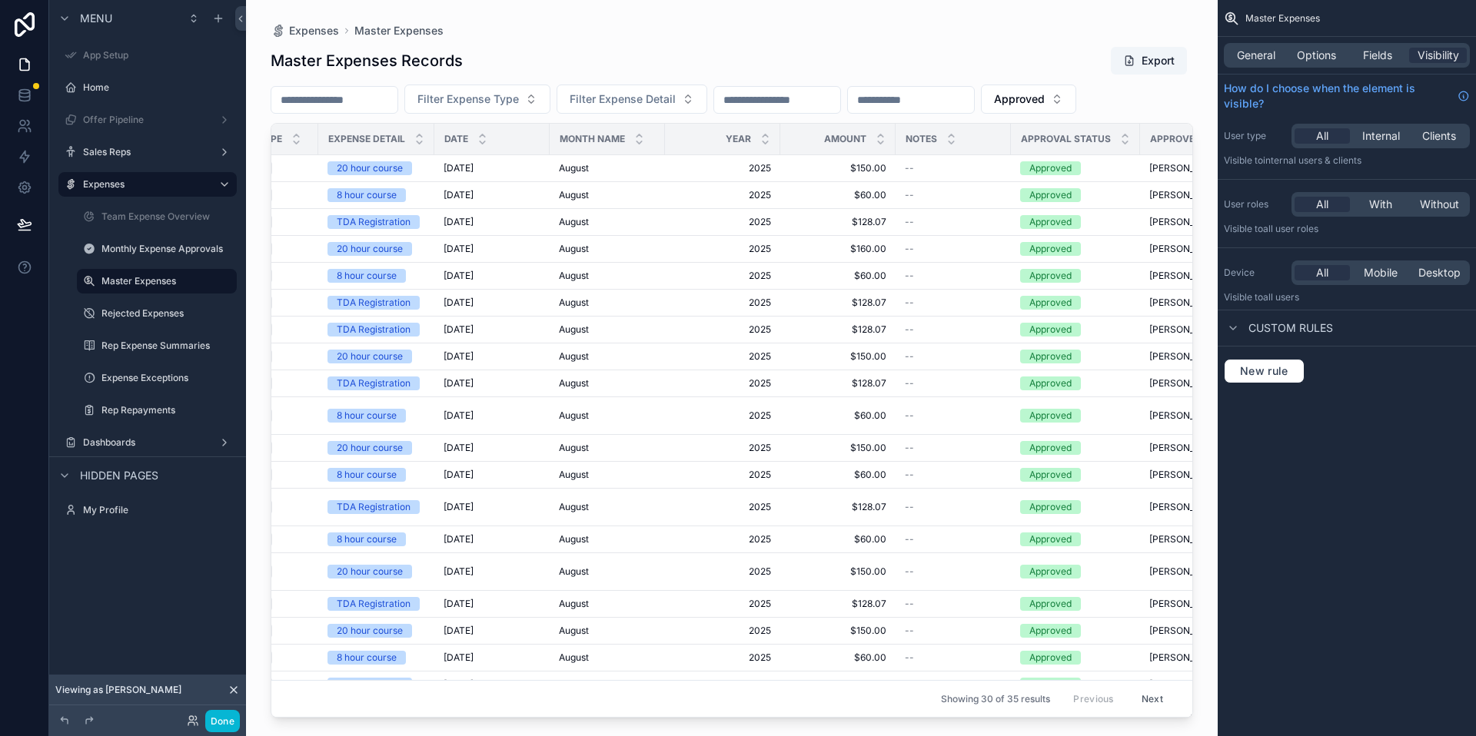
click at [108, 538] on div "Menu App Setup Home Offer Pipeline Sales Reps Expenses Team Expense Overview Mo…" at bounding box center [147, 286] width 197 height 573
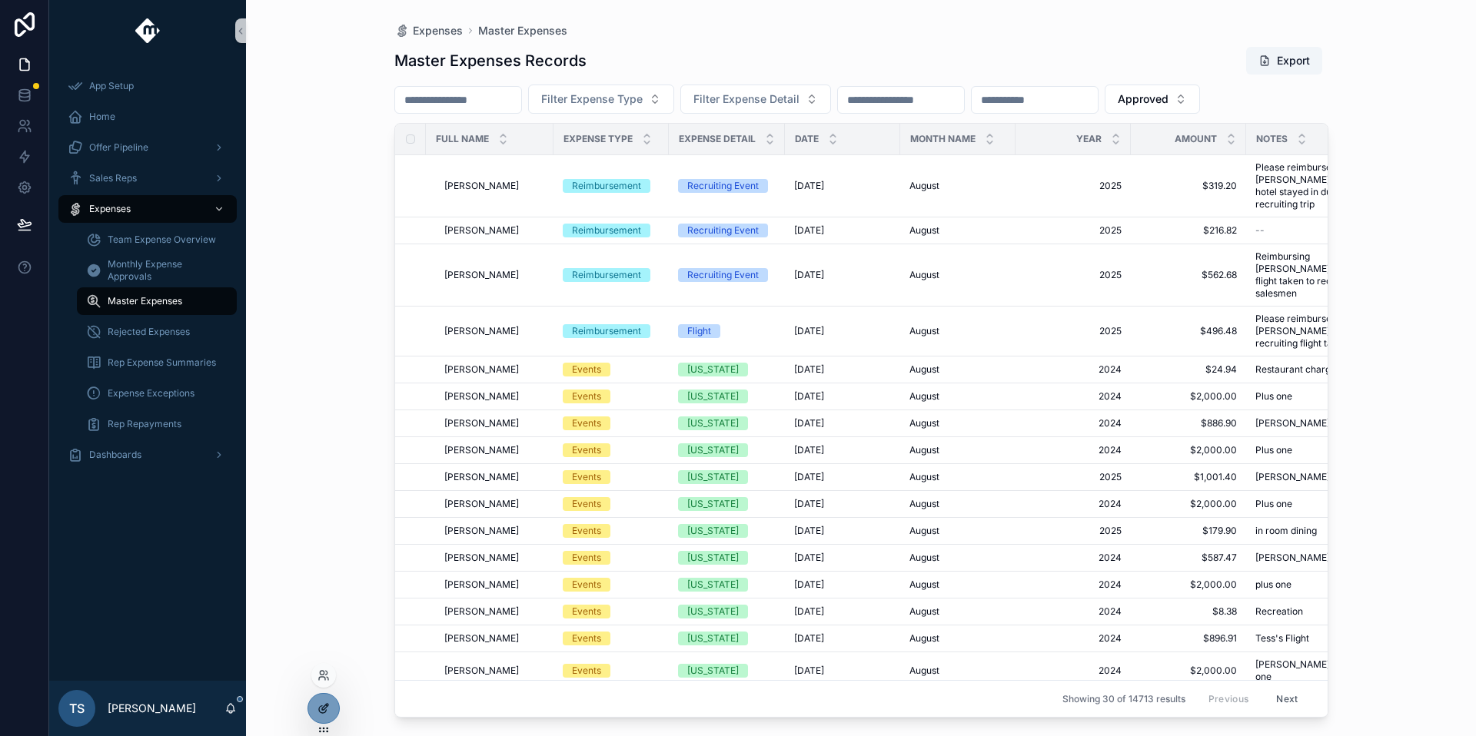
click at [324, 710] on icon at bounding box center [323, 709] width 12 height 12
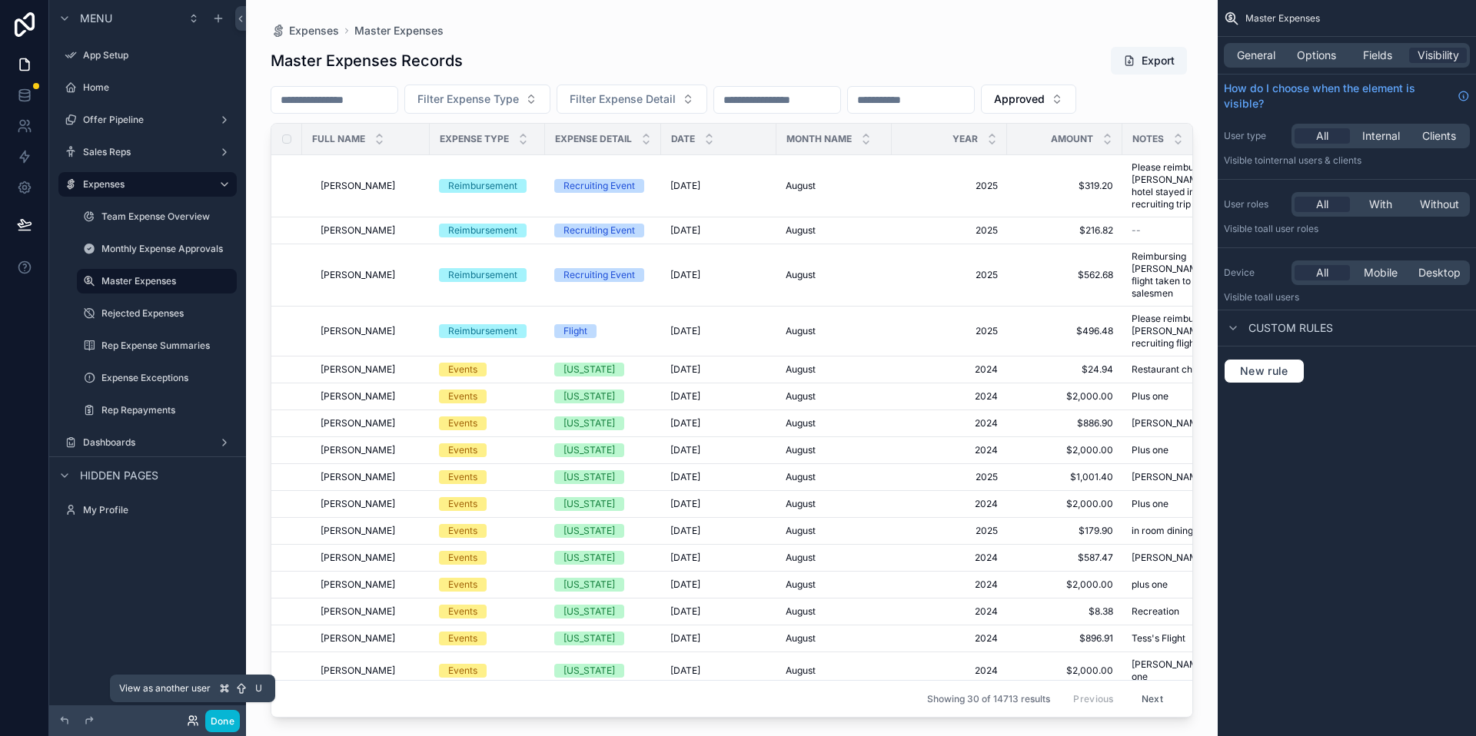
click at [193, 720] on icon at bounding box center [193, 721] width 12 height 12
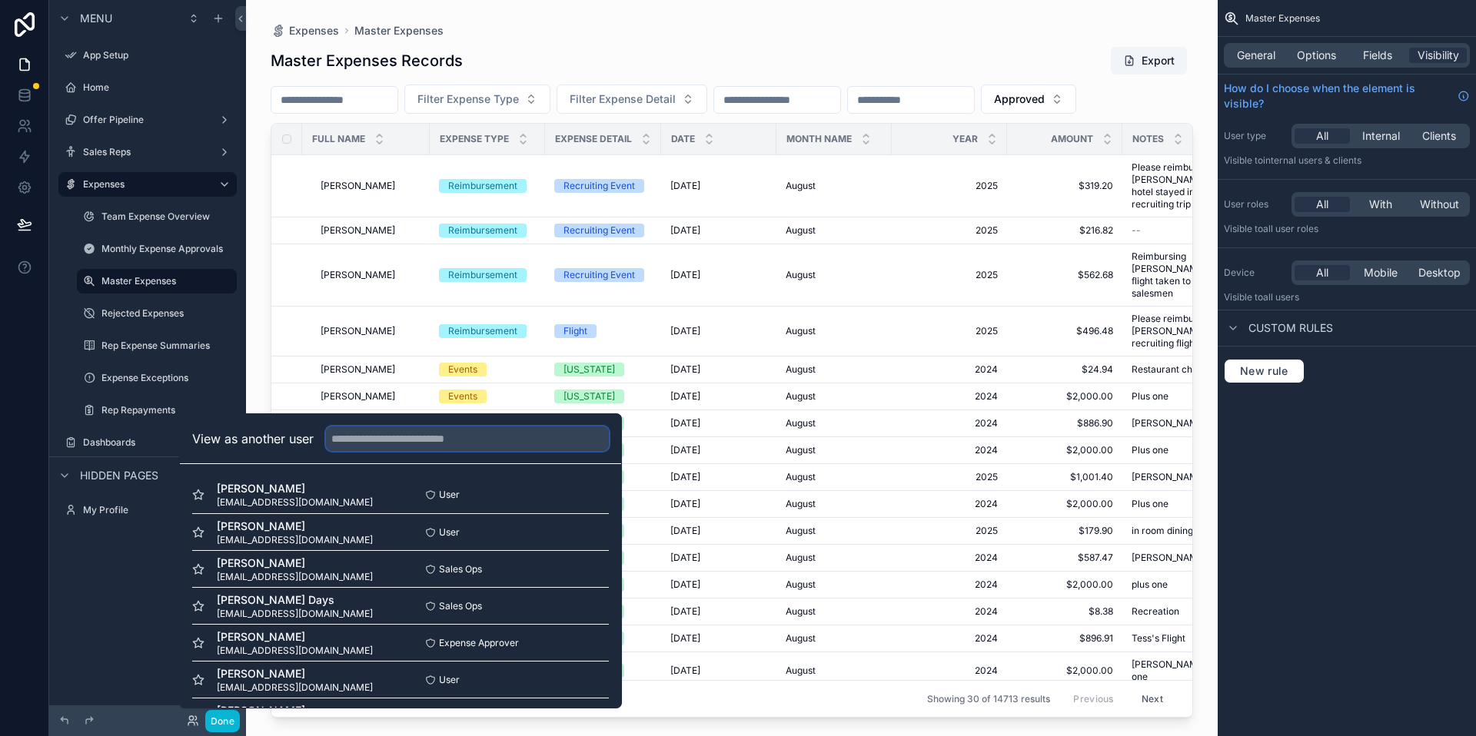
click at [402, 444] on input "text" at bounding box center [467, 439] width 283 height 25
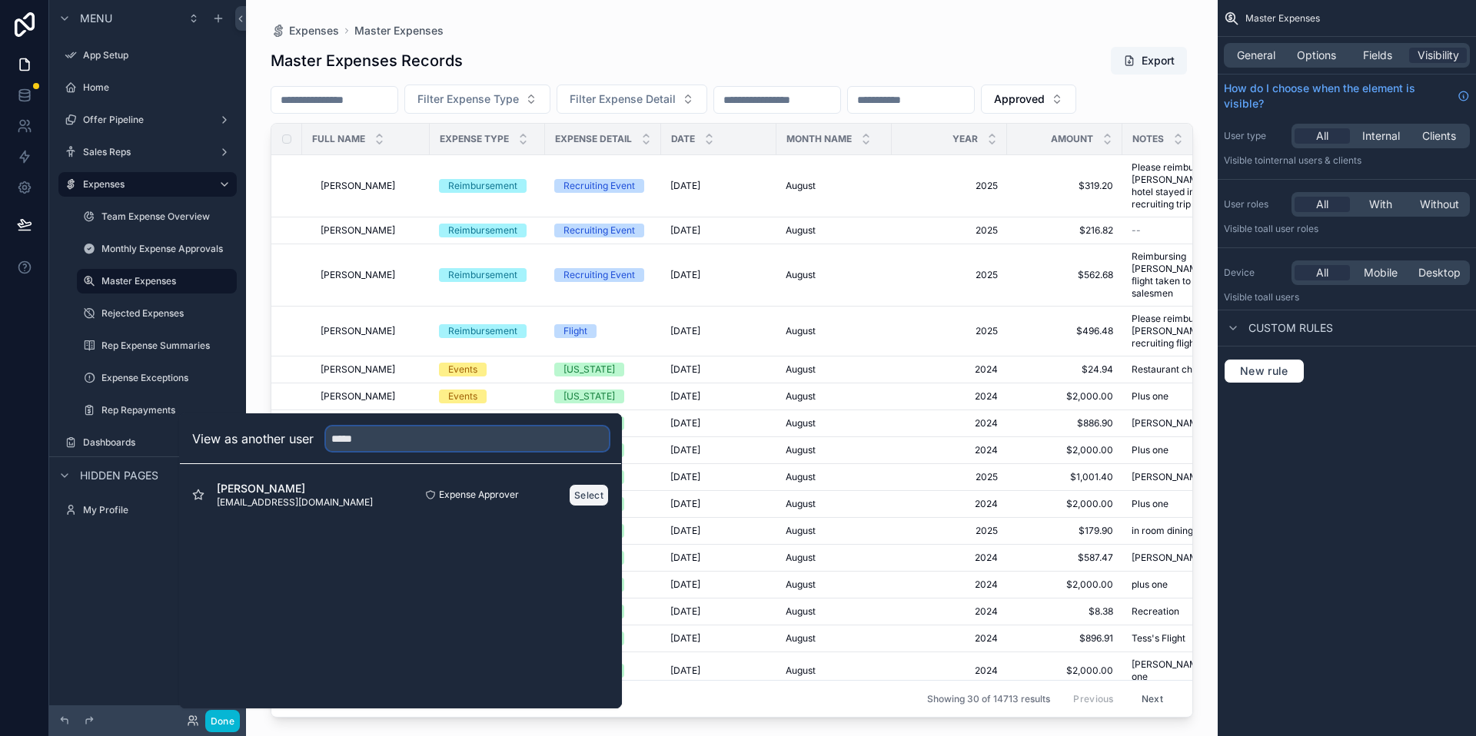
type input "*****"
click at [590, 503] on button "Select" at bounding box center [589, 495] width 40 height 22
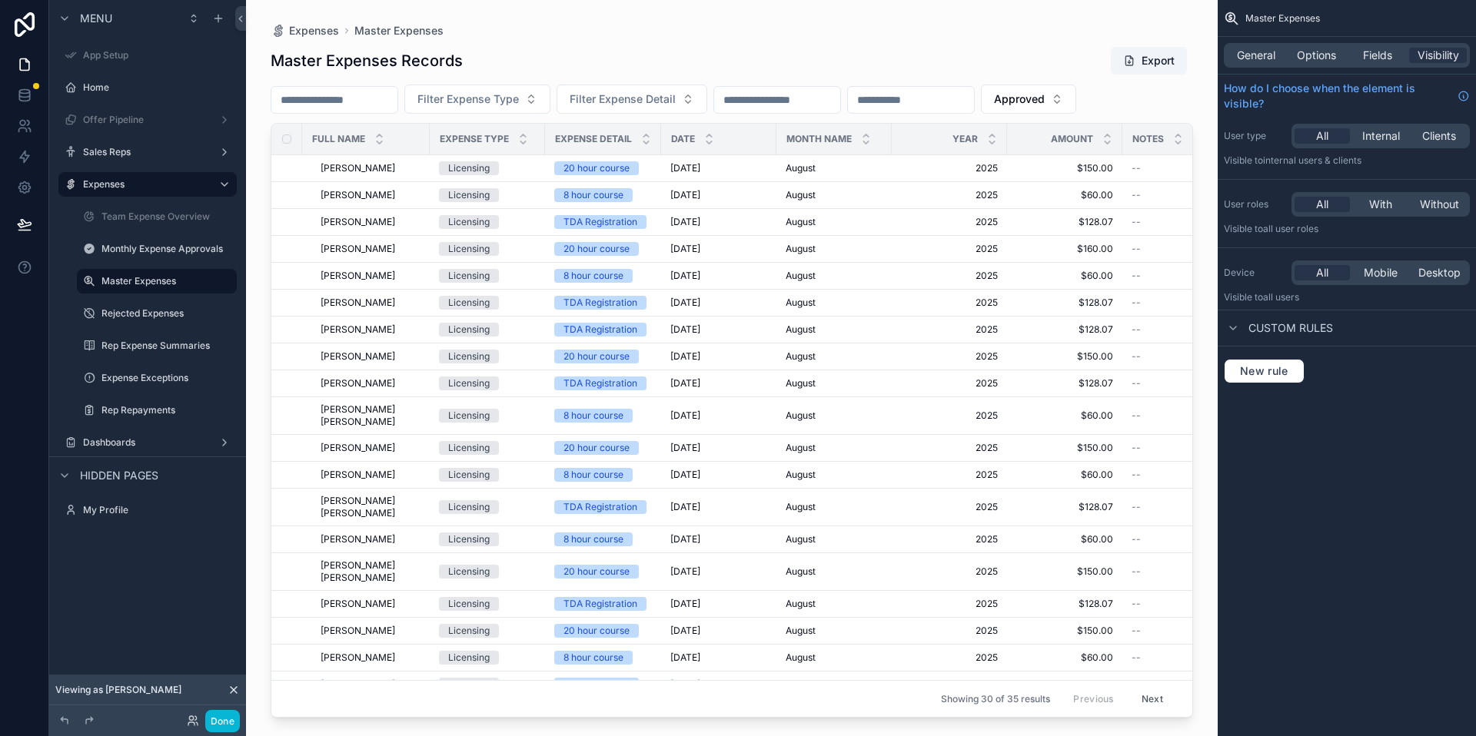
click at [198, 713] on div "Done" at bounding box center [208, 721] width 61 height 22
click at [190, 726] on icon at bounding box center [193, 721] width 12 height 12
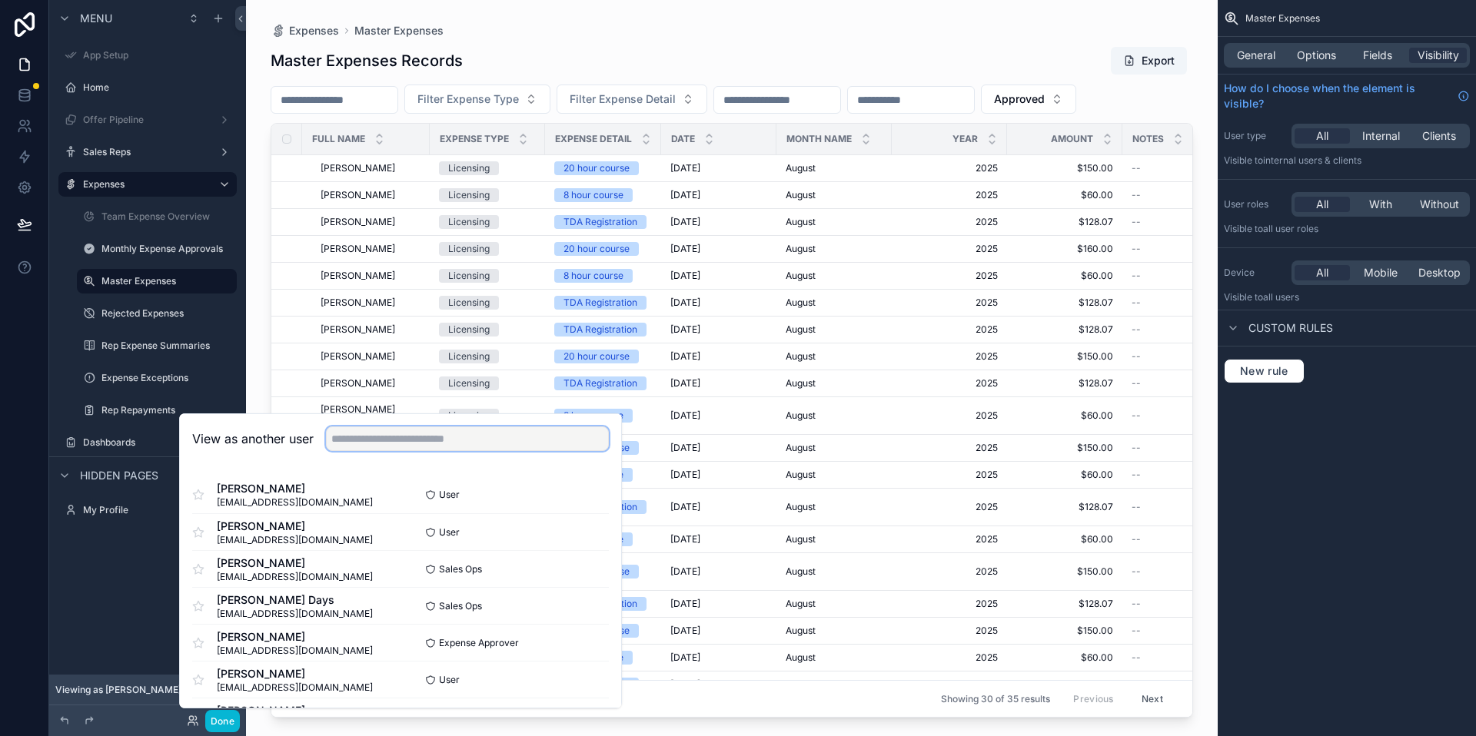
click at [384, 442] on input "text" at bounding box center [467, 439] width 283 height 25
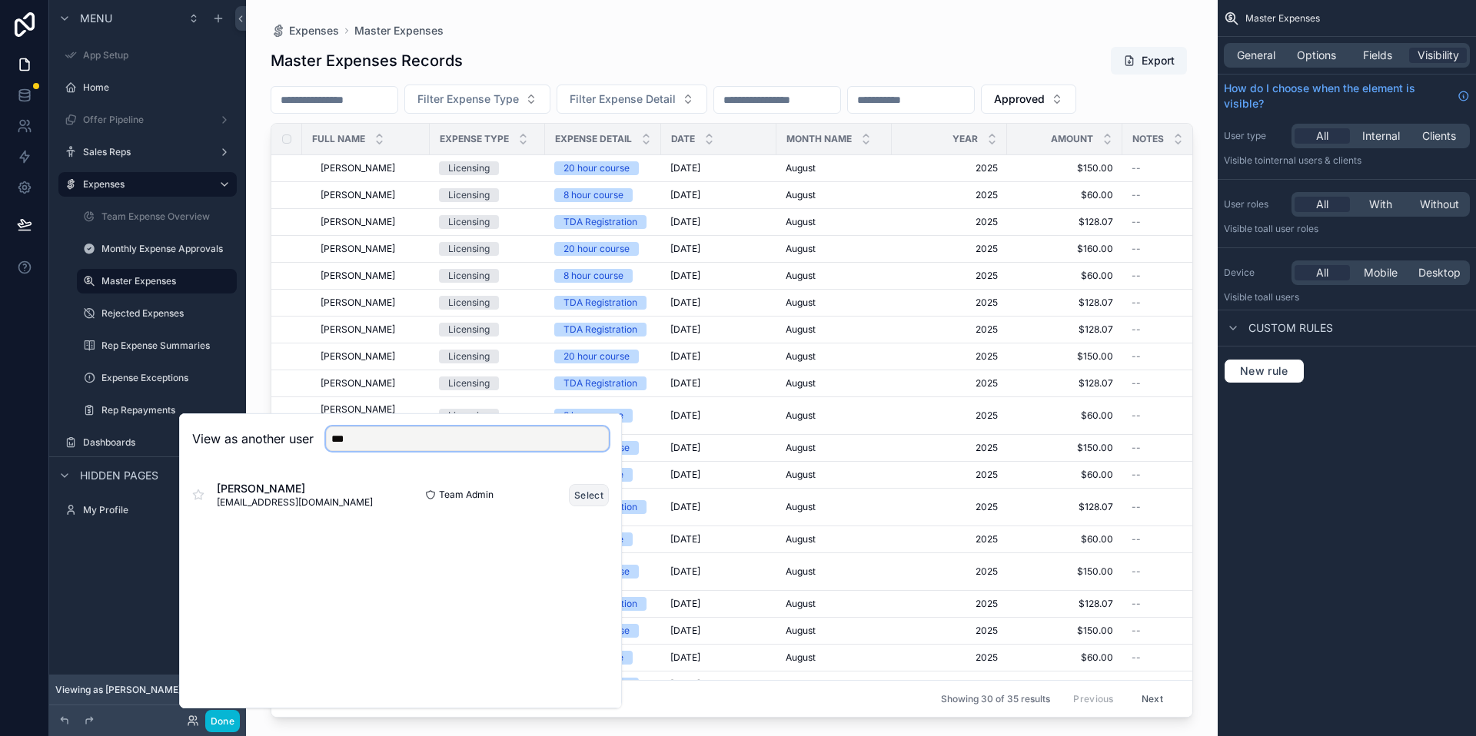
type input "***"
click at [584, 494] on button "Select" at bounding box center [589, 495] width 40 height 22
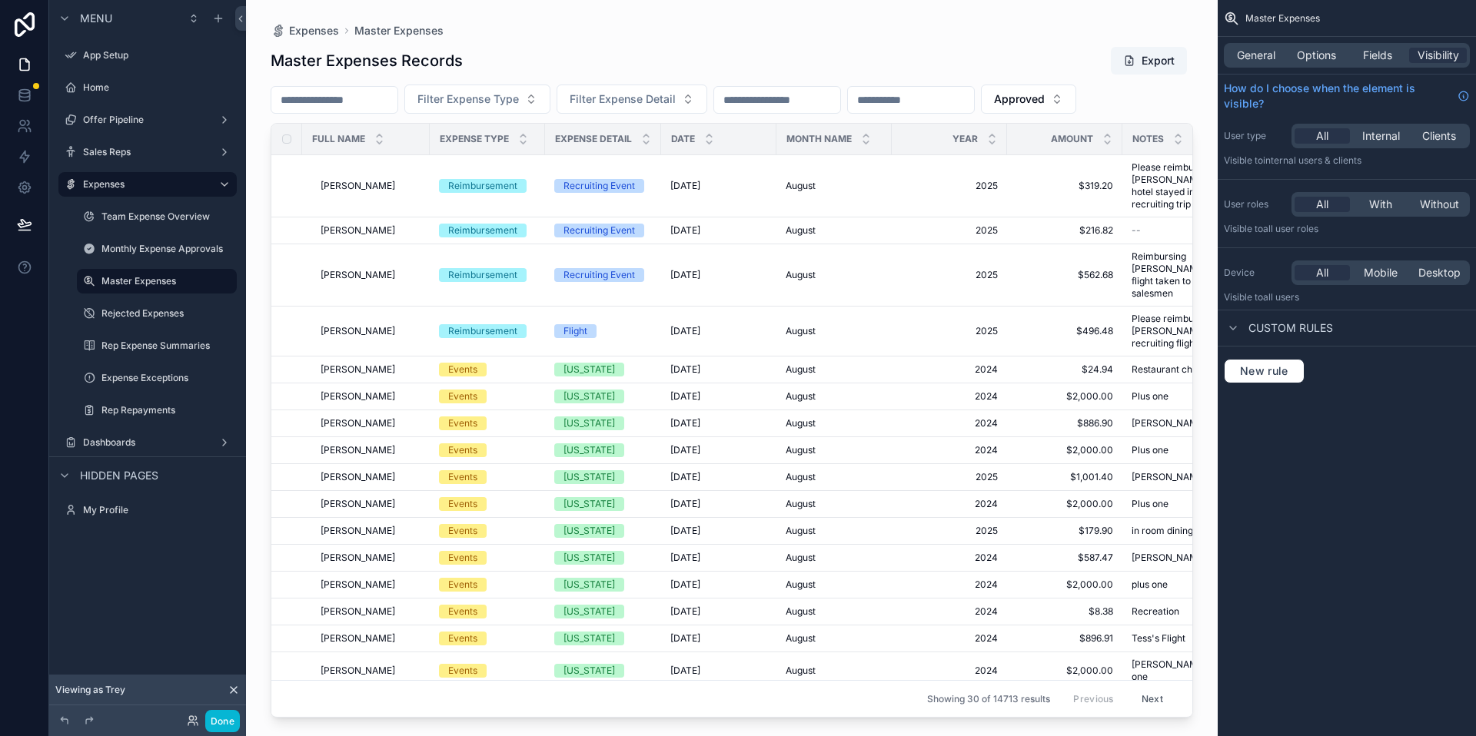
click at [690, 581] on div "scrollable content" at bounding box center [732, 359] width 972 height 718
click at [1045, 101] on span "Approved" at bounding box center [1019, 98] width 51 height 15
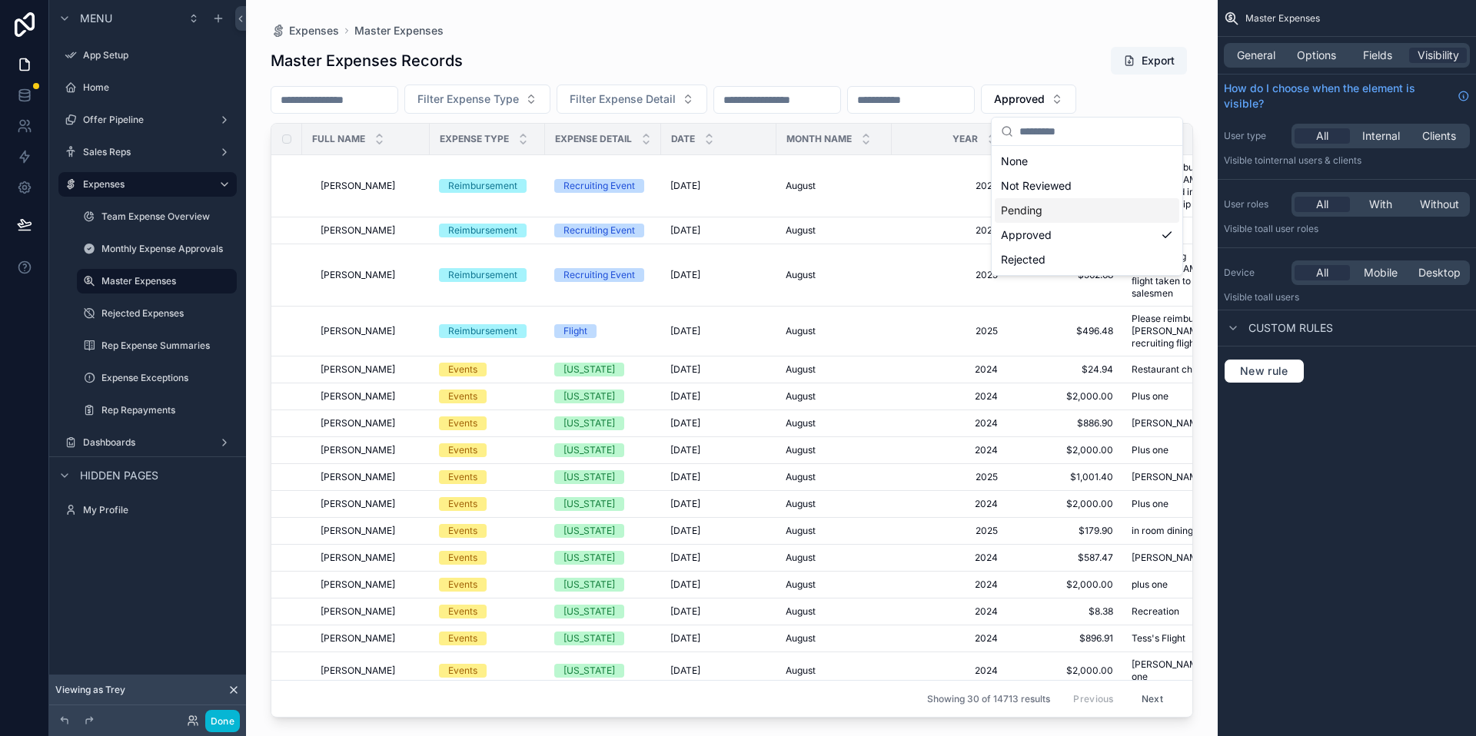
click at [1046, 221] on div "Pending" at bounding box center [1087, 210] width 184 height 25
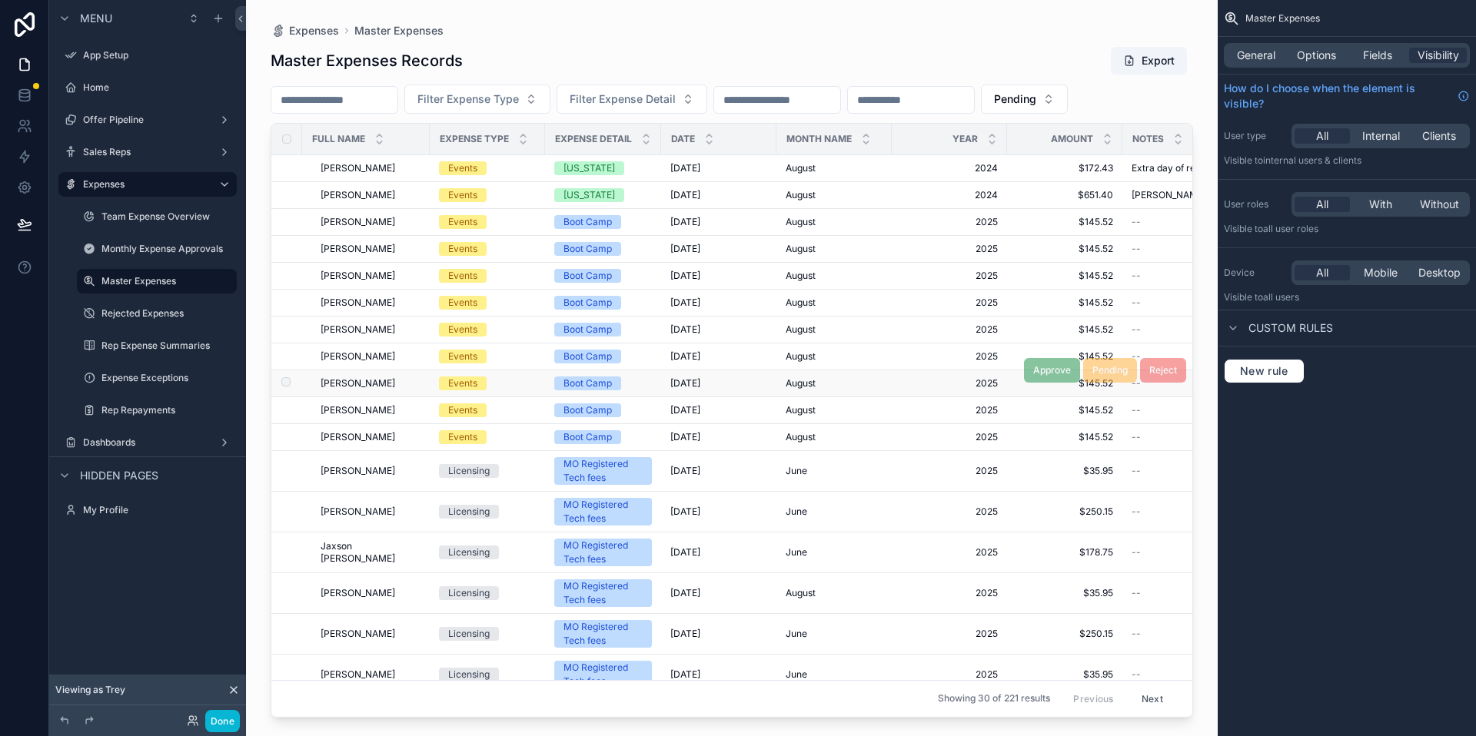
click at [381, 374] on td "[PERSON_NAME] [PERSON_NAME]" at bounding box center [366, 384] width 128 height 27
click at [363, 381] on span "[PERSON_NAME]" at bounding box center [358, 383] width 75 height 12
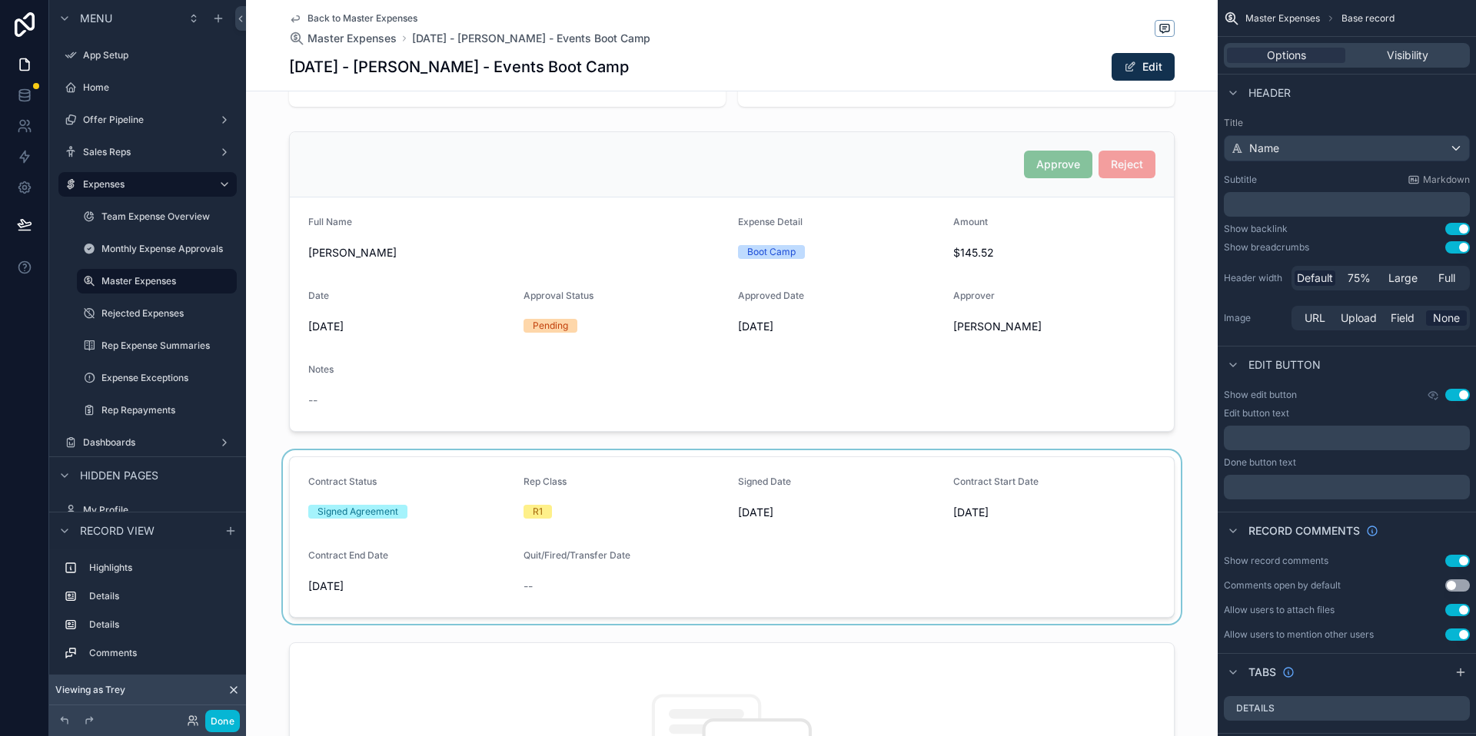
scroll to position [397, 0]
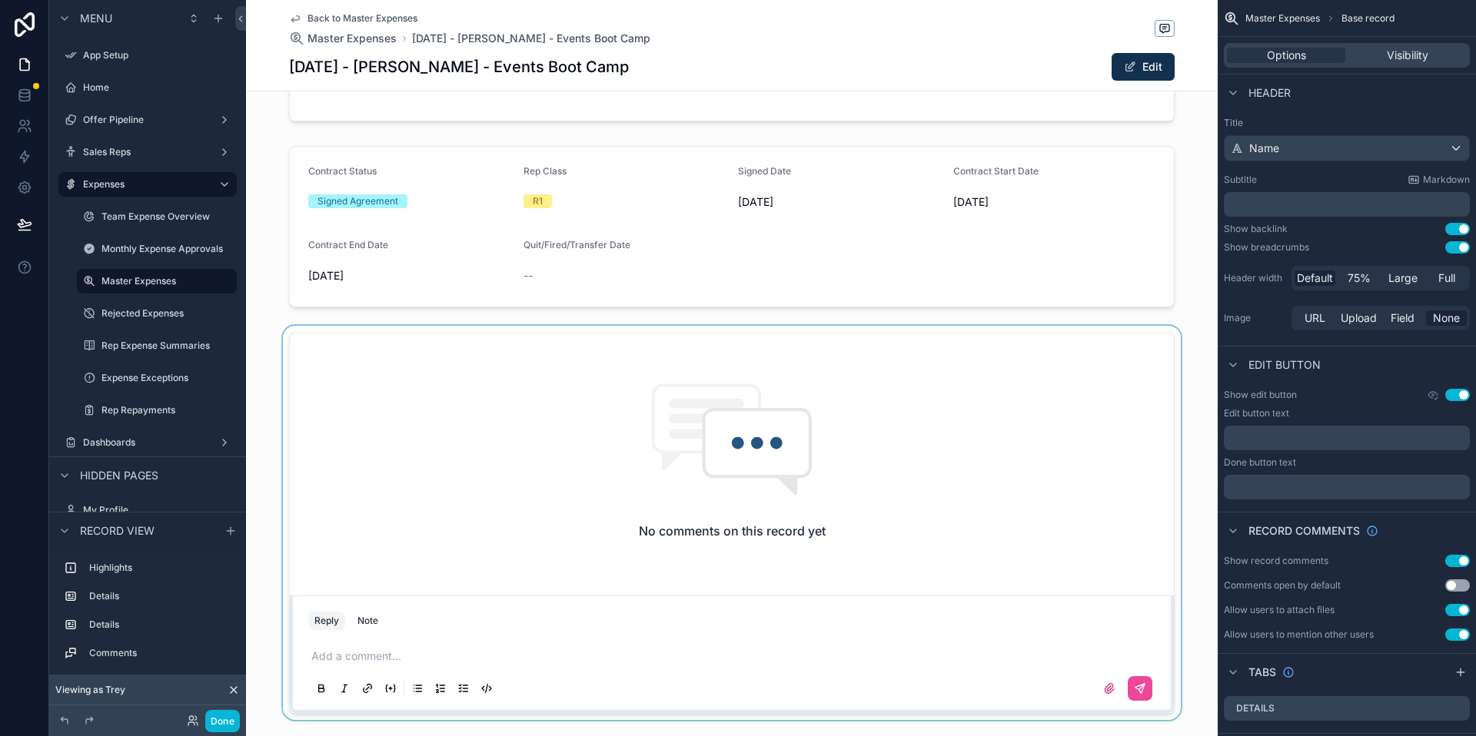
click at [487, 640] on div "scrollable content" at bounding box center [732, 523] width 972 height 394
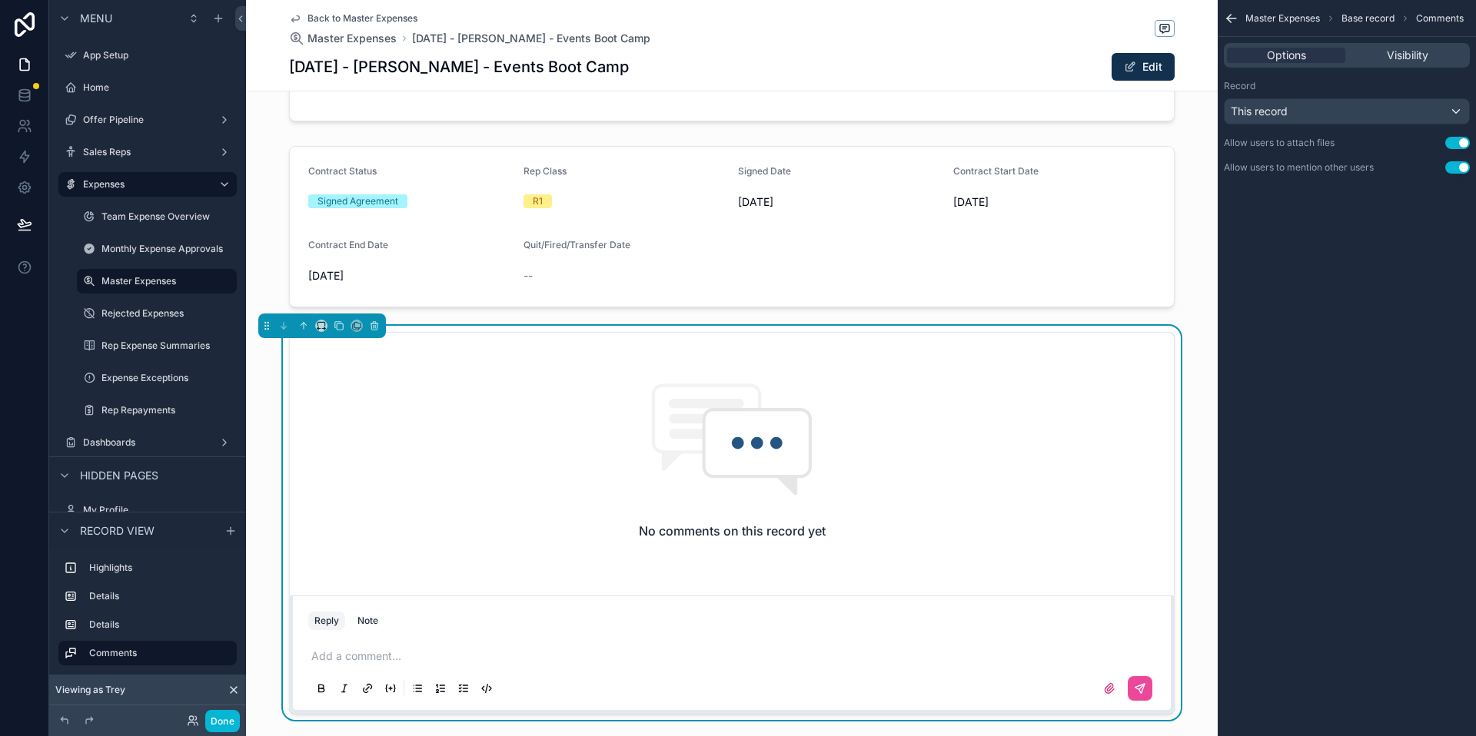
click at [489, 657] on p "scrollable content" at bounding box center [734, 656] width 847 height 15
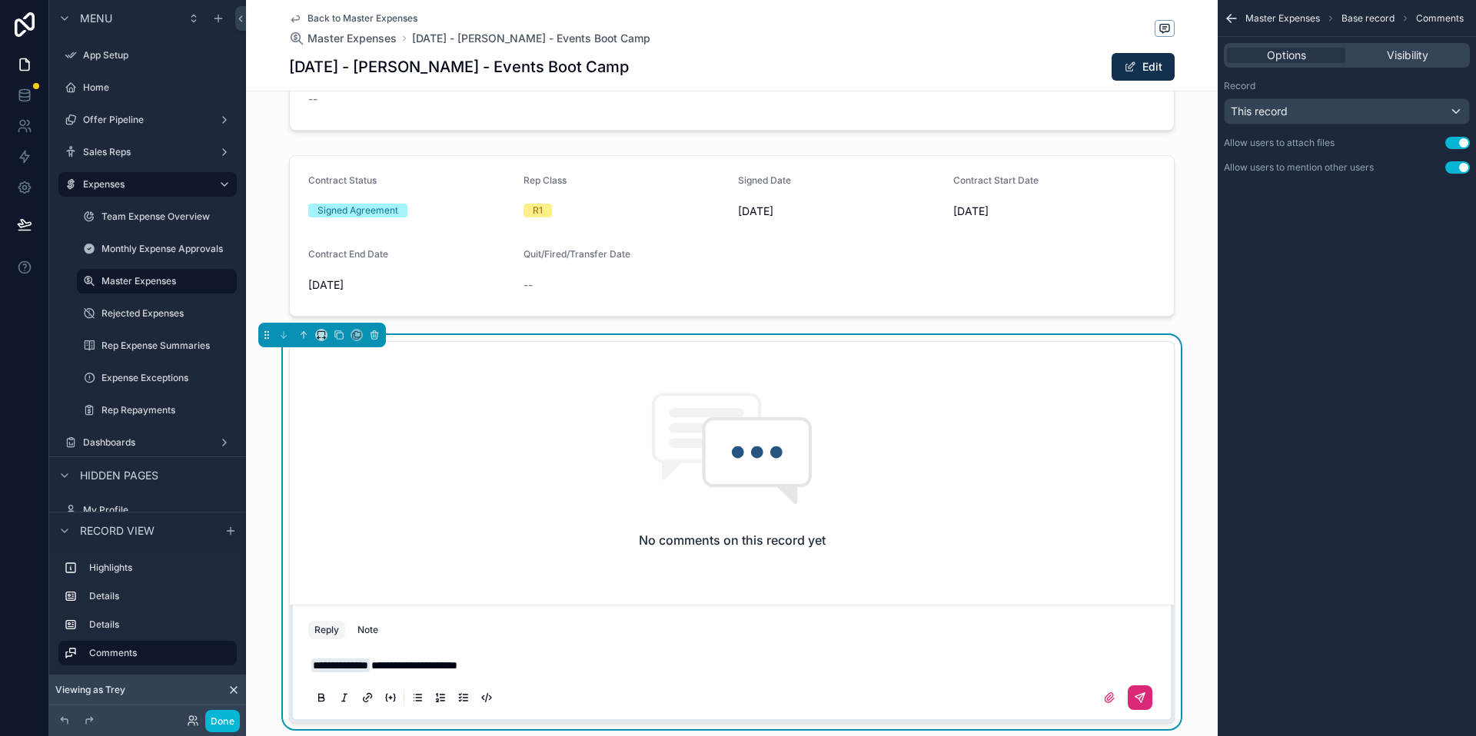
click at [1130, 704] on button "scrollable content" at bounding box center [1140, 698] width 25 height 25
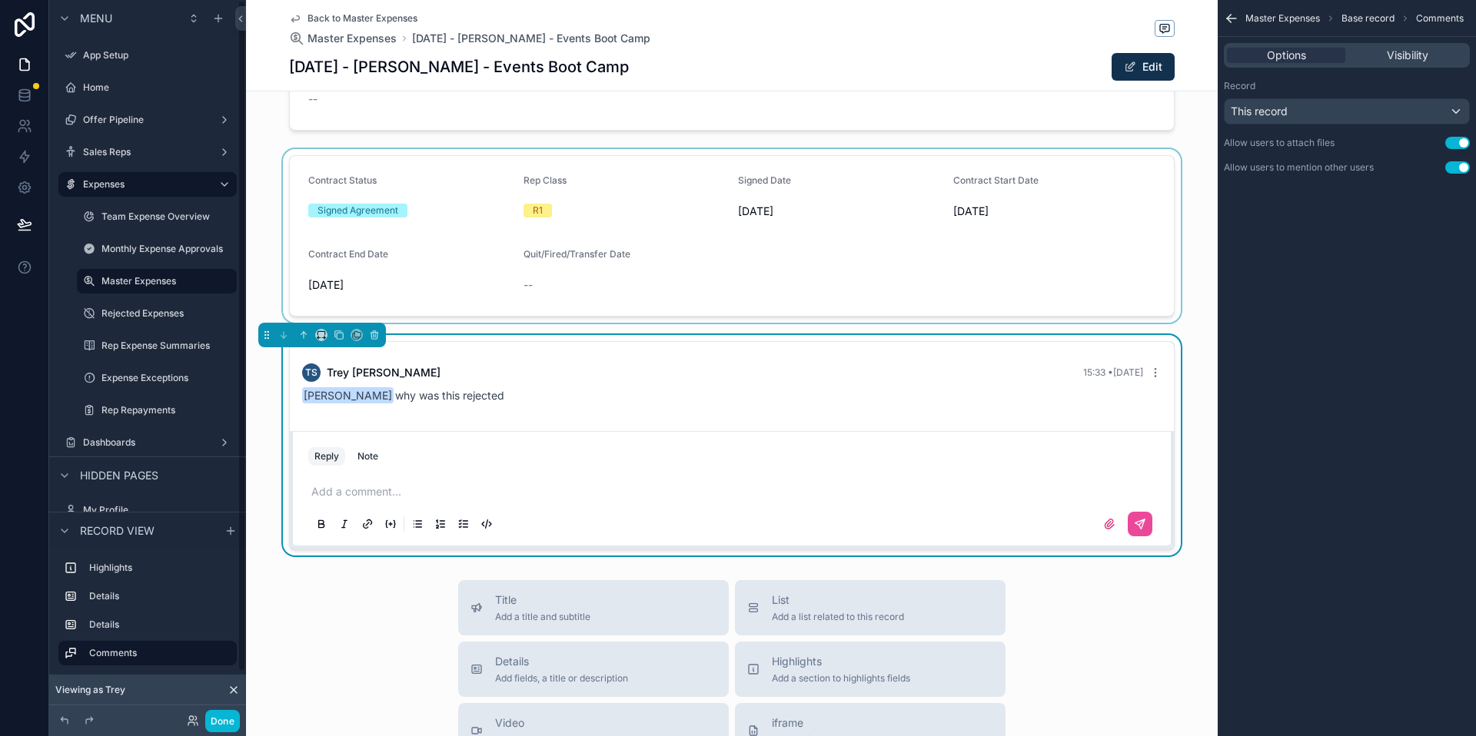
scroll to position [85, 0]
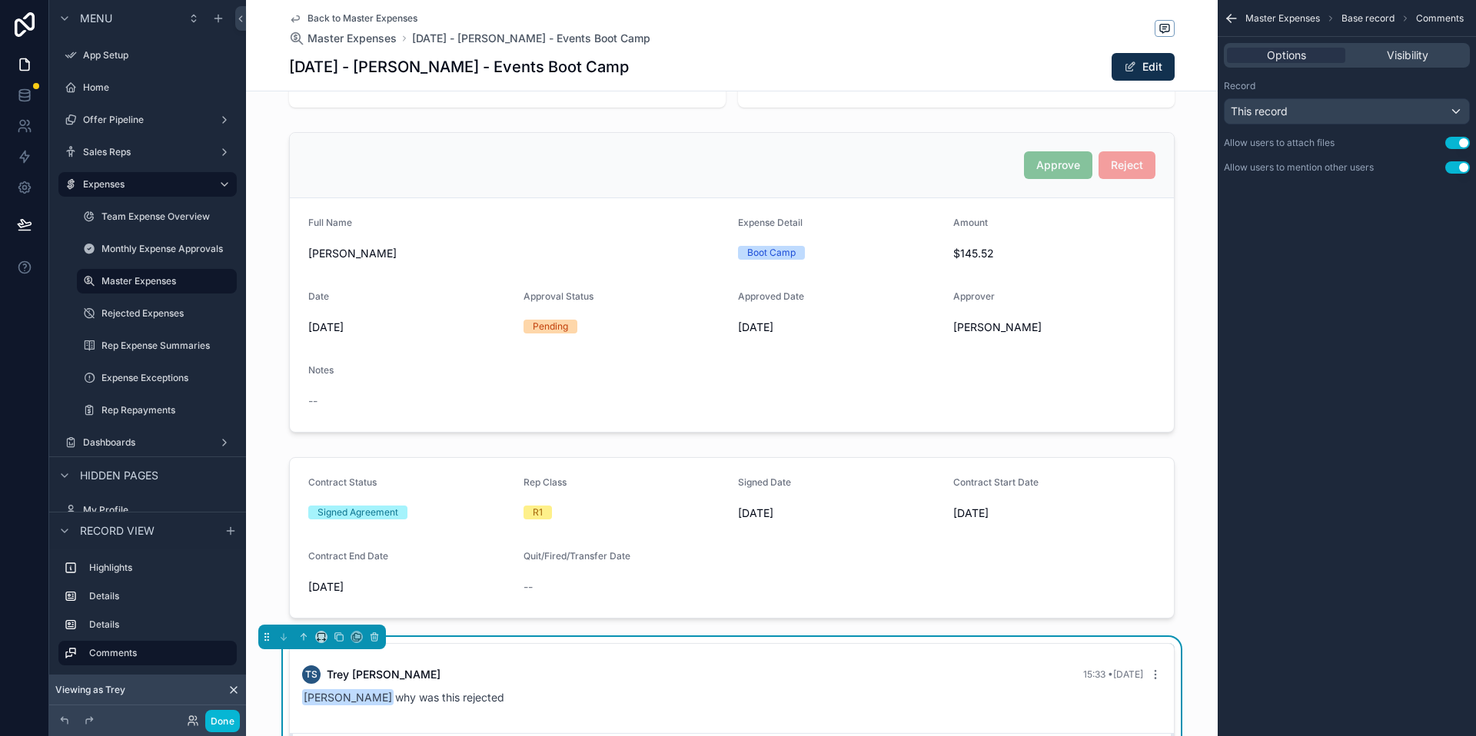
click at [352, 20] on span "Back to Master Expenses" at bounding box center [362, 18] width 110 height 12
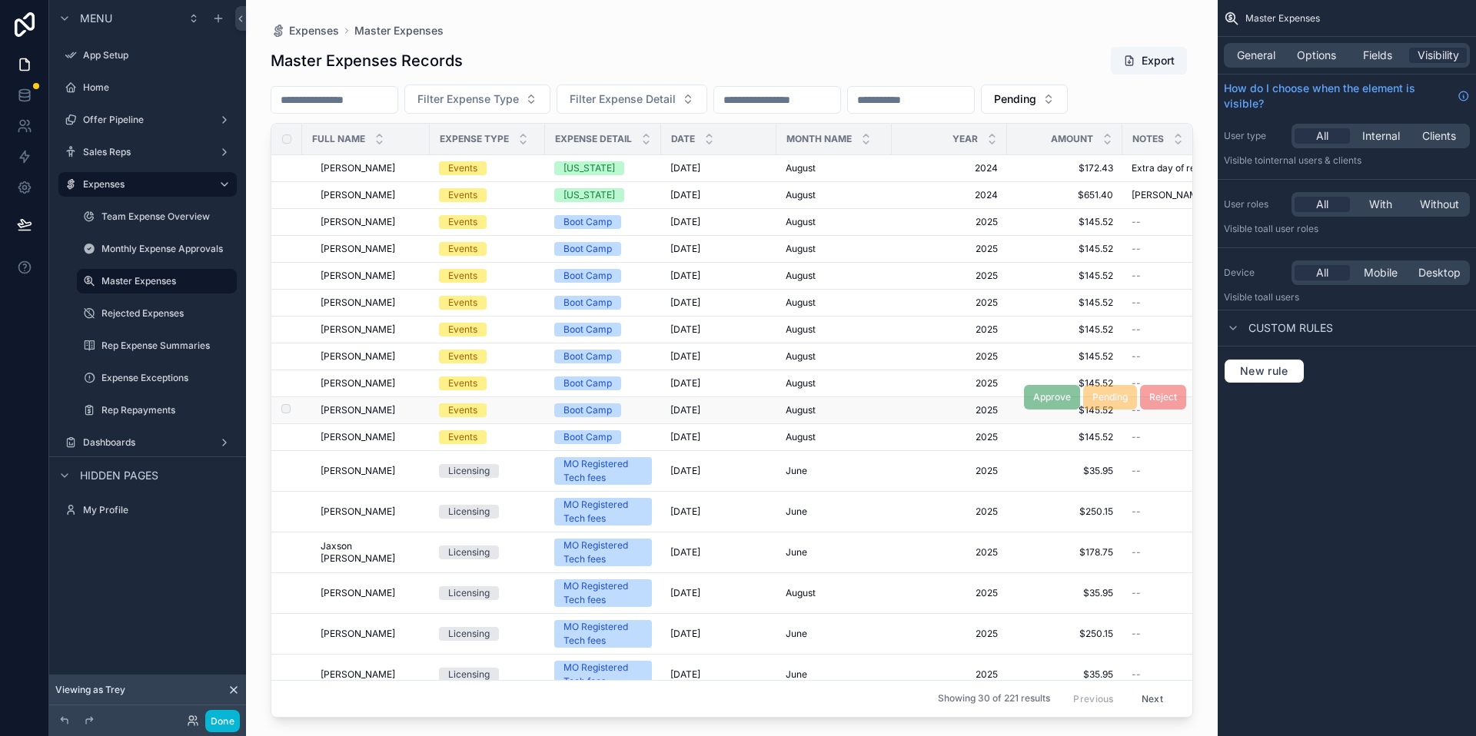
click at [374, 405] on span "[PERSON_NAME]" at bounding box center [358, 410] width 75 height 12
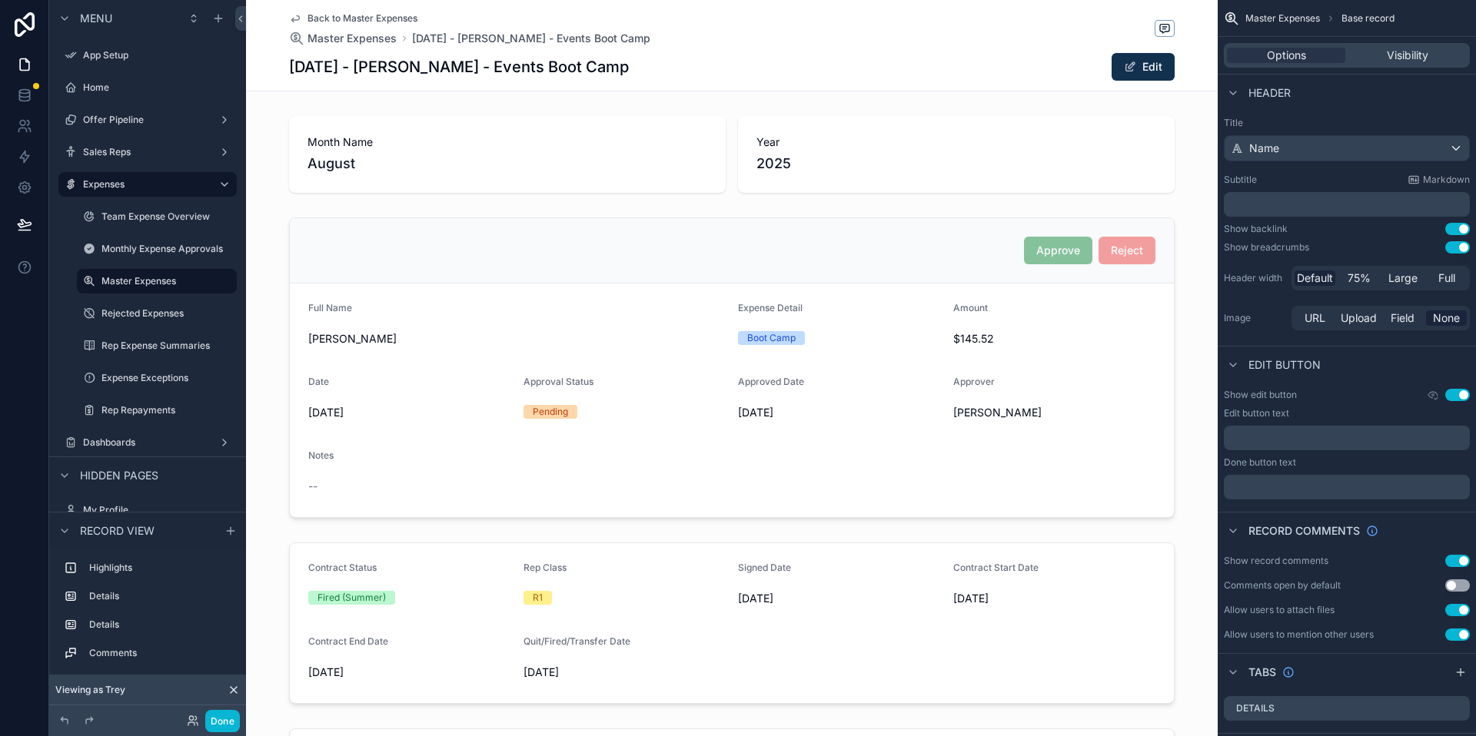
click at [322, 11] on div "Back to Master Expenses Master Expenses [DATE] - [PERSON_NAME] - Events Boot Ca…" at bounding box center [732, 45] width 886 height 91
click at [356, 18] on span "Back to Master Expenses" at bounding box center [362, 18] width 110 height 12
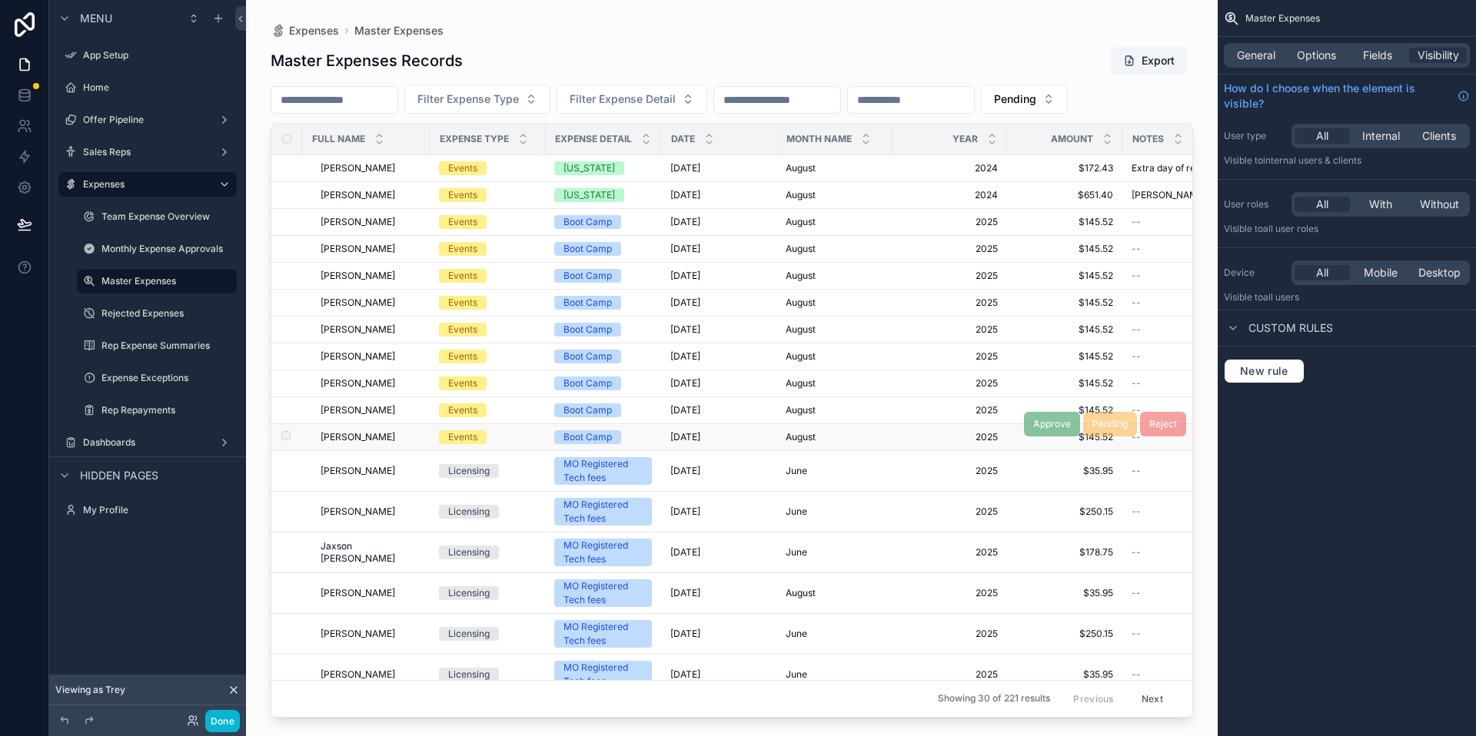
click at [394, 440] on span "[PERSON_NAME]" at bounding box center [358, 437] width 75 height 12
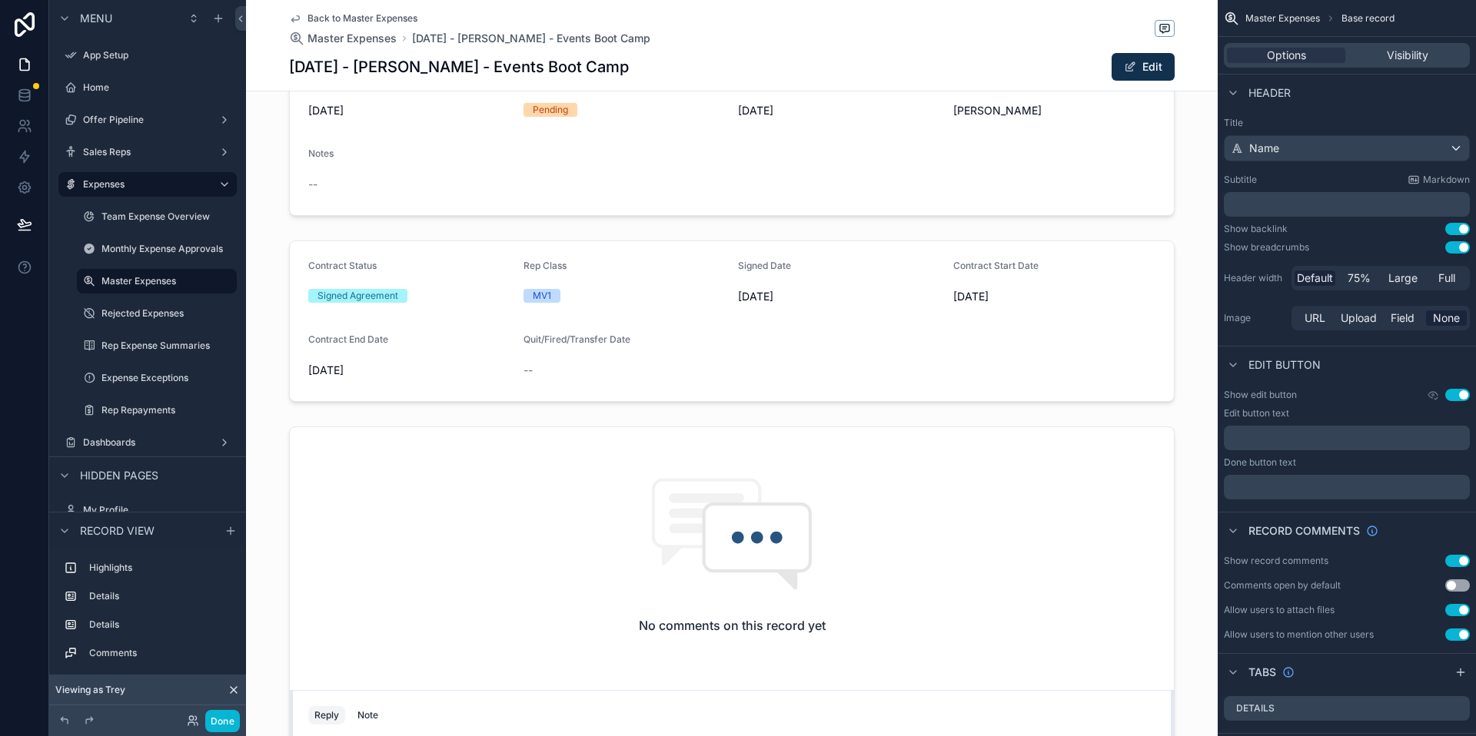
scroll to position [595, 0]
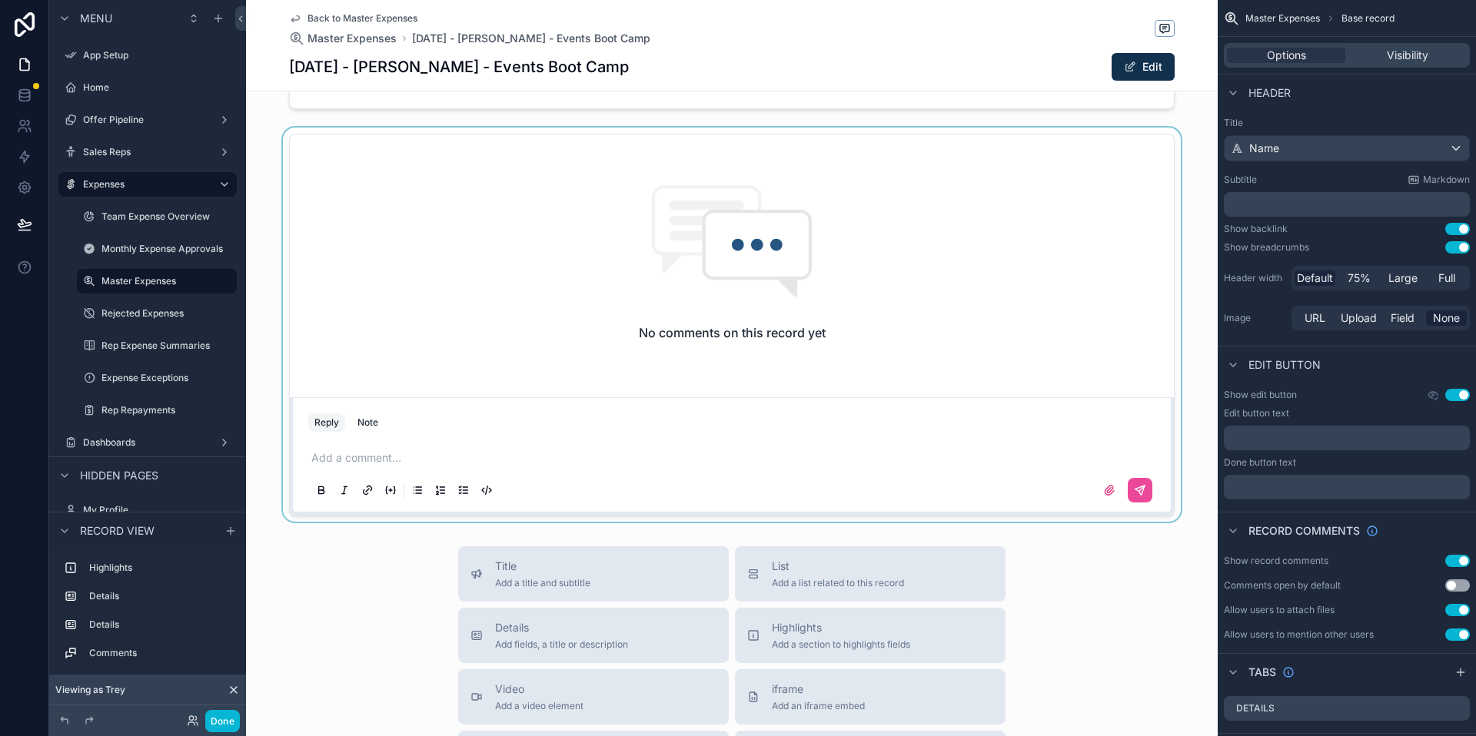
click at [469, 437] on div "scrollable content" at bounding box center [732, 325] width 972 height 394
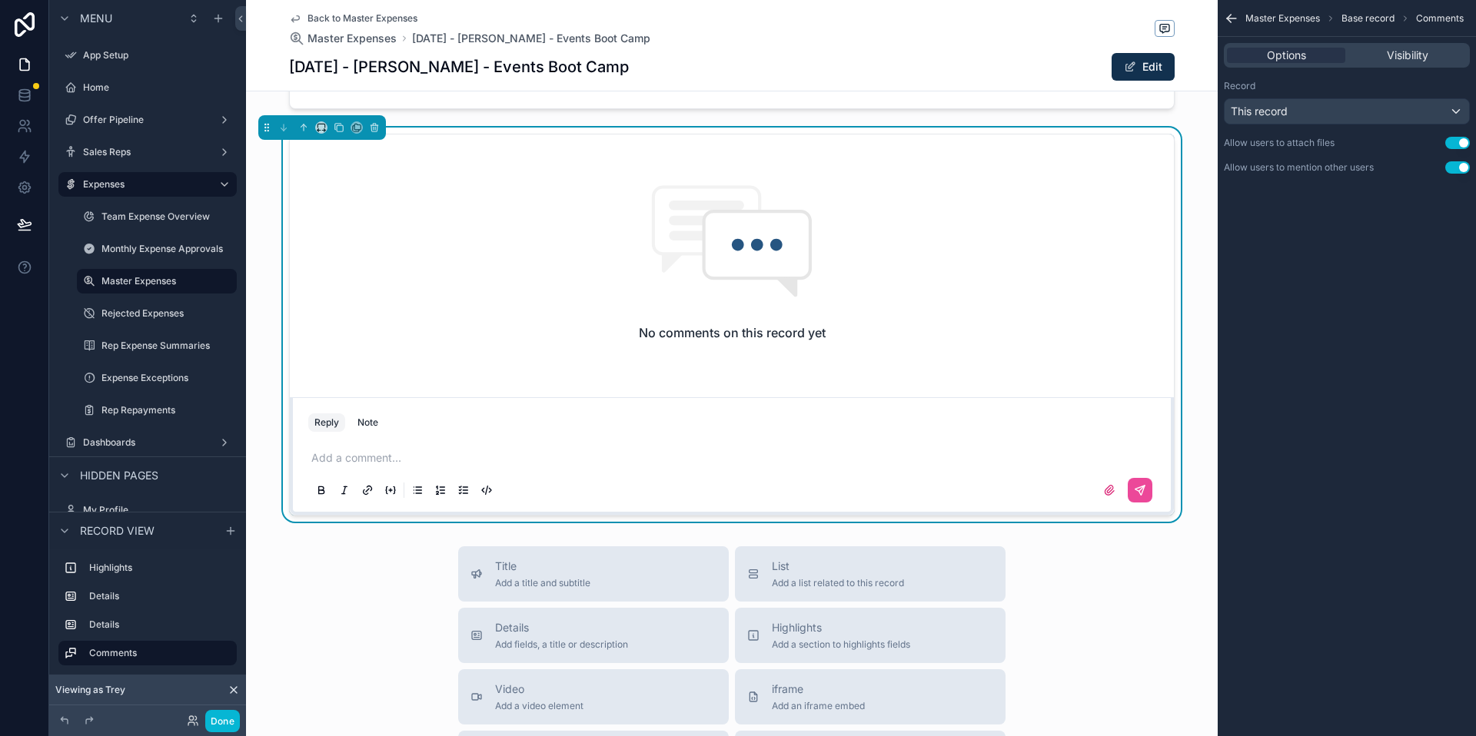
click at [476, 431] on div "Reply Note" at bounding box center [732, 423] width 866 height 25
click at [406, 449] on div "Add a comment..." at bounding box center [731, 473] width 847 height 65
click at [403, 455] on p "scrollable content" at bounding box center [734, 457] width 847 height 15
